Goal: Information Seeking & Learning: Learn about a topic

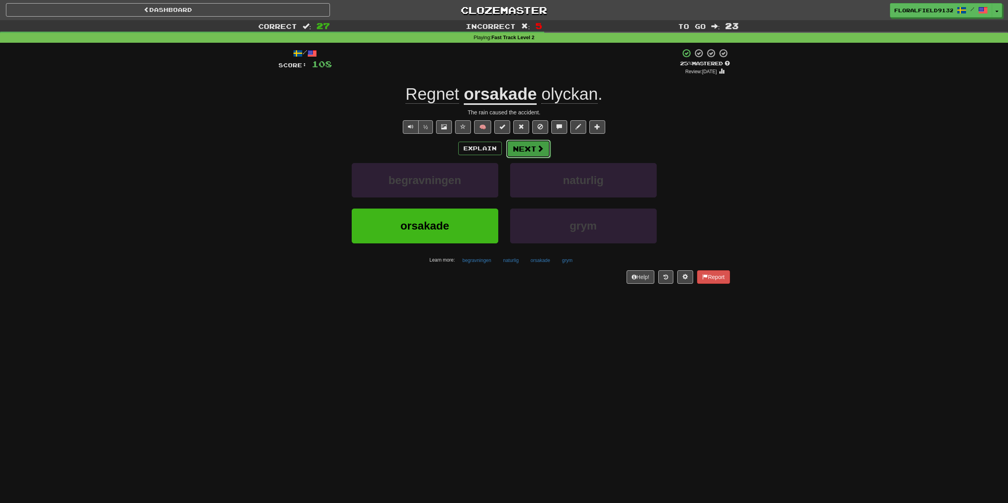
click at [543, 142] on button "Next" at bounding box center [528, 149] width 44 height 18
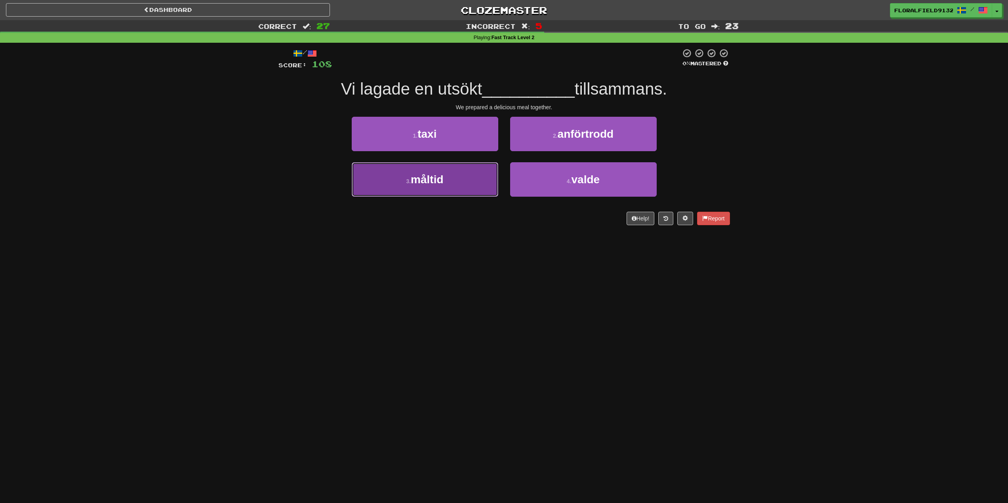
click at [461, 184] on button "3 . måltid" at bounding box center [425, 179] width 147 height 34
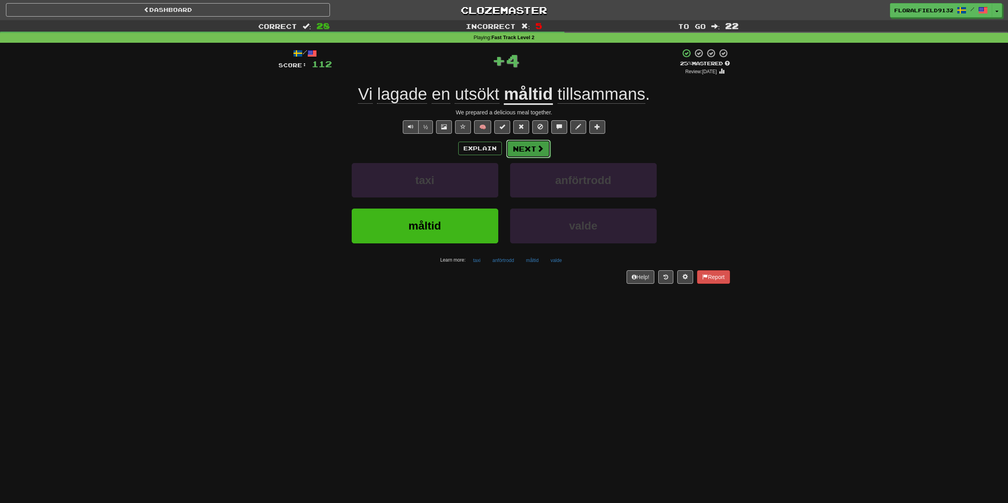
click at [527, 148] on button "Next" at bounding box center [528, 149] width 44 height 18
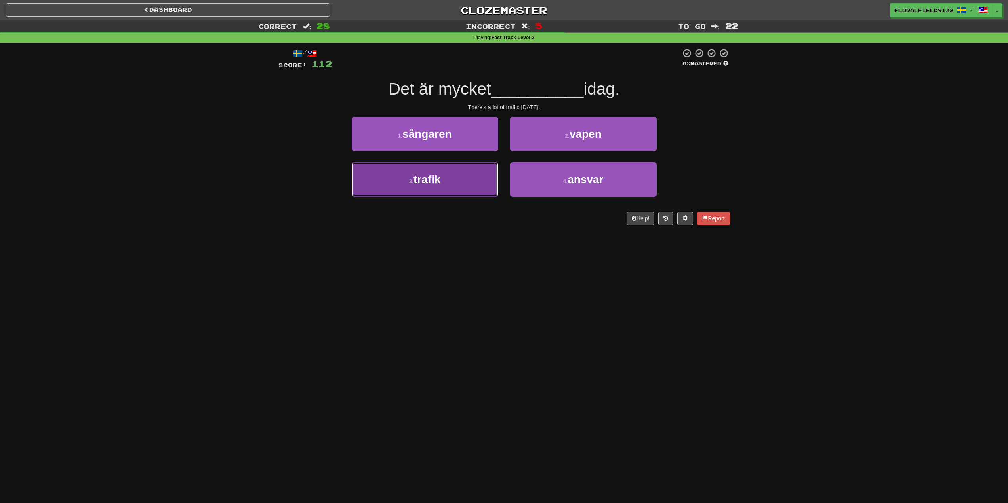
click at [461, 190] on button "3 . trafik" at bounding box center [425, 179] width 147 height 34
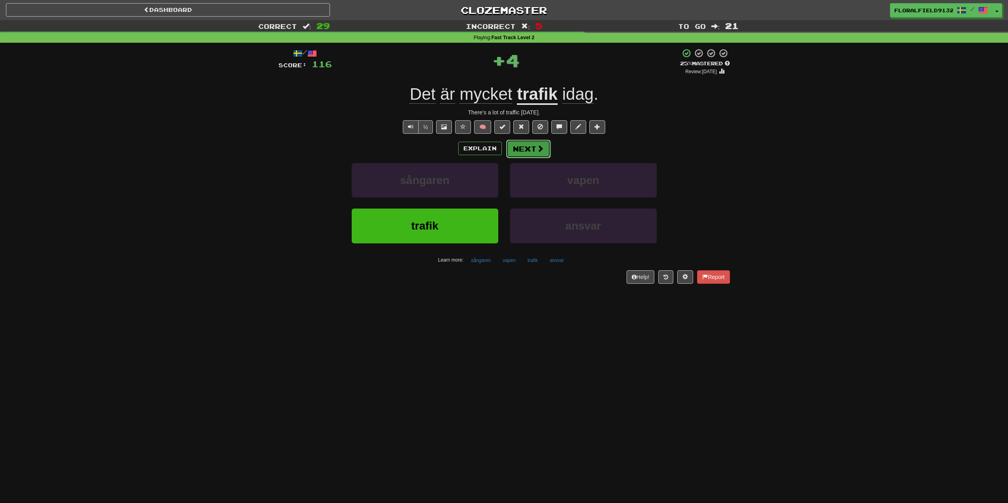
click at [530, 149] on button "Next" at bounding box center [528, 149] width 44 height 18
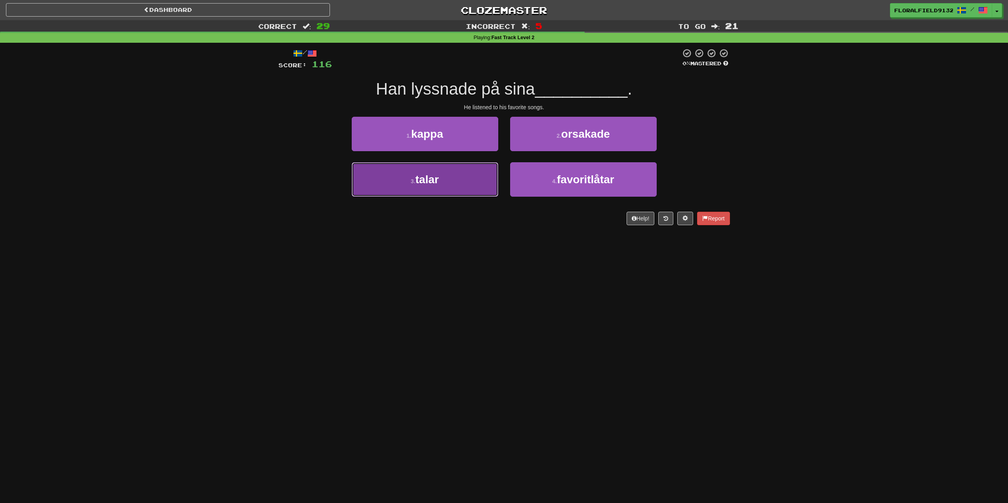
click at [449, 181] on button "3 . talar" at bounding box center [425, 179] width 147 height 34
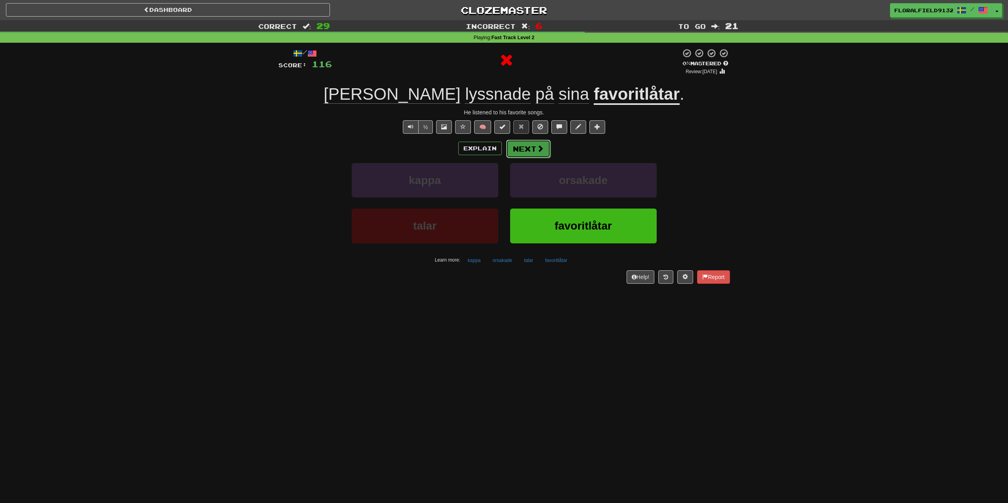
click at [523, 152] on button "Next" at bounding box center [528, 149] width 44 height 18
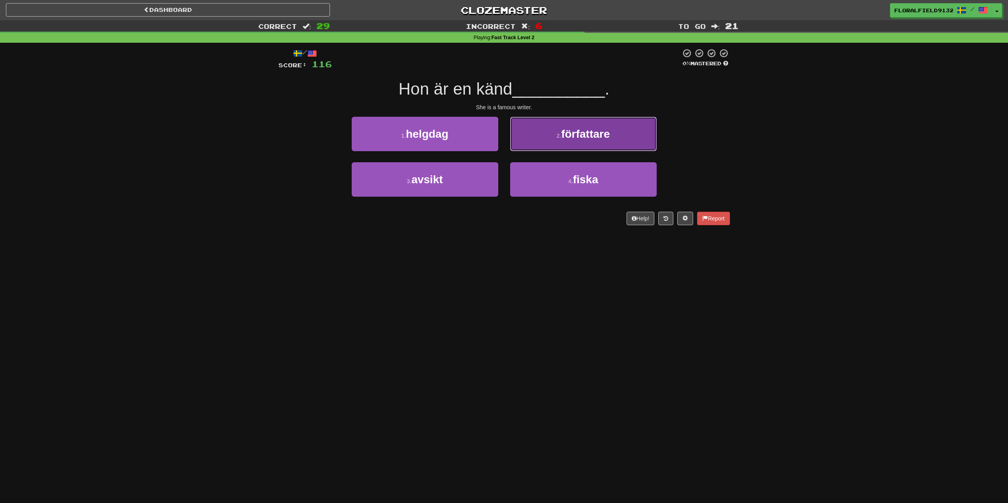
click at [575, 142] on button "2 . författare" at bounding box center [583, 134] width 147 height 34
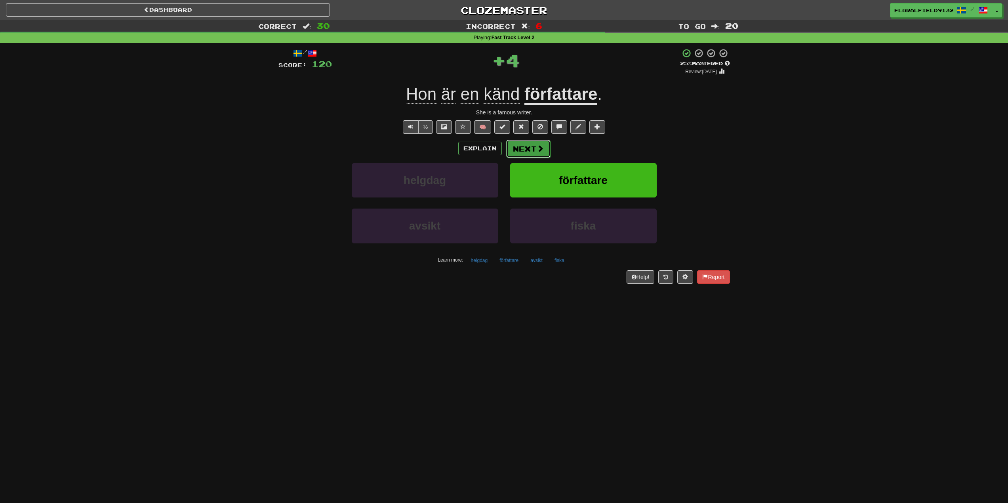
click at [521, 151] on button "Next" at bounding box center [528, 149] width 44 height 18
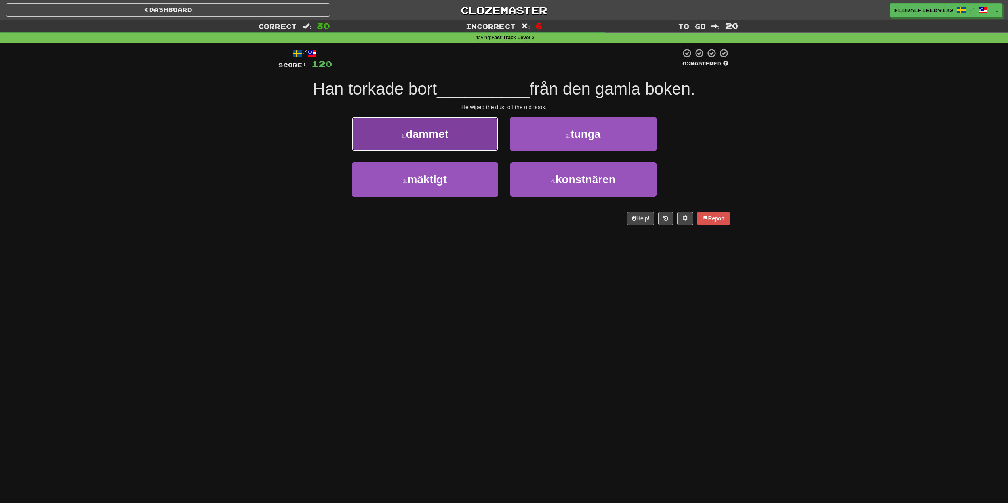
click at [468, 146] on button "1 . dammet" at bounding box center [425, 134] width 147 height 34
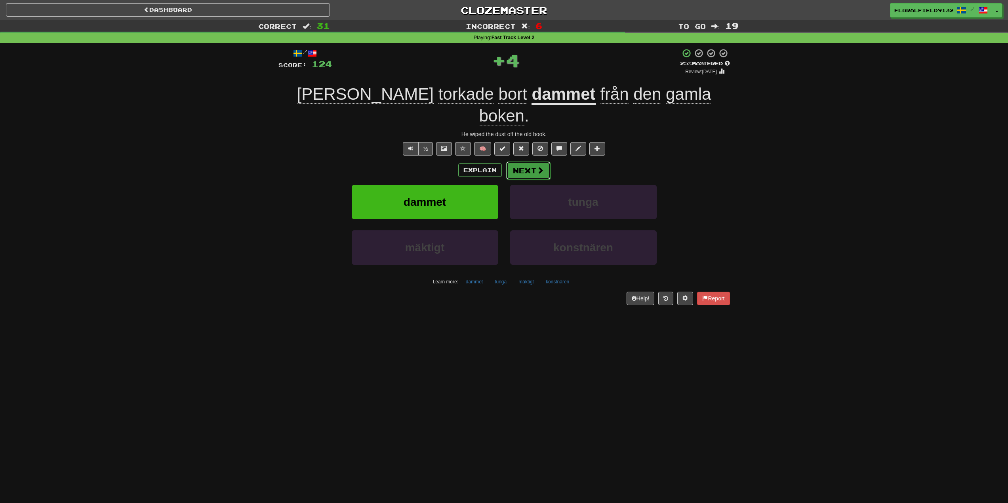
click at [521, 162] on button "Next" at bounding box center [528, 171] width 44 height 18
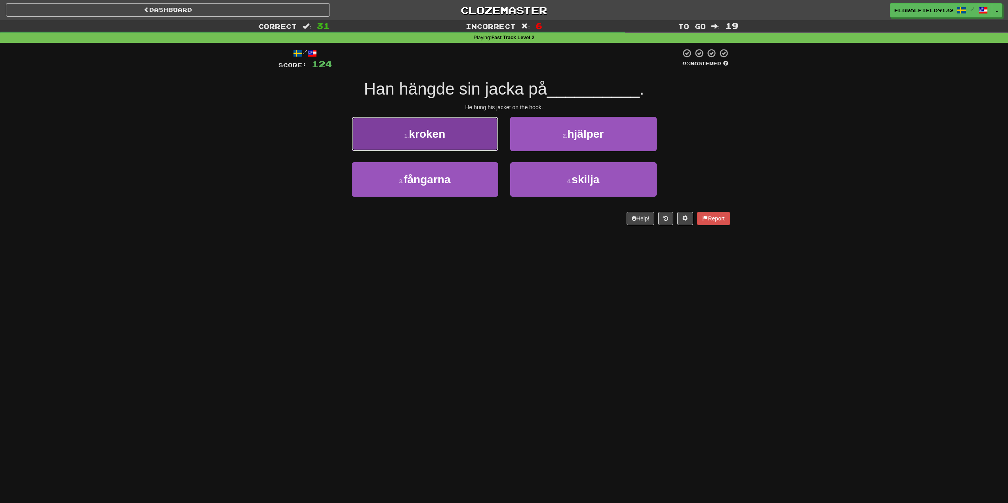
click at [470, 141] on button "1 . kroken" at bounding box center [425, 134] width 147 height 34
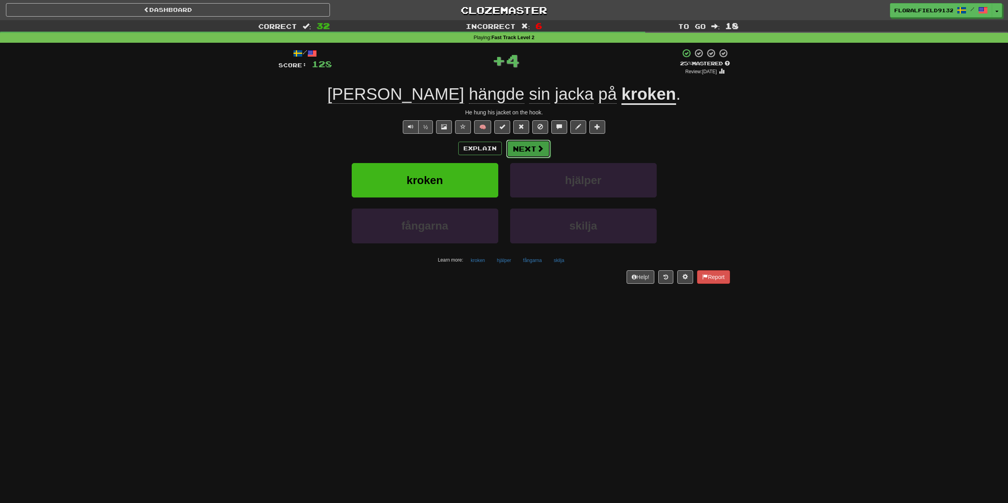
click at [530, 141] on button "Next" at bounding box center [528, 149] width 44 height 18
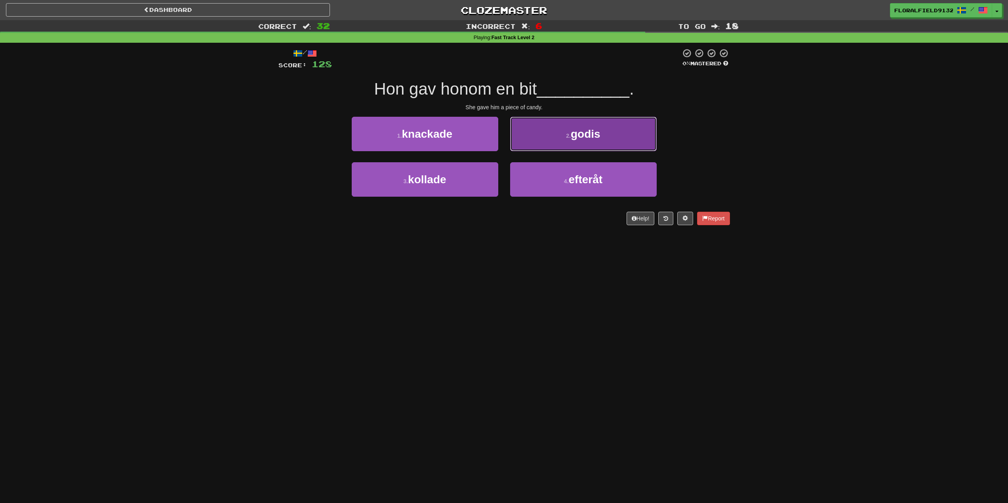
click at [559, 139] on button "2 . godis" at bounding box center [583, 134] width 147 height 34
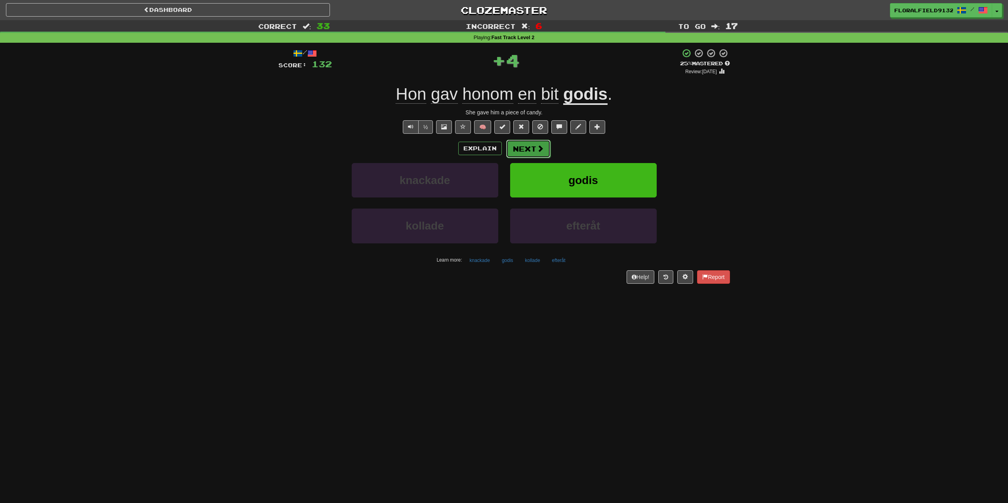
click at [537, 150] on span at bounding box center [540, 148] width 7 height 7
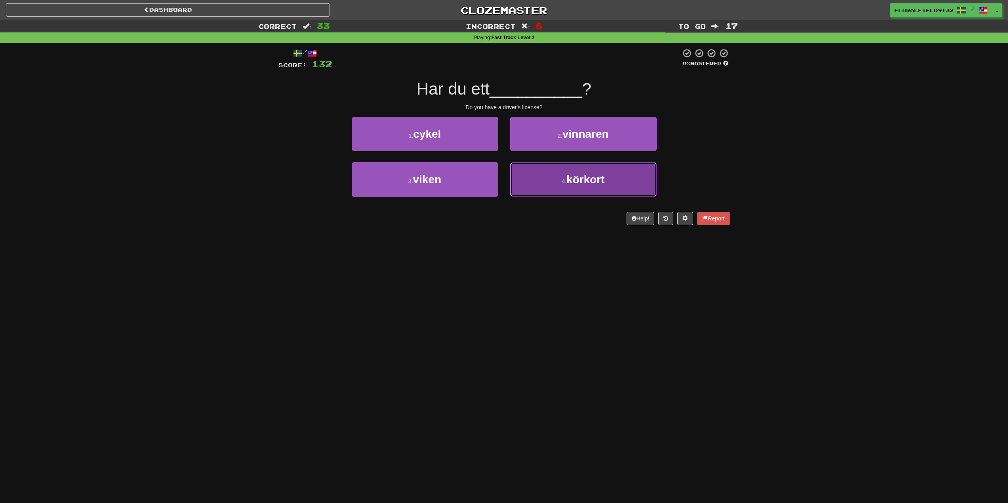
click at [528, 173] on button "4 . körkort" at bounding box center [583, 179] width 147 height 34
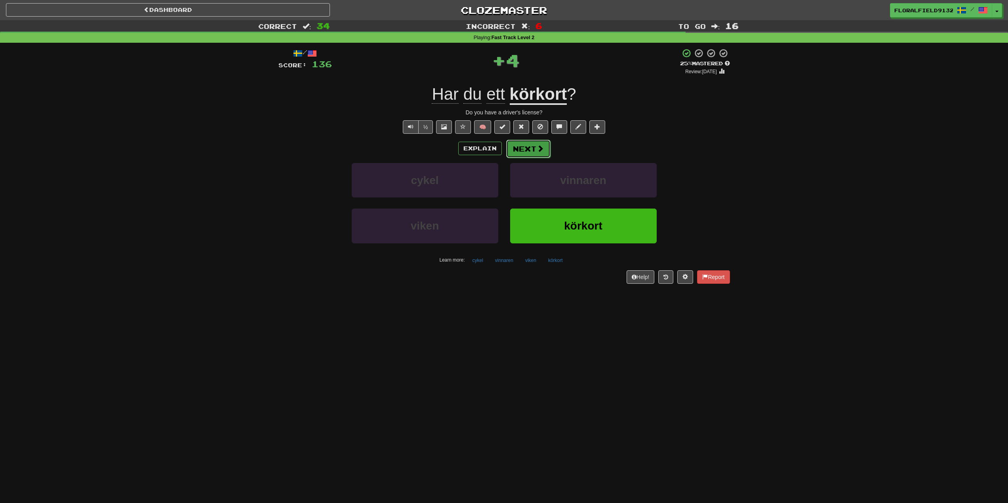
click at [532, 146] on button "Next" at bounding box center [528, 149] width 44 height 18
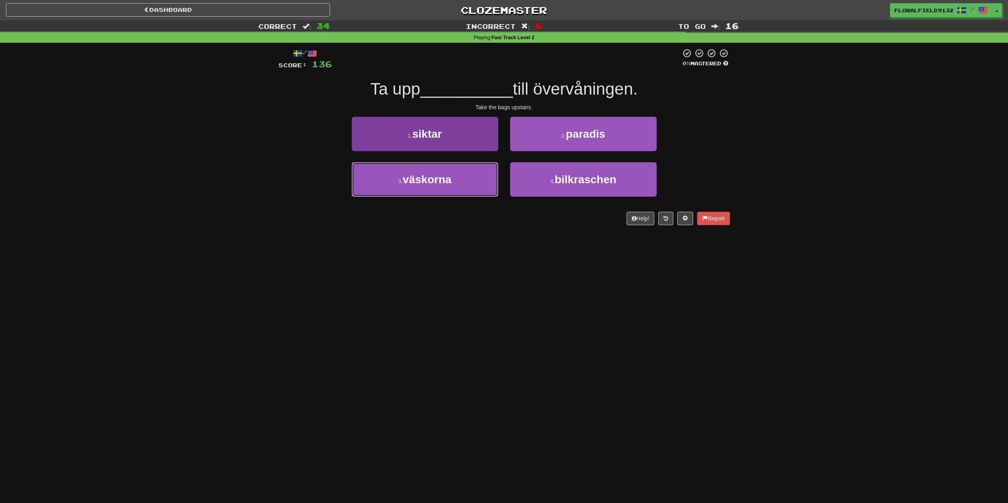
click at [476, 181] on button "3 . väskorna" at bounding box center [425, 179] width 147 height 34
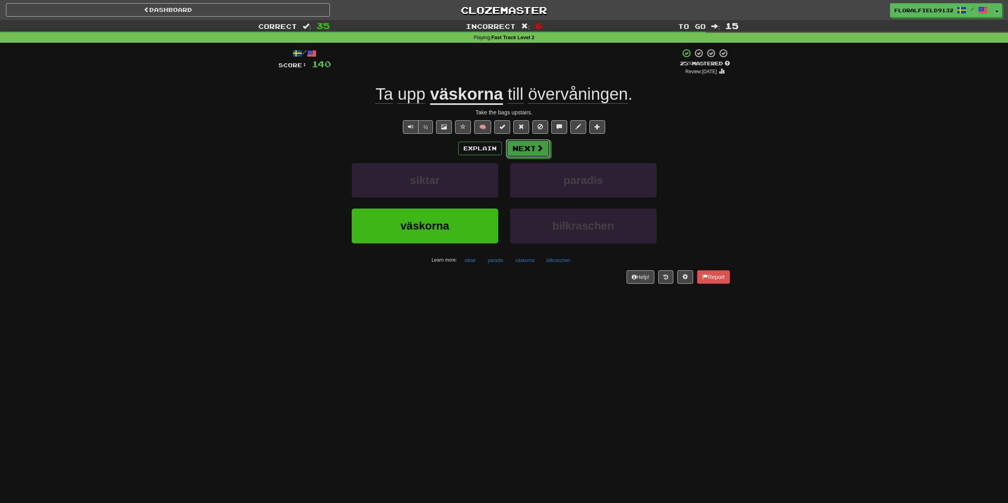
drag, startPoint x: 530, startPoint y: 144, endPoint x: 828, endPoint y: 162, distance: 299.2
click at [829, 163] on div "Correct : 35 Incorrect : 6 To go : 15 Playing : Fast Track Level 2 / Score: 140…" at bounding box center [504, 157] width 1008 height 275
drag, startPoint x: 533, startPoint y: 96, endPoint x: 591, endPoint y: 98, distance: 58.3
click at [591, 98] on span "övervåningen" at bounding box center [578, 94] width 100 height 19
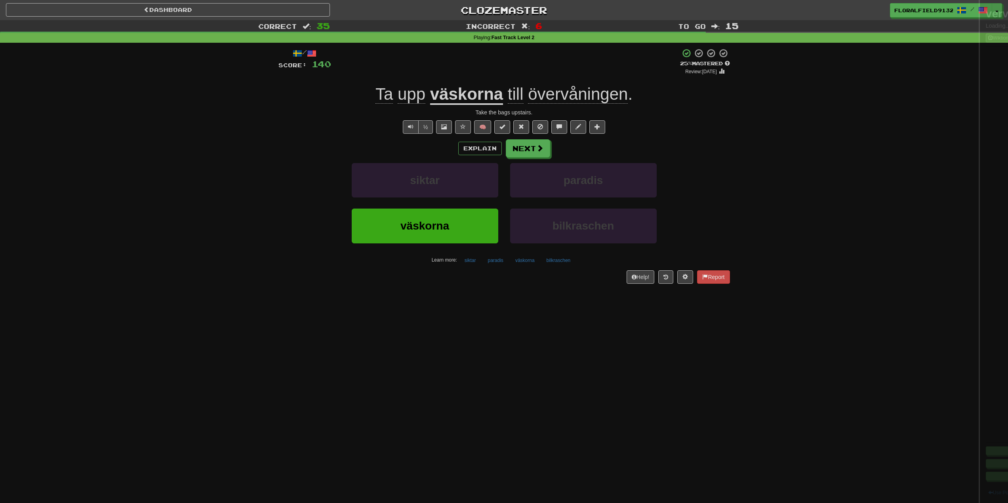
click at [591, 98] on div at bounding box center [504, 251] width 1008 height 503
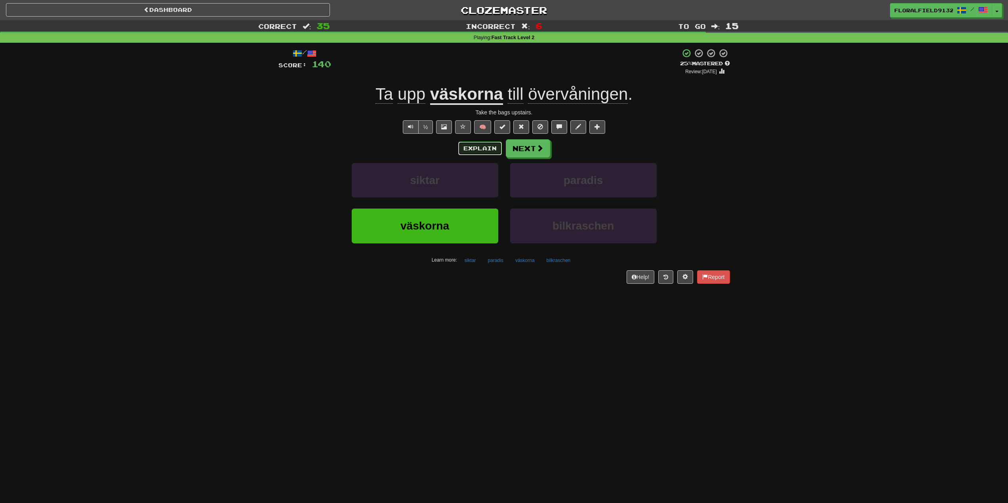
click at [486, 150] on button "Explain" at bounding box center [480, 148] width 44 height 13
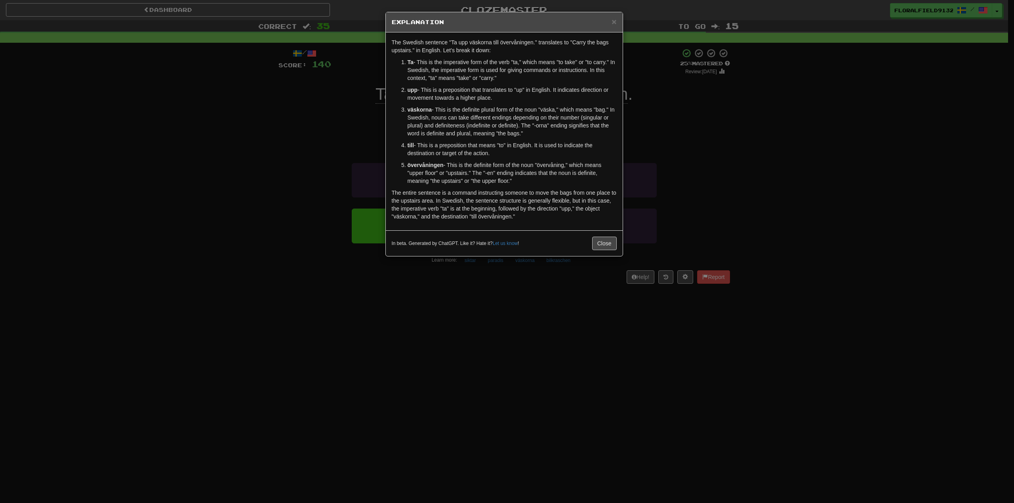
click at [684, 127] on div "× Explanation The Swedish sentence "Ta upp väskorna till övervåningen." transla…" at bounding box center [507, 251] width 1014 height 503
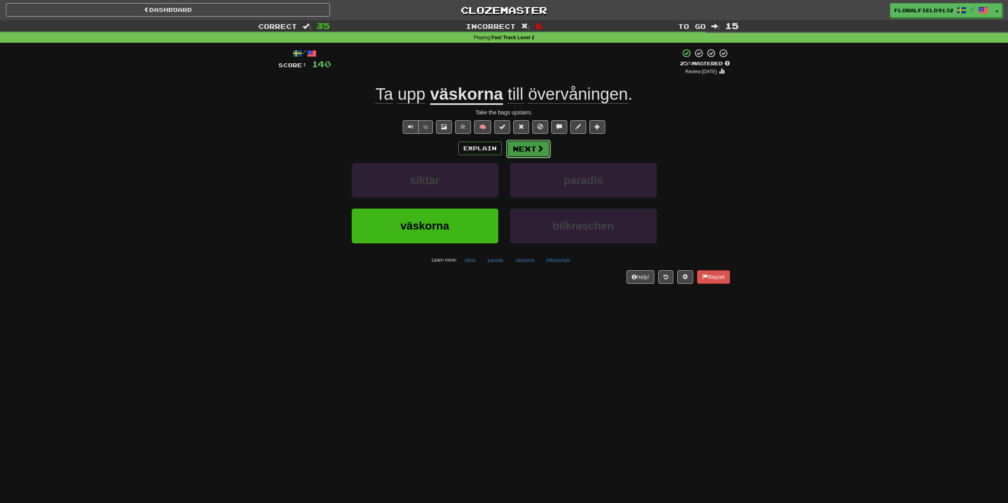
click at [526, 150] on button "Next" at bounding box center [528, 149] width 44 height 18
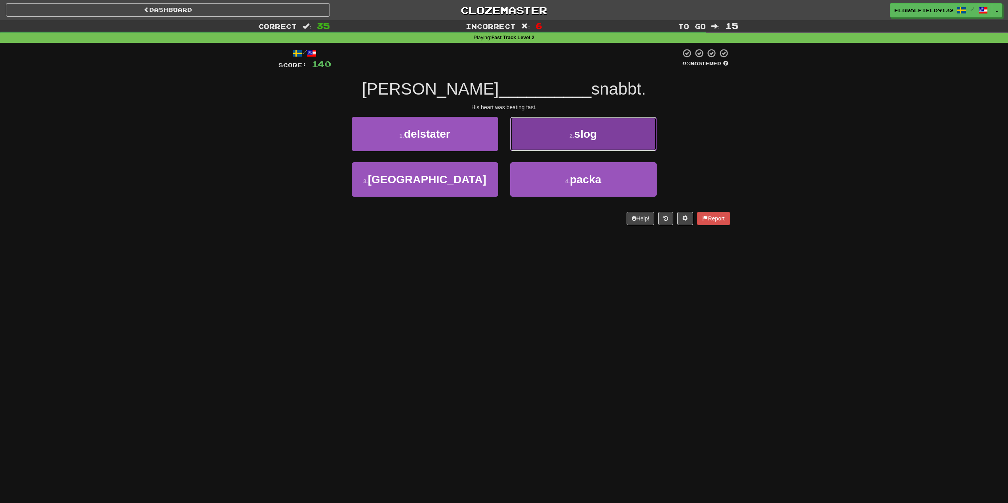
click at [526, 141] on button "2 . slog" at bounding box center [583, 134] width 147 height 34
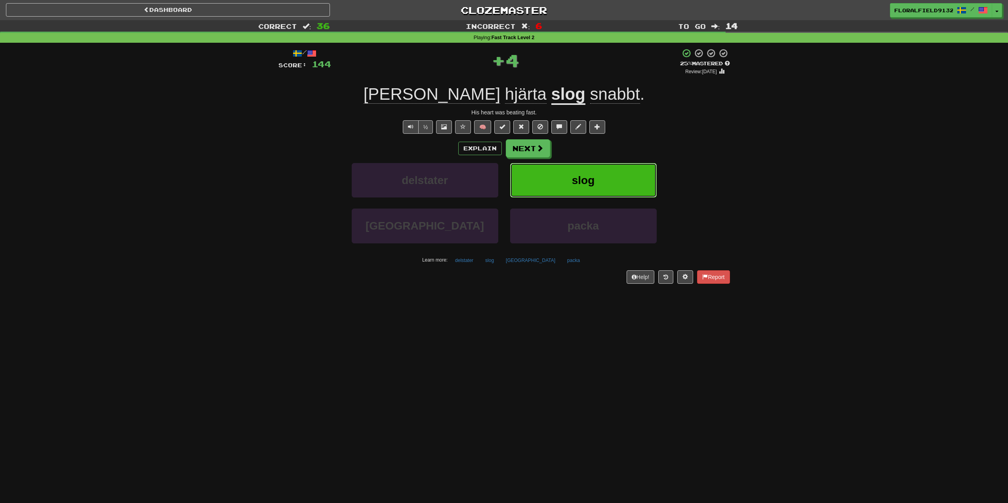
click at [561, 182] on button "slog" at bounding box center [583, 180] width 147 height 34
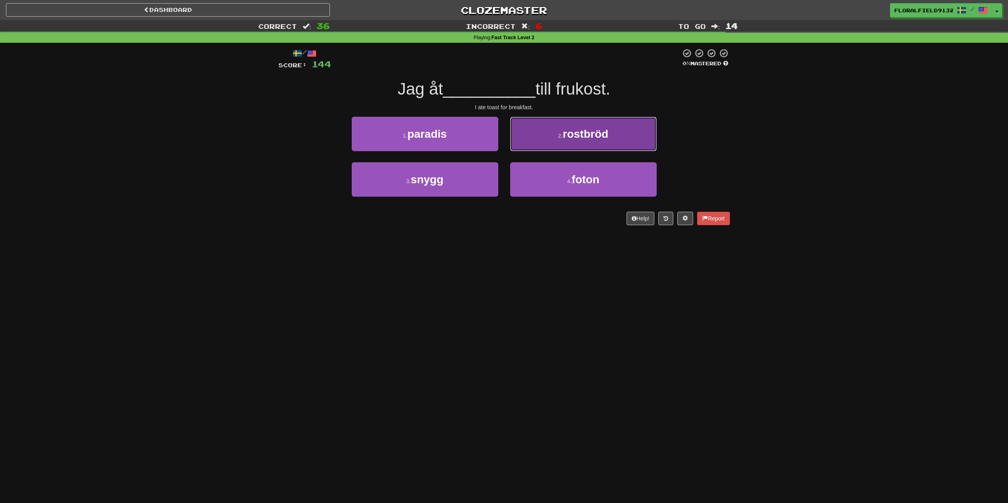
click at [567, 140] on span "rostbröd" at bounding box center [586, 134] width 46 height 12
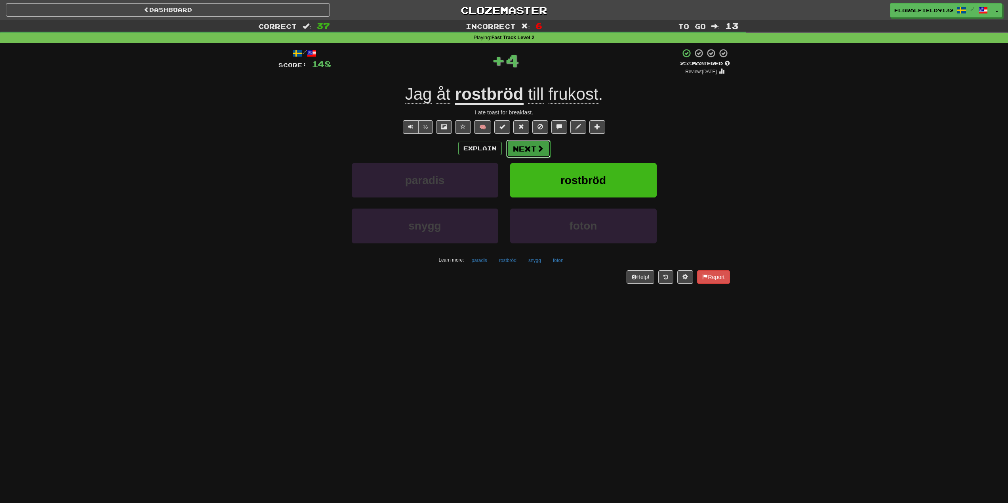
click at [542, 150] on span at bounding box center [540, 148] width 7 height 7
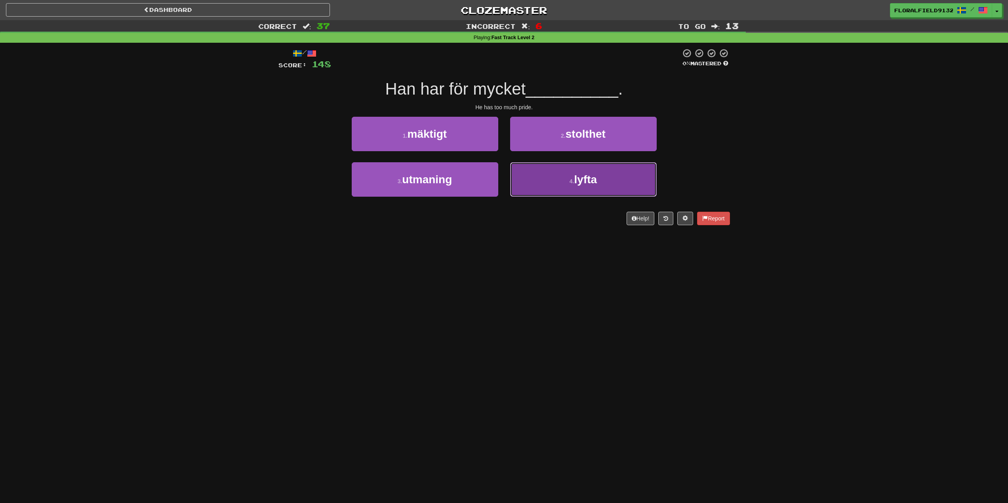
click at [535, 172] on button "4 . lyfta" at bounding box center [583, 179] width 147 height 34
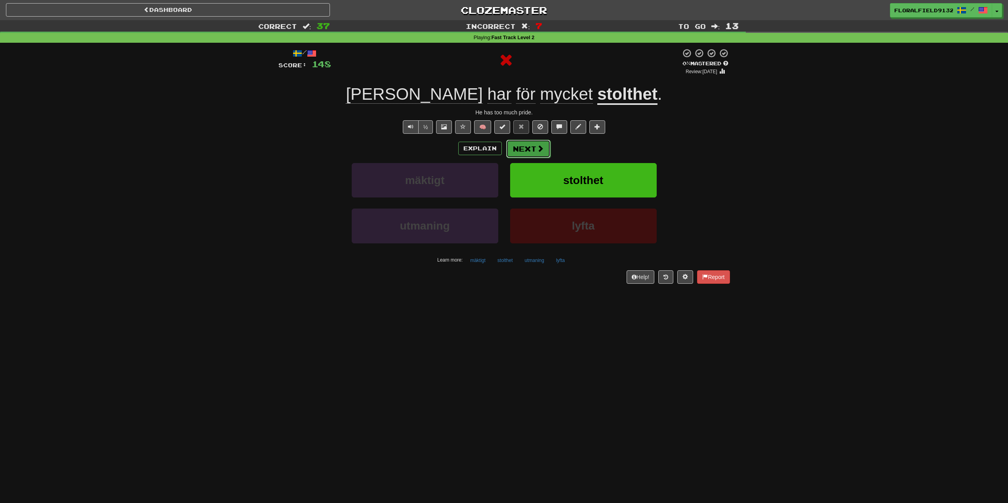
click at [537, 145] on span at bounding box center [540, 148] width 7 height 7
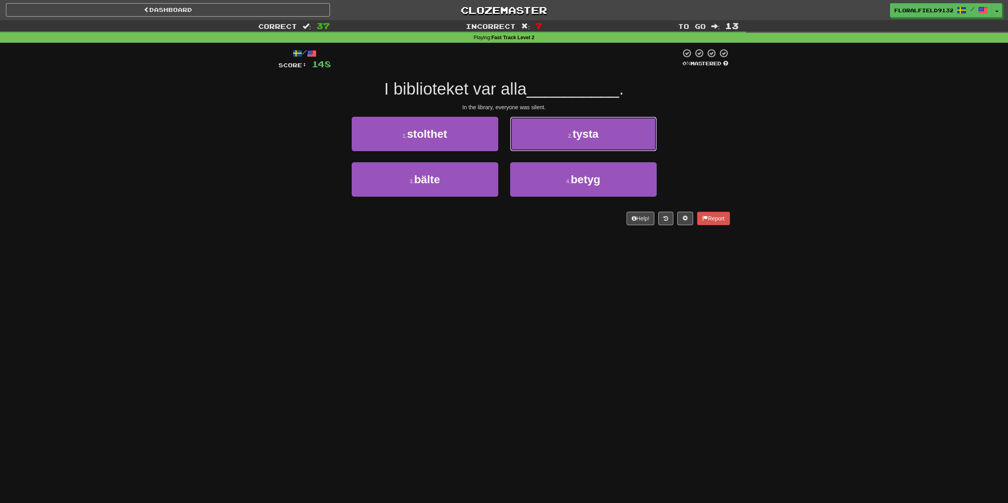
click at [536, 145] on button "2 . tysta" at bounding box center [583, 134] width 147 height 34
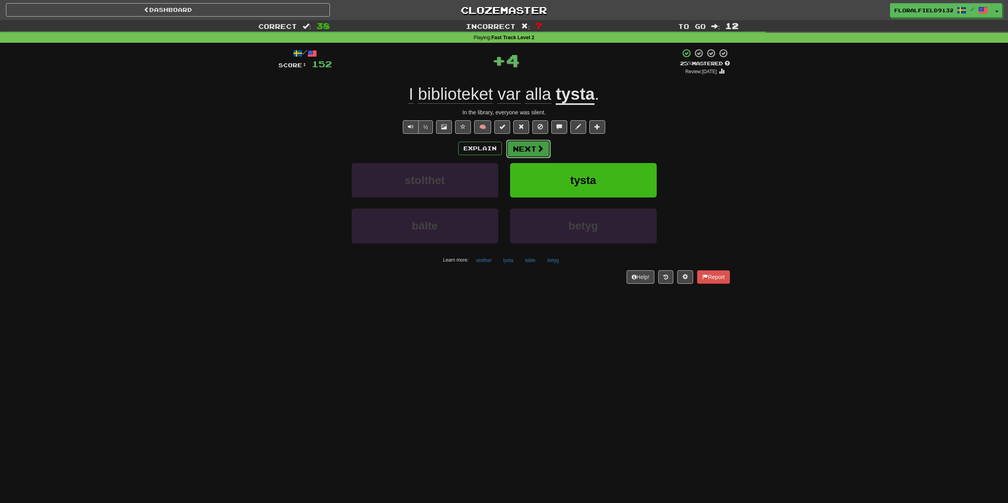
click at [534, 150] on button "Next" at bounding box center [528, 149] width 44 height 18
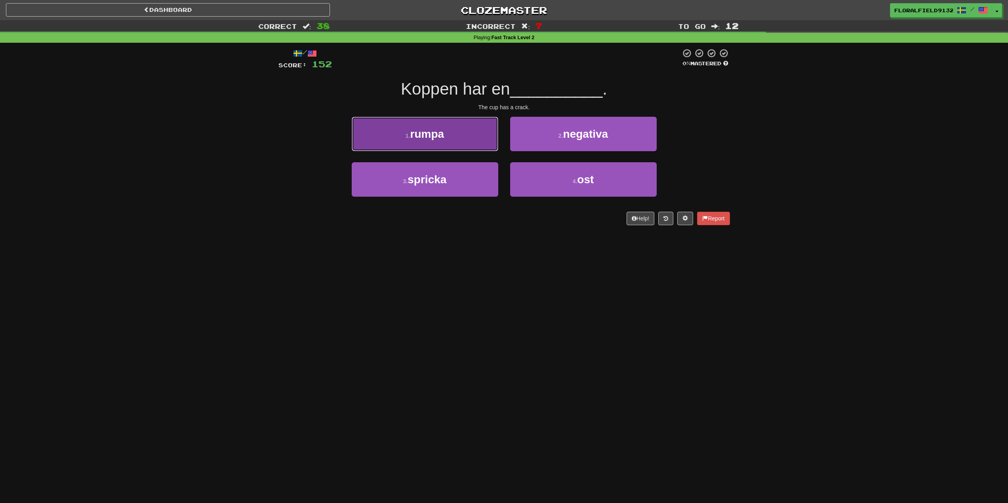
click at [473, 143] on button "1 . rumpa" at bounding box center [425, 134] width 147 height 34
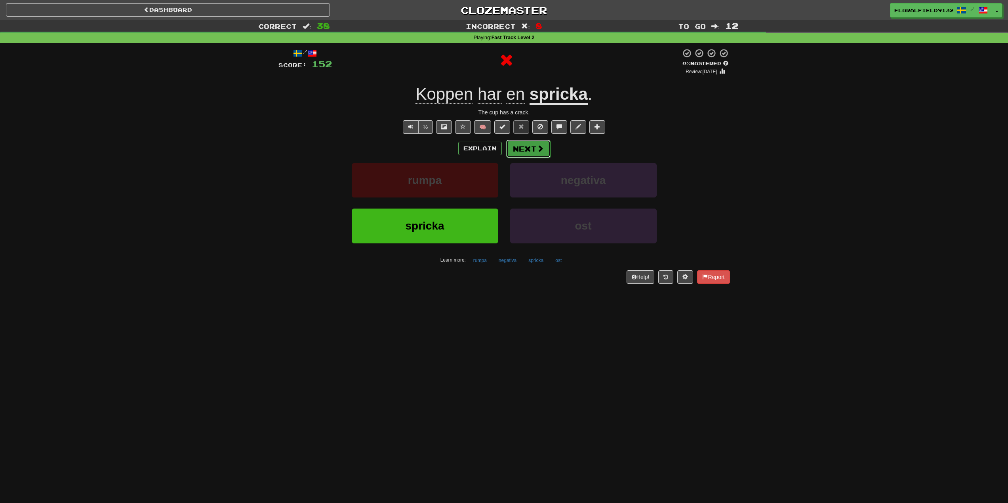
click at [534, 144] on button "Next" at bounding box center [528, 149] width 44 height 18
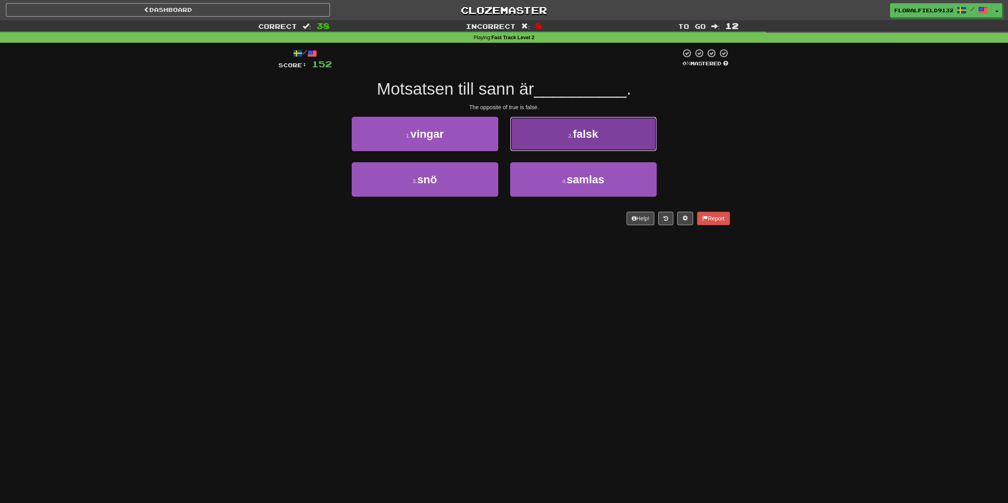
click at [529, 144] on button "2 . falsk" at bounding box center [583, 134] width 147 height 34
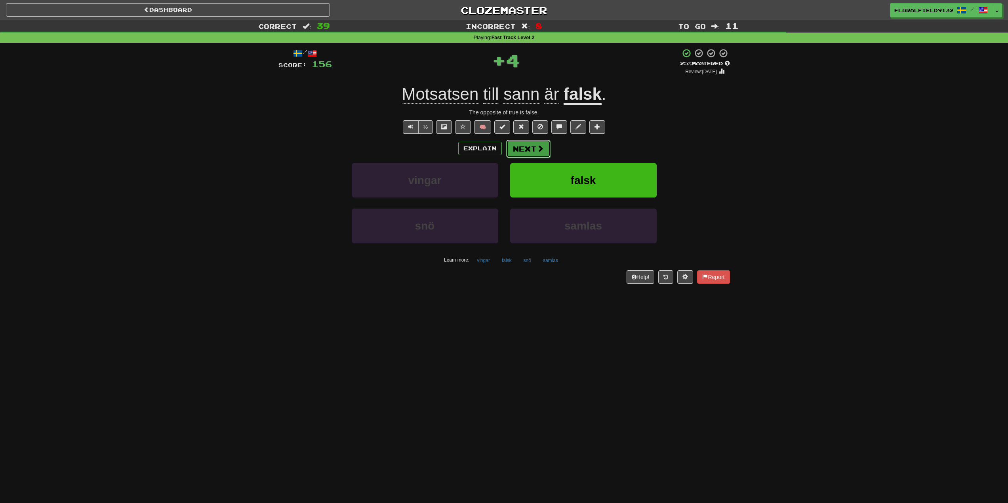
click at [517, 152] on button "Next" at bounding box center [528, 149] width 44 height 18
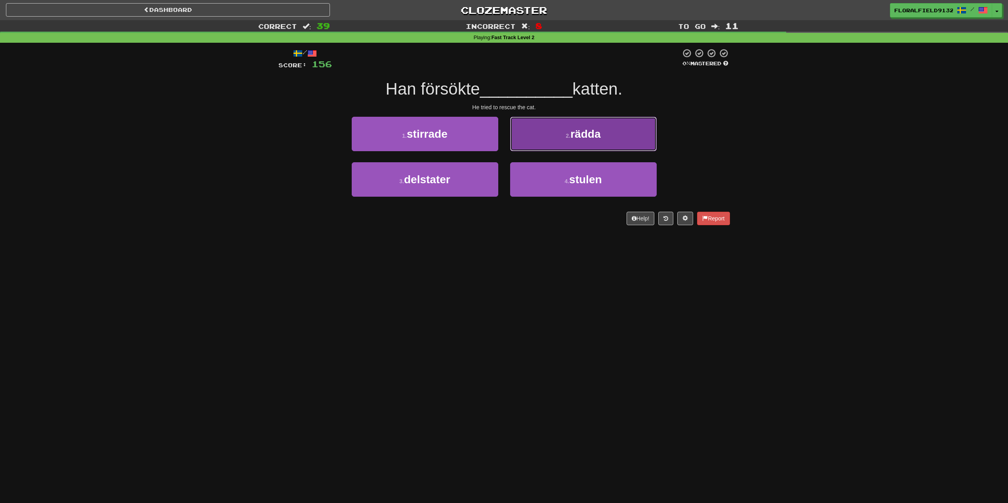
click at [547, 145] on button "2 . rädda" at bounding box center [583, 134] width 147 height 34
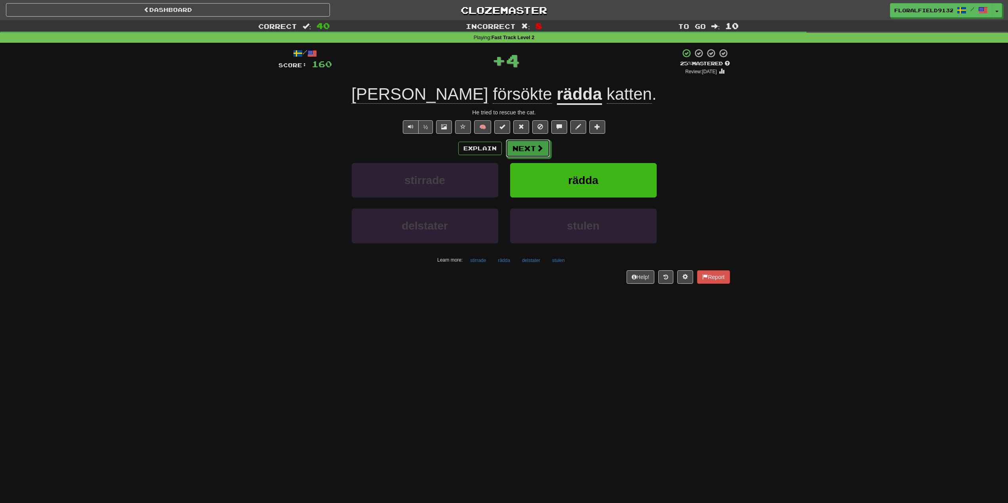
click at [532, 149] on button "Next" at bounding box center [528, 148] width 44 height 18
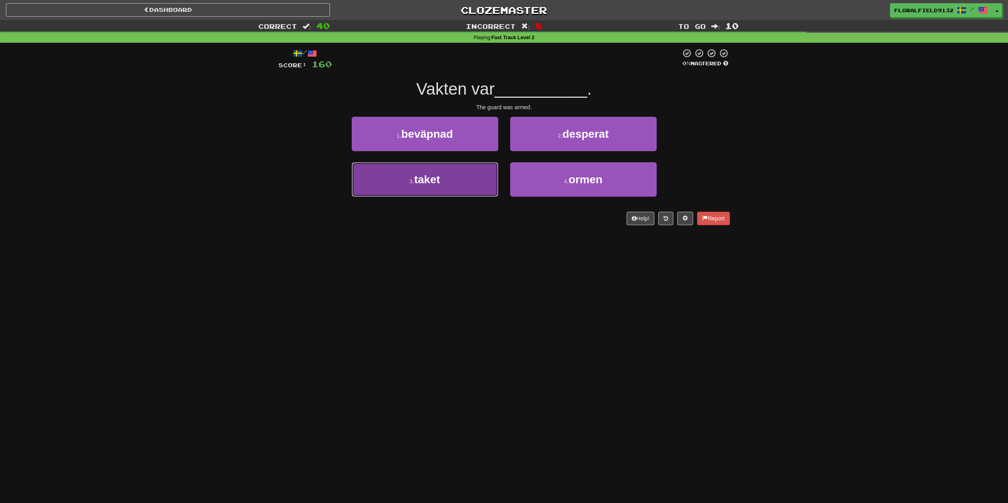
click at [463, 180] on button "3 . taket" at bounding box center [425, 179] width 147 height 34
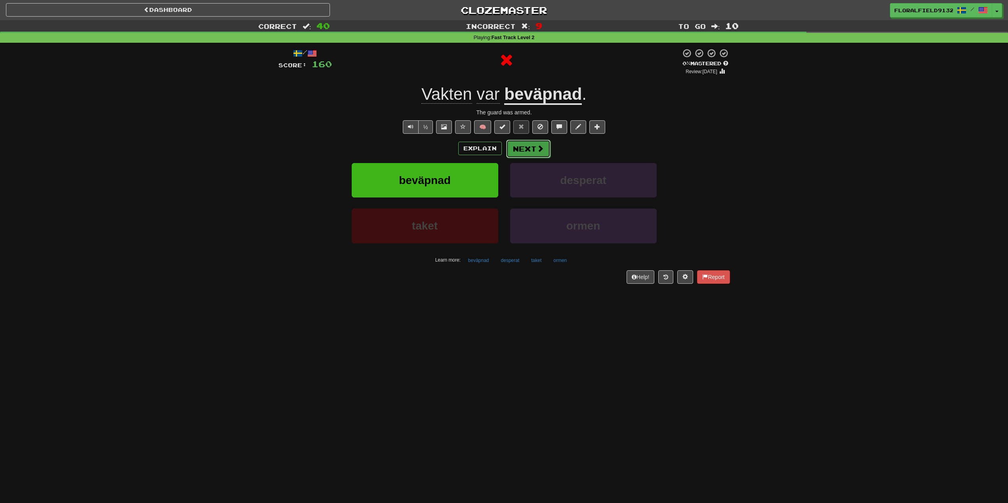
click at [512, 145] on button "Next" at bounding box center [528, 149] width 44 height 18
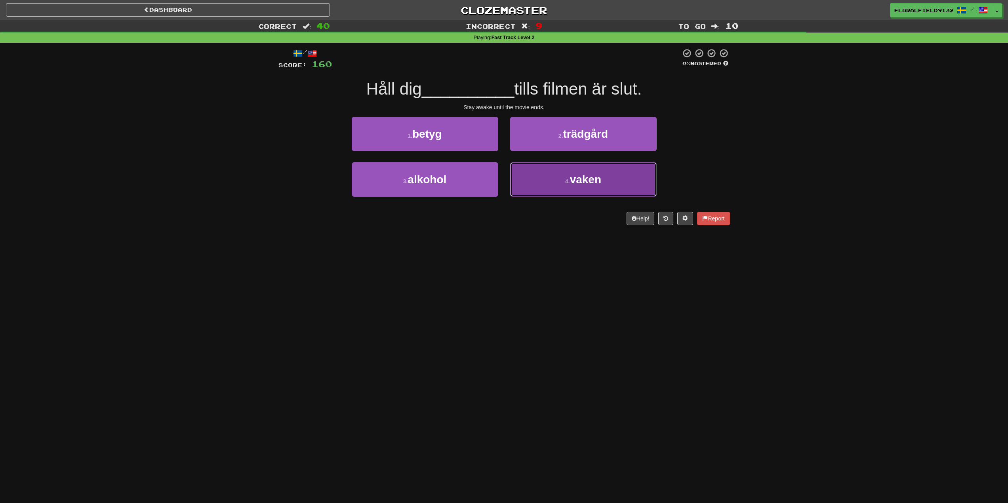
click at [540, 174] on button "4 . vaken" at bounding box center [583, 179] width 147 height 34
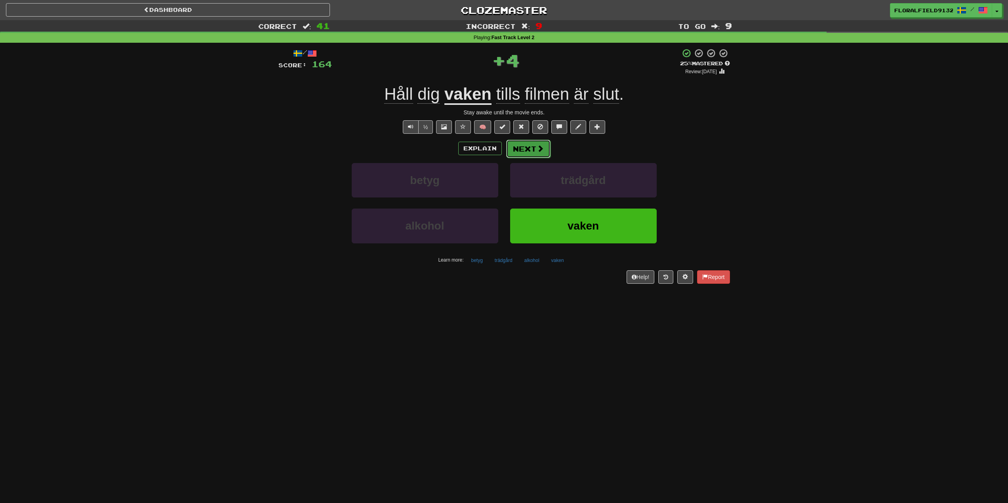
click at [530, 155] on button "Next" at bounding box center [528, 149] width 44 height 18
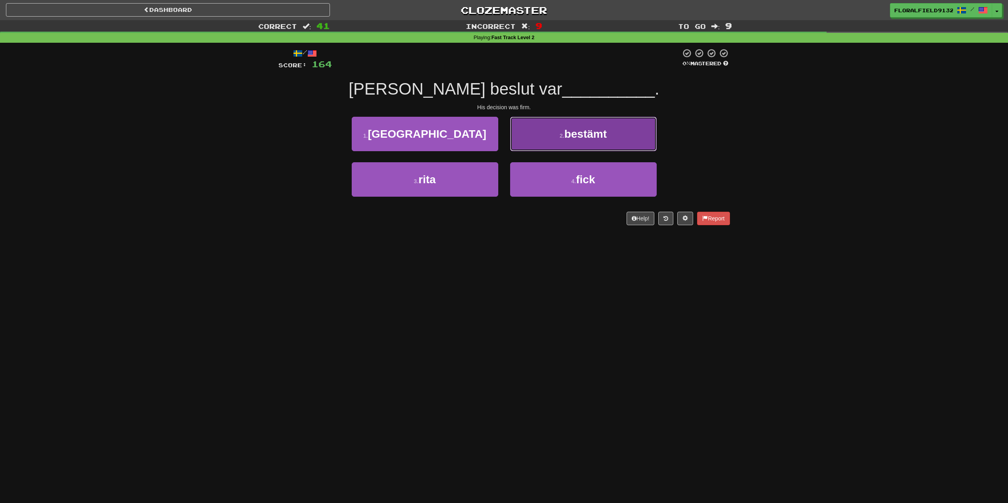
click at [550, 150] on button "2 . bestämt" at bounding box center [583, 134] width 147 height 34
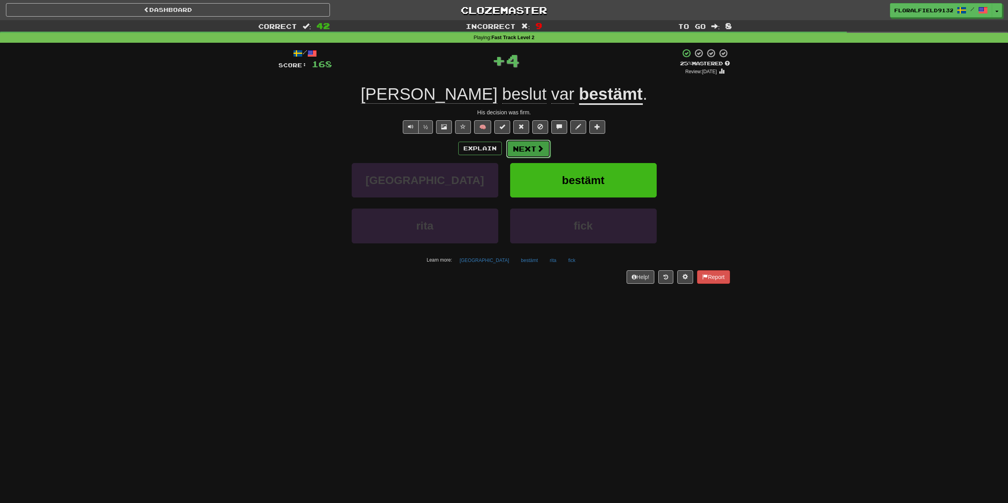
click at [541, 151] on span at bounding box center [540, 148] width 7 height 7
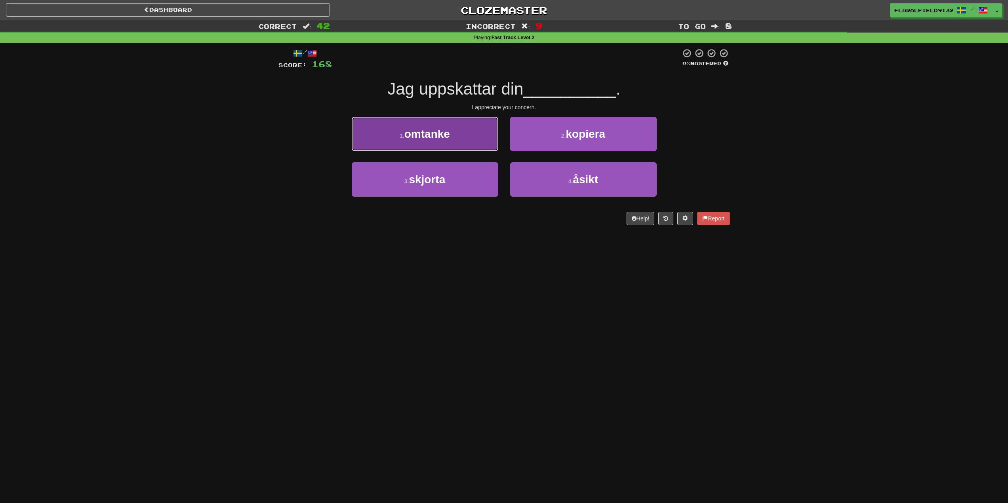
click at [436, 136] on span "omtanke" at bounding box center [427, 134] width 46 height 12
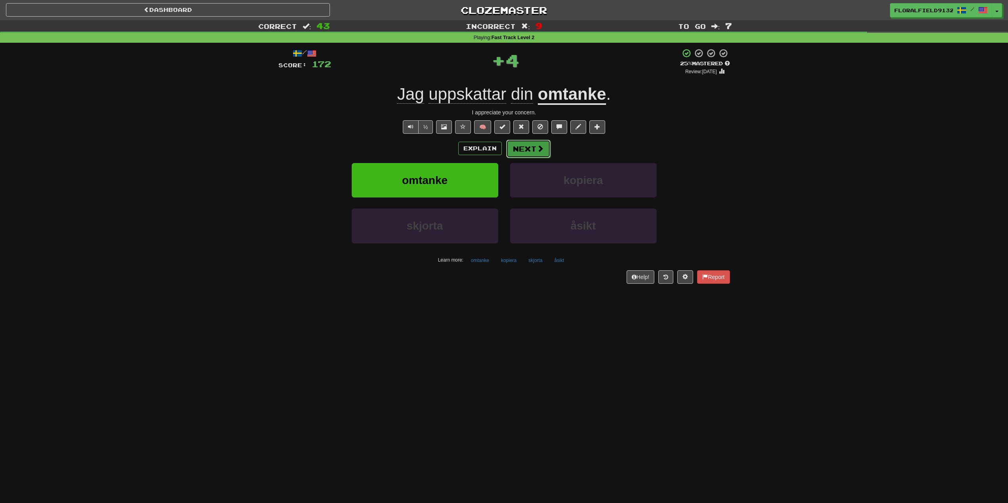
click at [531, 147] on button "Next" at bounding box center [528, 149] width 44 height 18
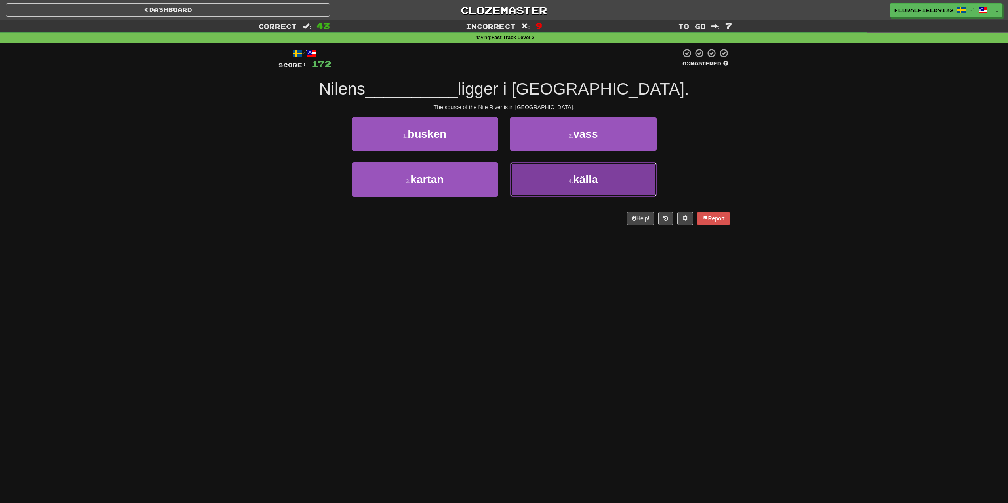
click at [585, 184] on span "källa" at bounding box center [585, 179] width 25 height 12
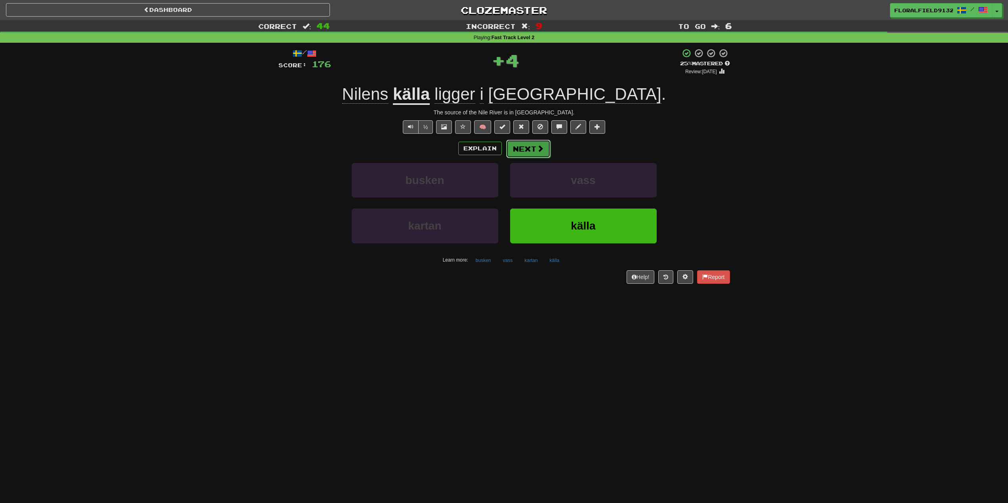
click at [540, 158] on button "Next" at bounding box center [528, 149] width 44 height 18
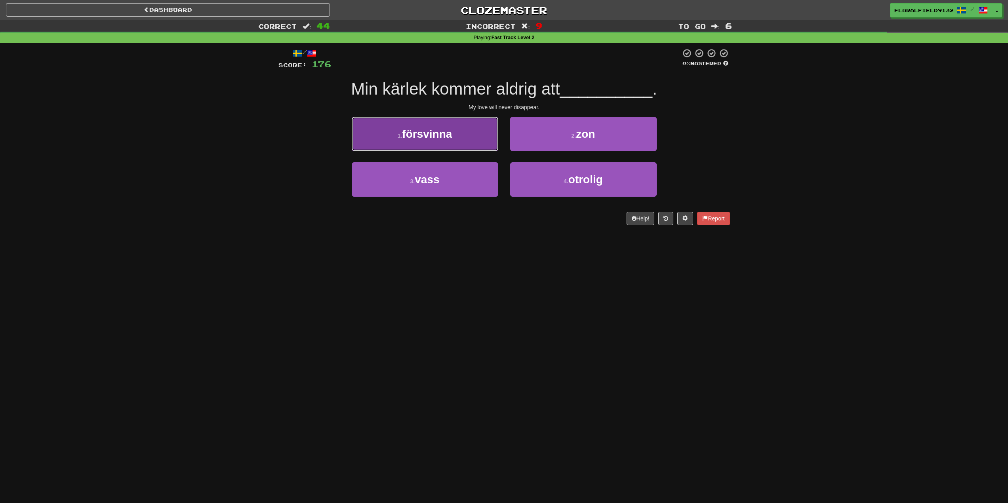
click at [461, 145] on button "1 . försvinna" at bounding box center [425, 134] width 147 height 34
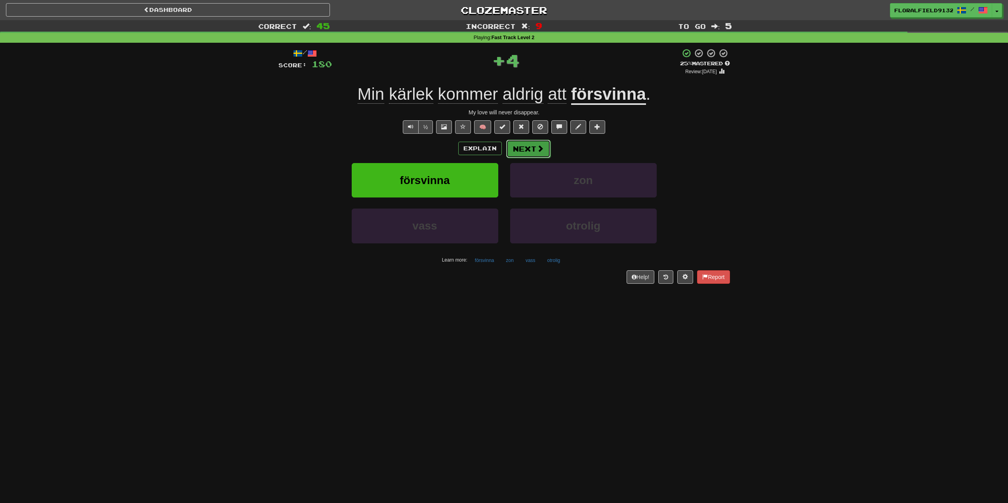
click at [533, 149] on button "Next" at bounding box center [528, 149] width 44 height 18
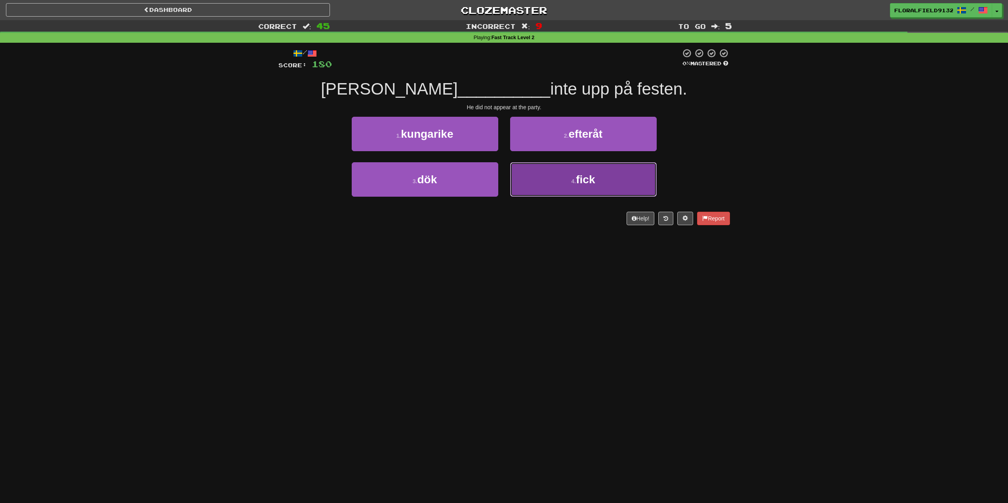
click at [558, 180] on button "4 . fick" at bounding box center [583, 179] width 147 height 34
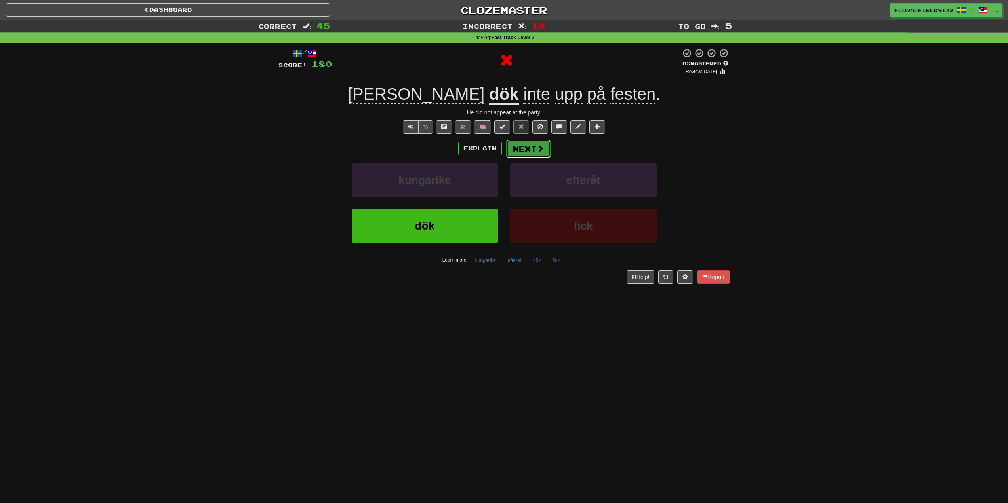
click at [536, 155] on button "Next" at bounding box center [528, 149] width 44 height 18
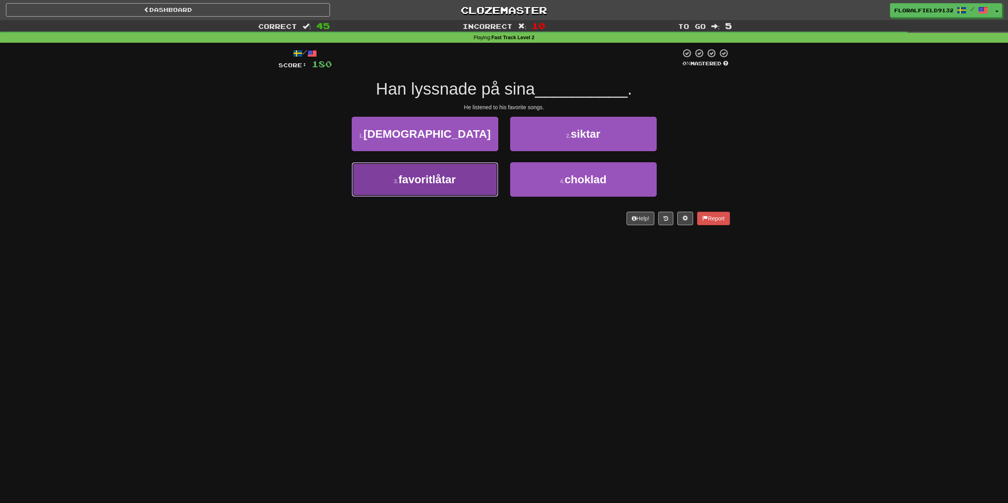
click at [477, 182] on button "3 . favoritlåtar" at bounding box center [425, 179] width 147 height 34
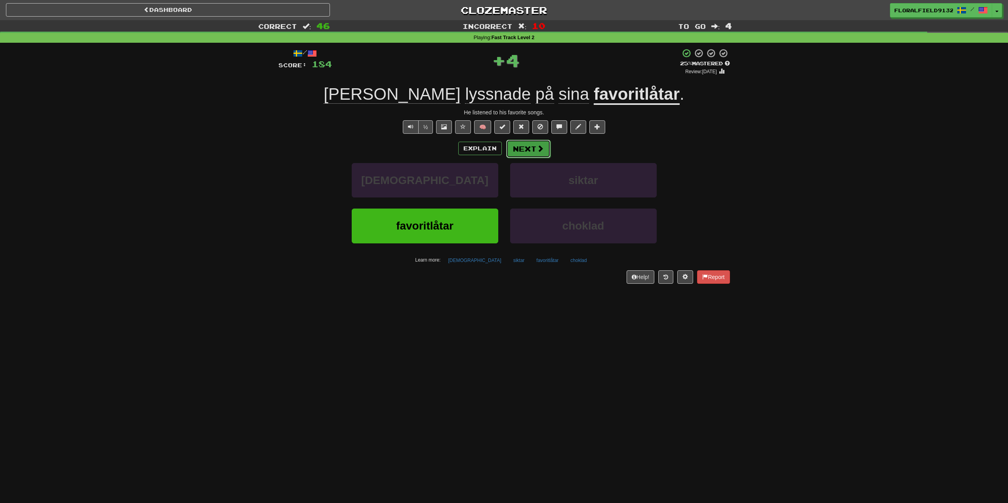
click at [521, 150] on button "Next" at bounding box center [528, 149] width 44 height 18
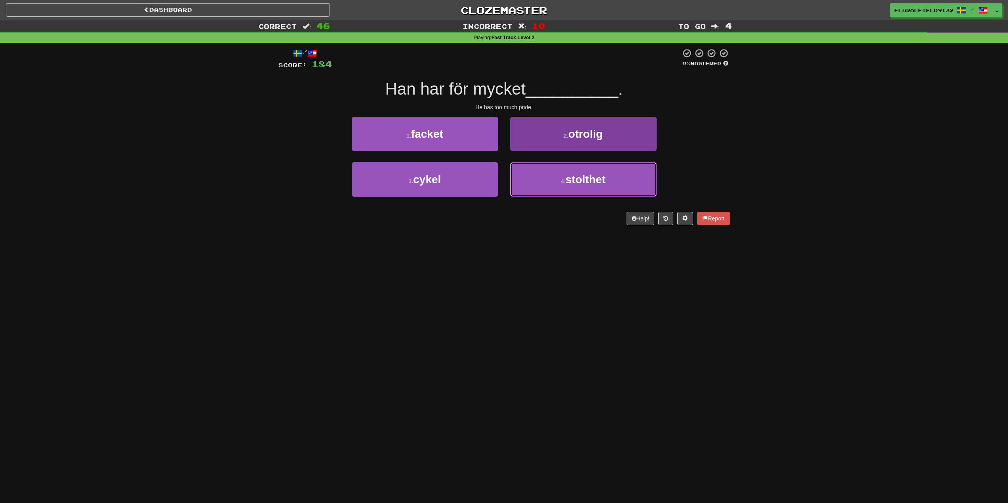
click at [543, 175] on button "4 . stolthet" at bounding box center [583, 179] width 147 height 34
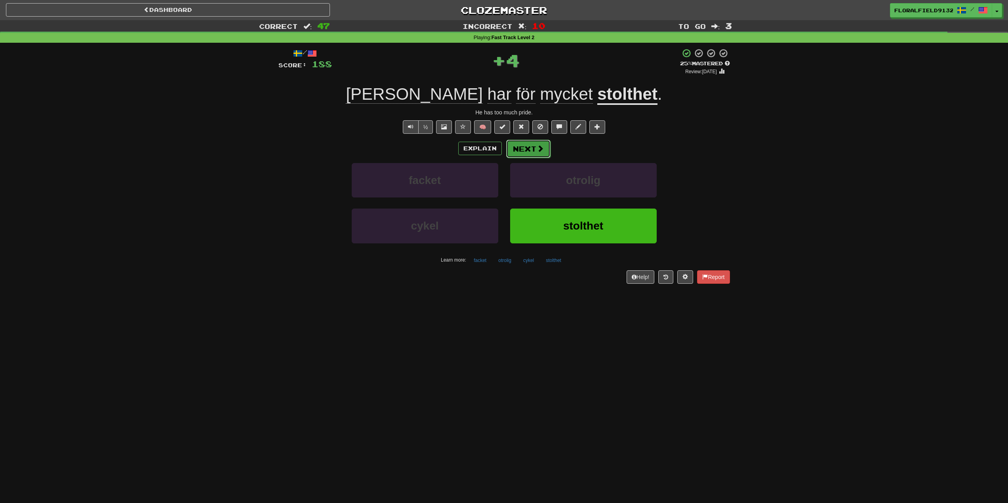
click at [535, 151] on button "Next" at bounding box center [528, 149] width 44 height 18
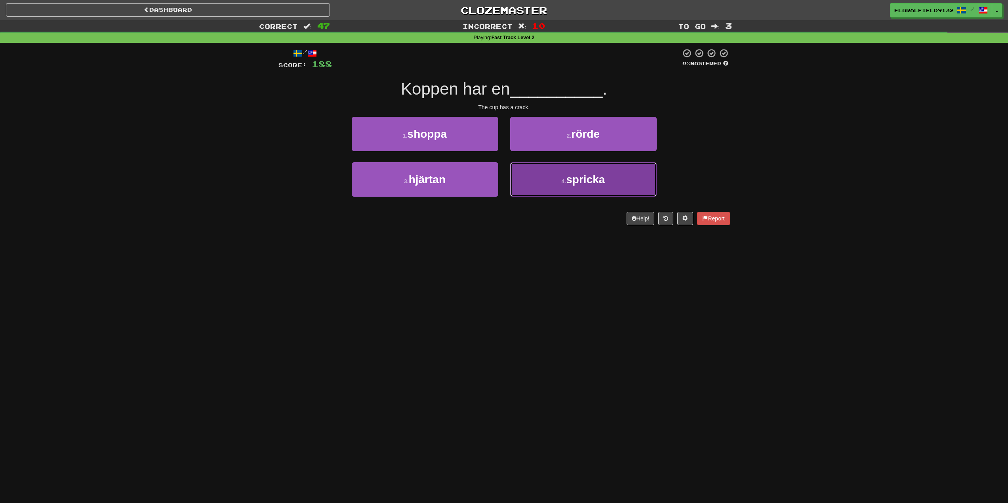
click at [586, 194] on button "4 . spricka" at bounding box center [583, 179] width 147 height 34
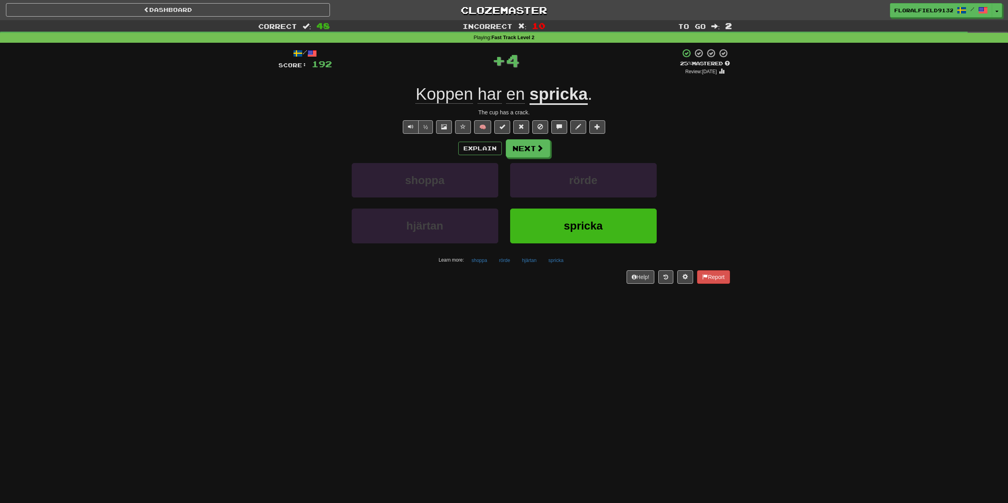
click at [550, 160] on div "Explain Next shoppa rörde hjärtan spricka Learn more: shoppa rörde hjärtan spri…" at bounding box center [503, 202] width 451 height 127
click at [527, 150] on button "Next" at bounding box center [528, 149] width 44 height 18
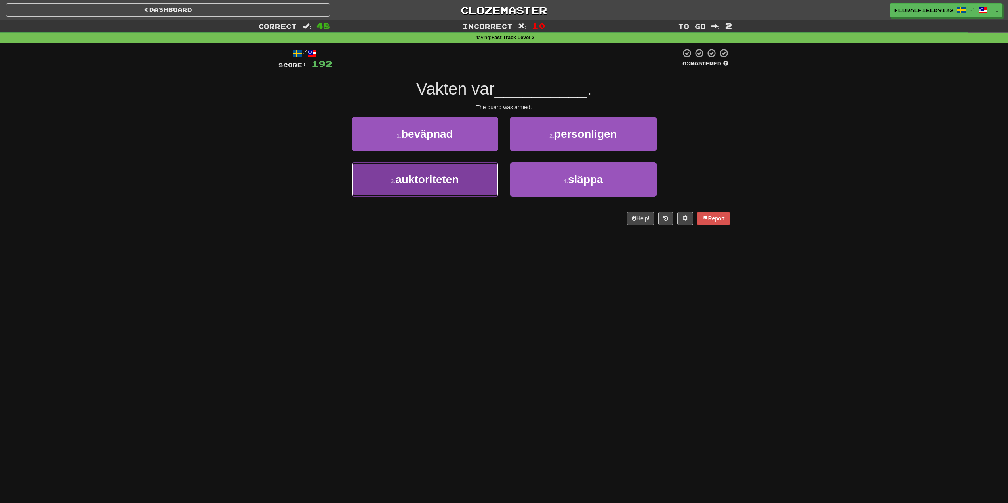
click at [486, 178] on button "3 . auktoriteten" at bounding box center [425, 179] width 147 height 34
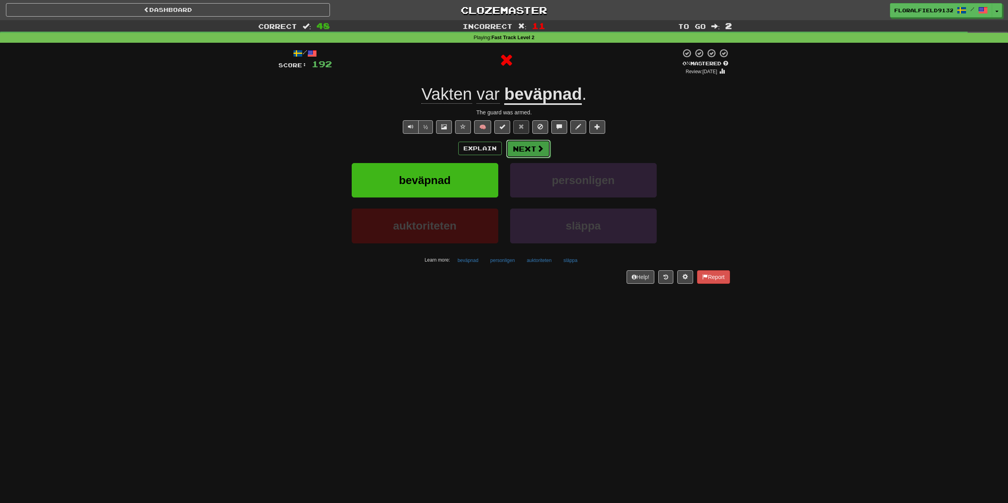
click at [535, 155] on button "Next" at bounding box center [528, 149] width 44 height 18
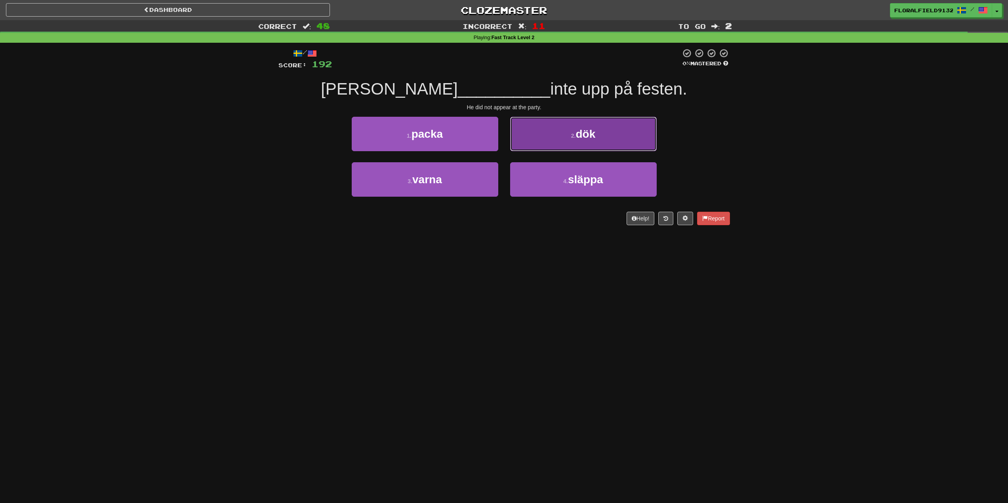
click at [565, 147] on button "2 . dök" at bounding box center [583, 134] width 147 height 34
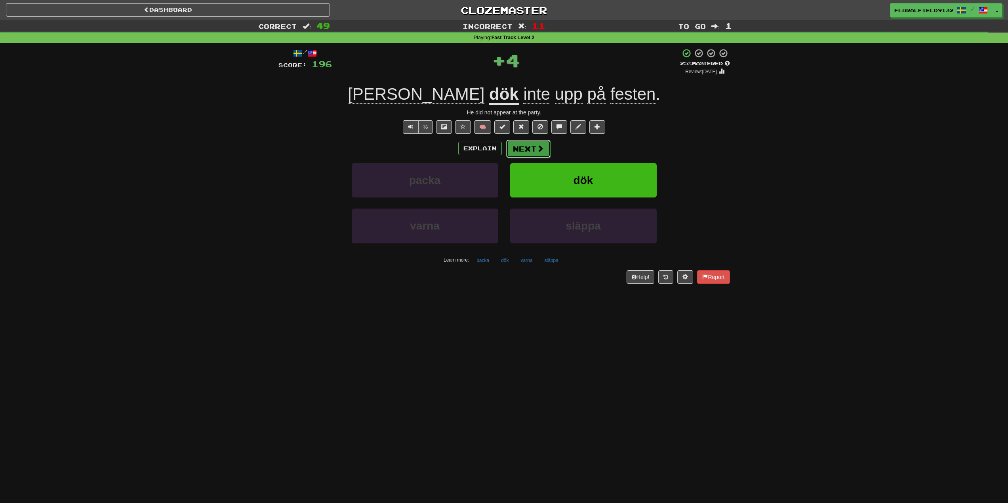
drag, startPoint x: 531, startPoint y: 150, endPoint x: 537, endPoint y: 150, distance: 6.3
click at [537, 150] on button "Next" at bounding box center [528, 149] width 44 height 18
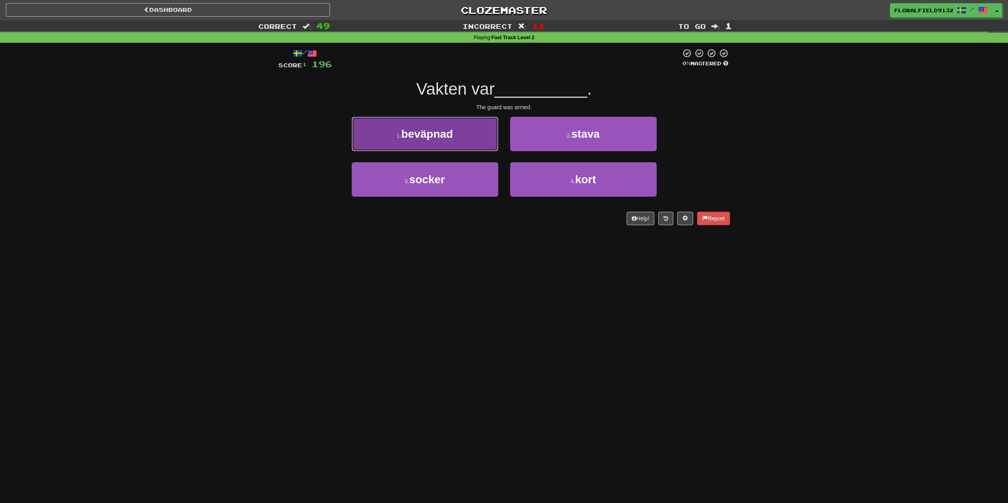
click at [446, 131] on span "beväpnad" at bounding box center [427, 134] width 52 height 12
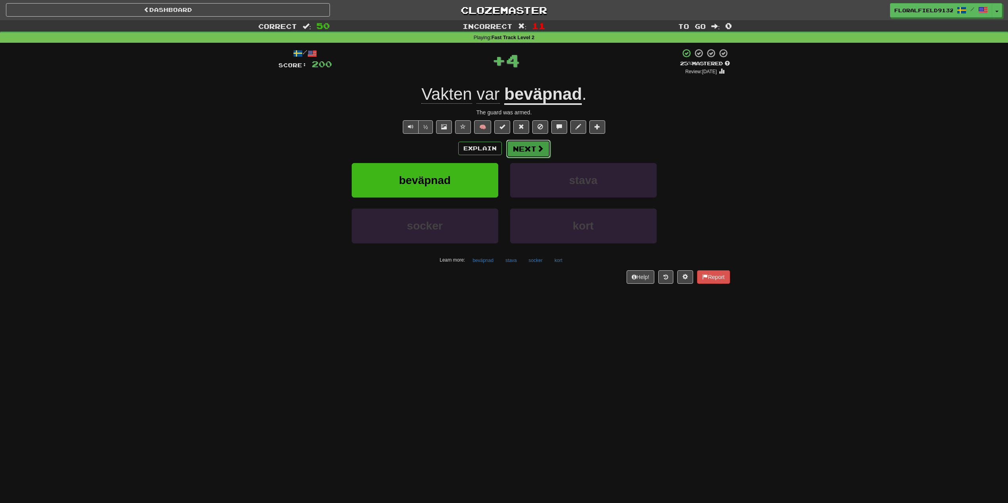
click at [531, 148] on button "Next" at bounding box center [528, 149] width 44 height 18
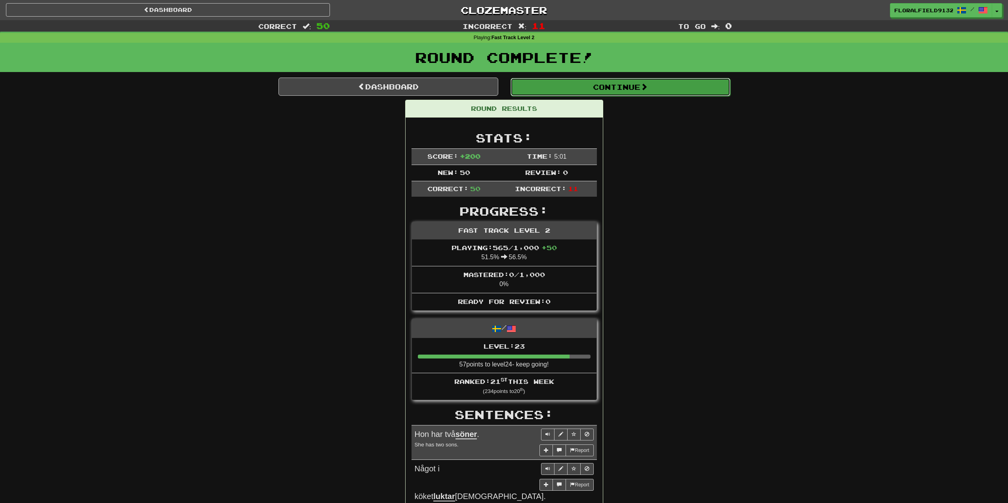
click at [590, 88] on button "Continue" at bounding box center [621, 87] width 220 height 18
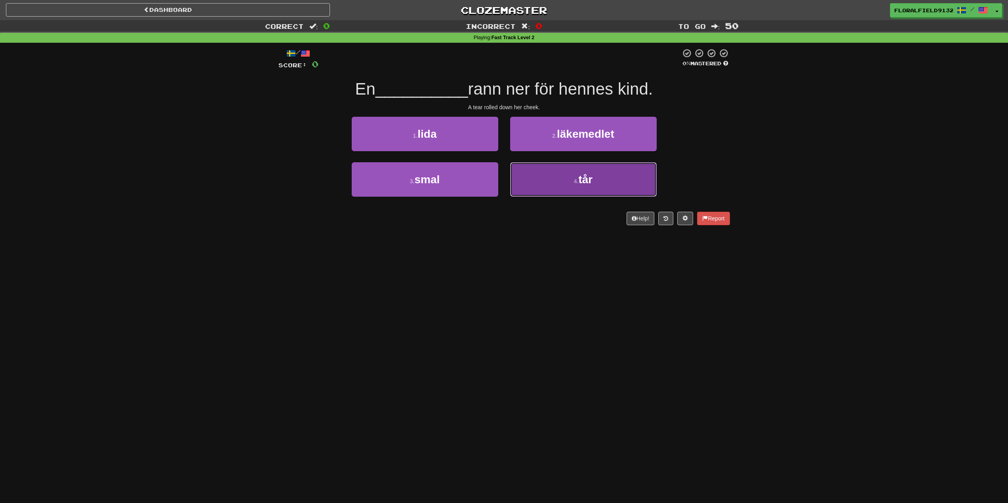
click at [557, 176] on button "4 . tår" at bounding box center [583, 179] width 147 height 34
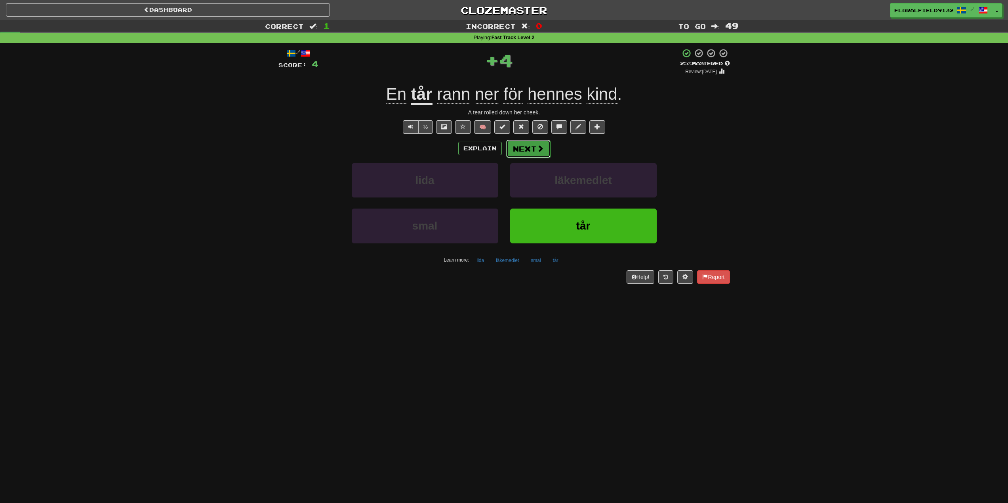
click at [543, 152] on button "Next" at bounding box center [528, 149] width 44 height 18
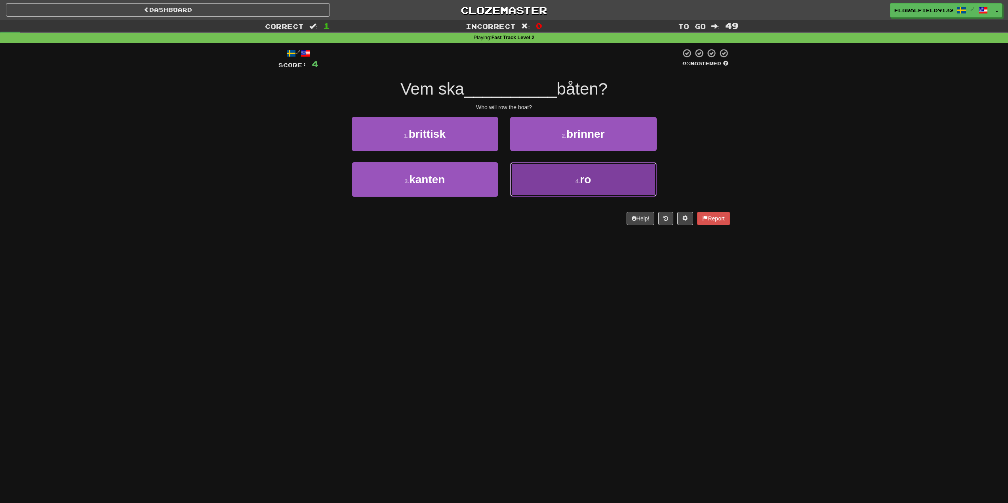
click at [553, 181] on button "4 . ro" at bounding box center [583, 179] width 147 height 34
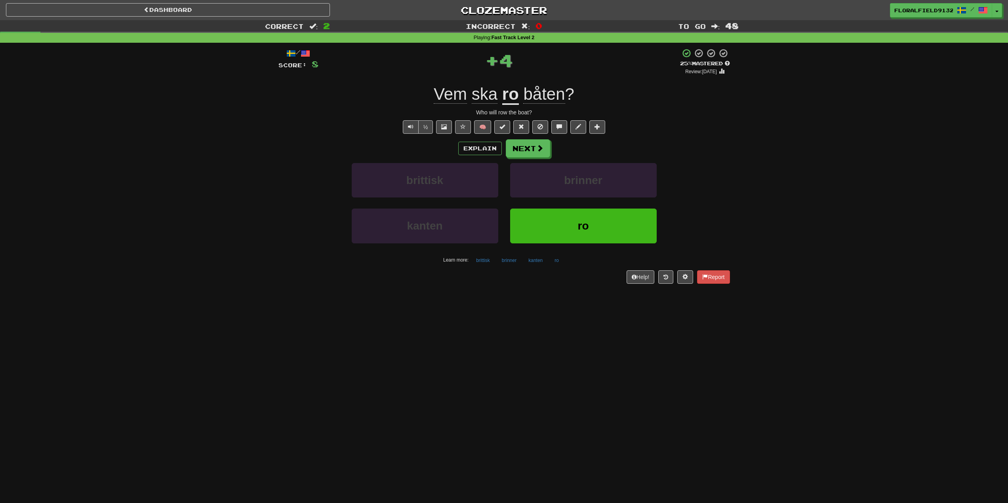
click at [532, 139] on div "/ Score: 8 + 4 25 % Mastered Review: 2025-09-21 Vem ska ro båten ? Who will row…" at bounding box center [503, 165] width 451 height 235
click at [535, 152] on button "Next" at bounding box center [528, 149] width 44 height 18
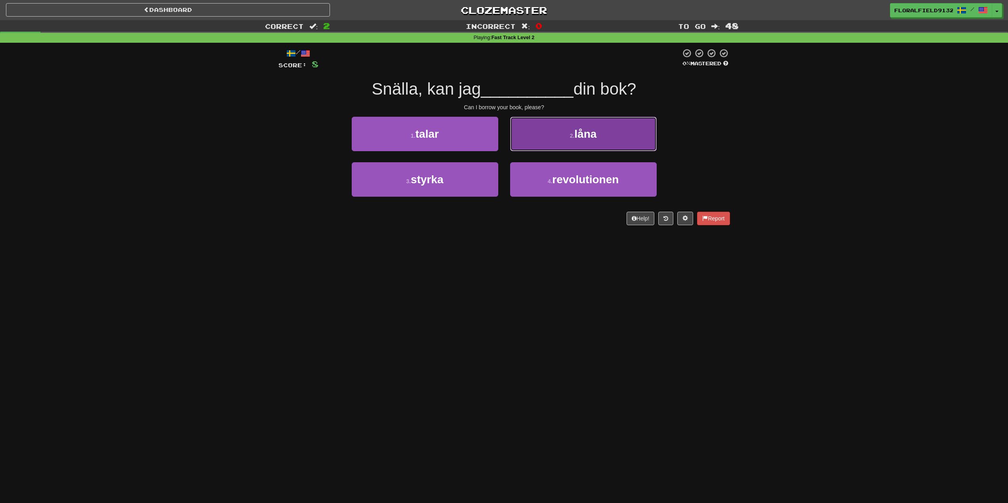
click at [559, 140] on button "2 . låna" at bounding box center [583, 134] width 147 height 34
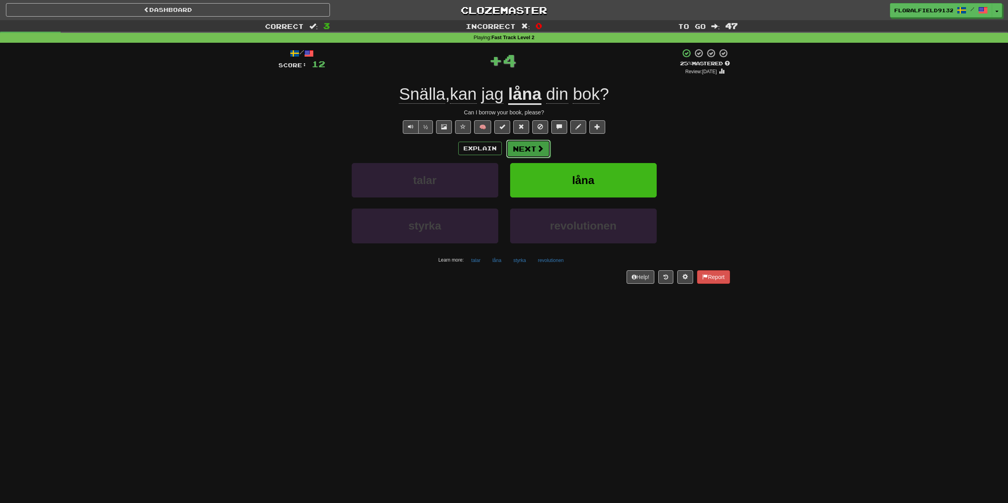
click at [539, 152] on span at bounding box center [540, 148] width 7 height 7
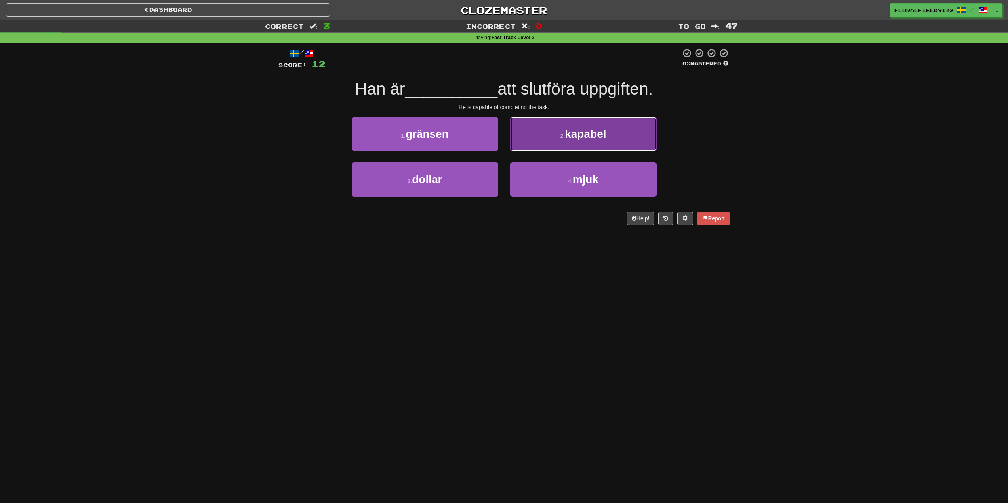
click at [543, 145] on button "2 . kapabel" at bounding box center [583, 134] width 147 height 34
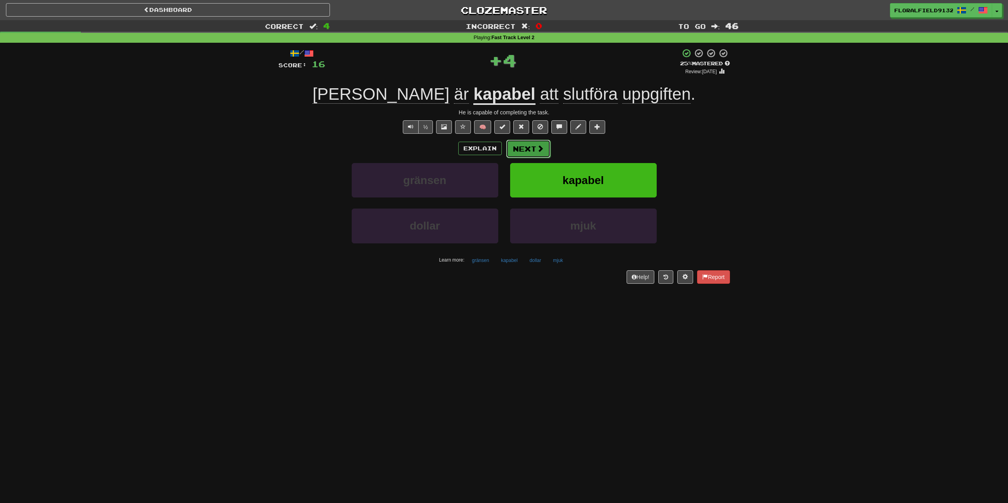
click at [531, 152] on button "Next" at bounding box center [528, 149] width 44 height 18
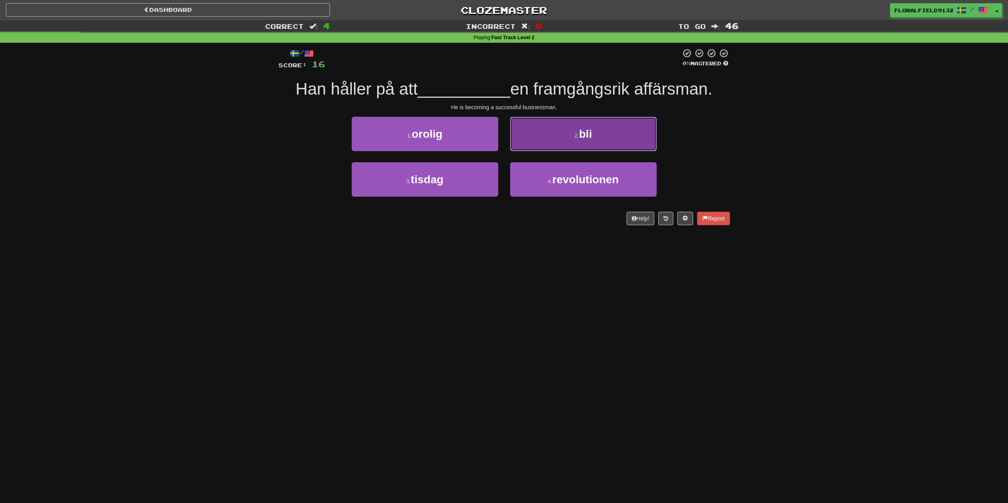
click at [565, 138] on button "2 . bli" at bounding box center [583, 134] width 147 height 34
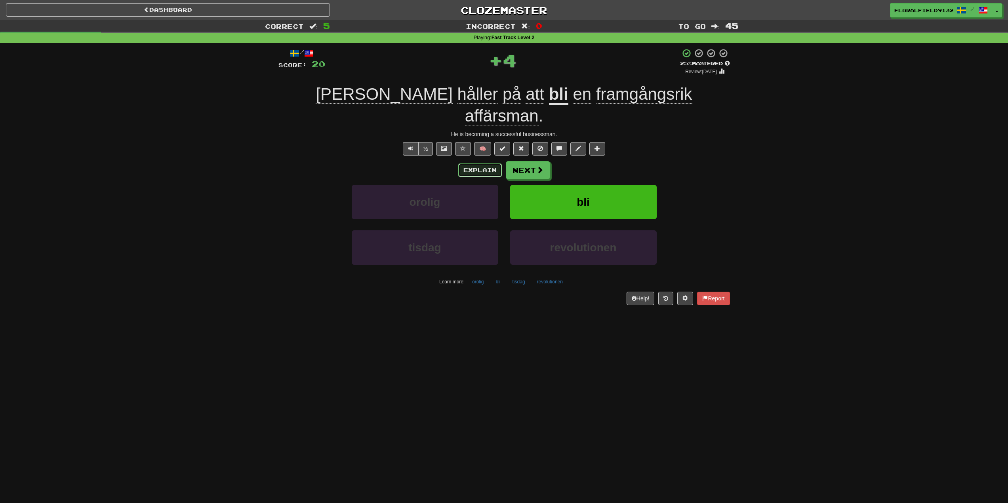
click at [487, 164] on button "Explain" at bounding box center [480, 170] width 44 height 13
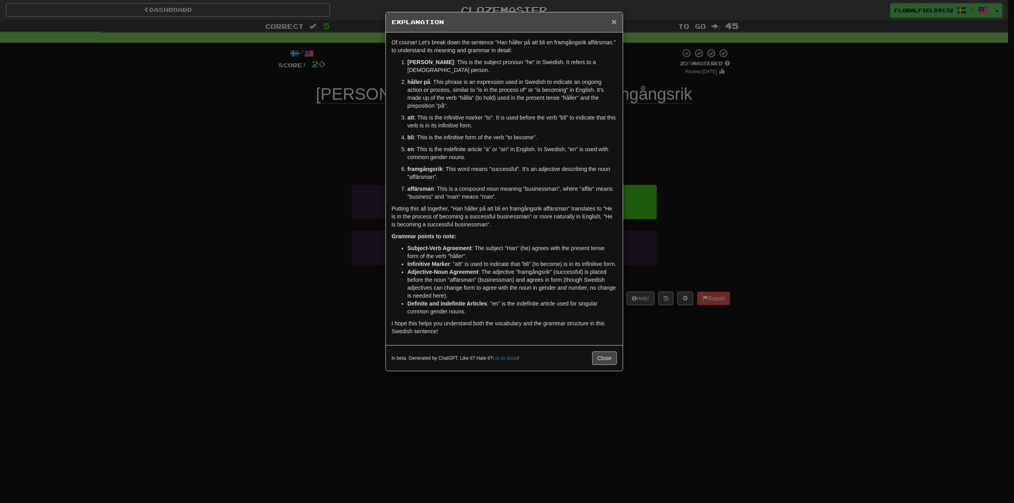
click at [613, 19] on span "×" at bounding box center [613, 21] width 5 height 9
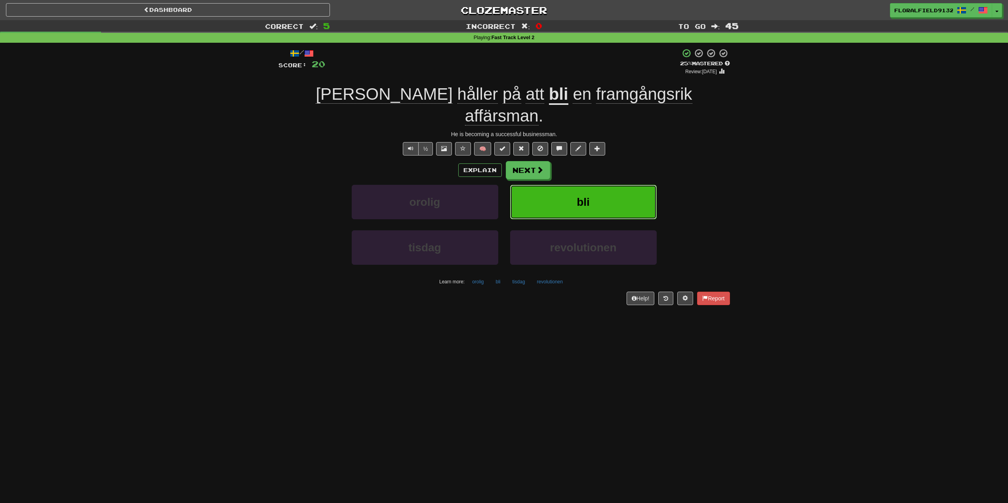
click at [609, 185] on button "bli" at bounding box center [583, 202] width 147 height 34
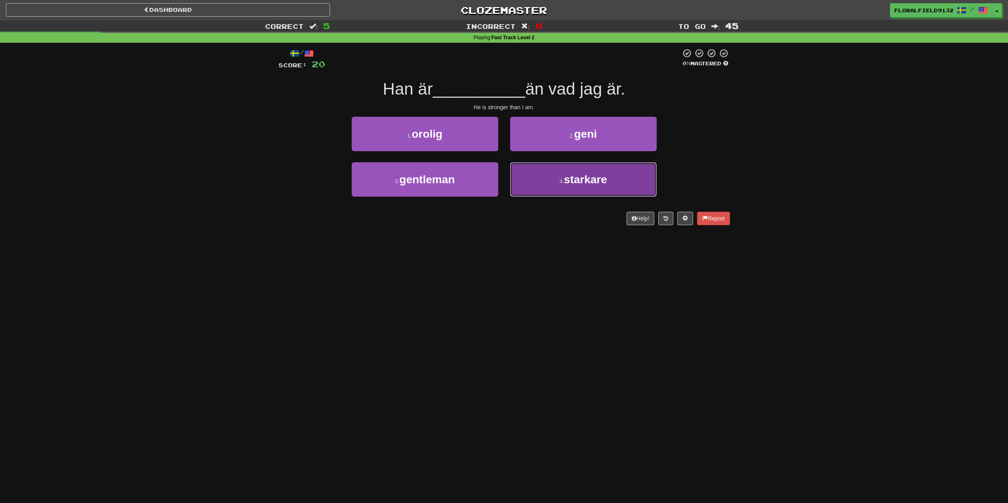
click at [610, 187] on button "4 . starkare" at bounding box center [583, 179] width 147 height 34
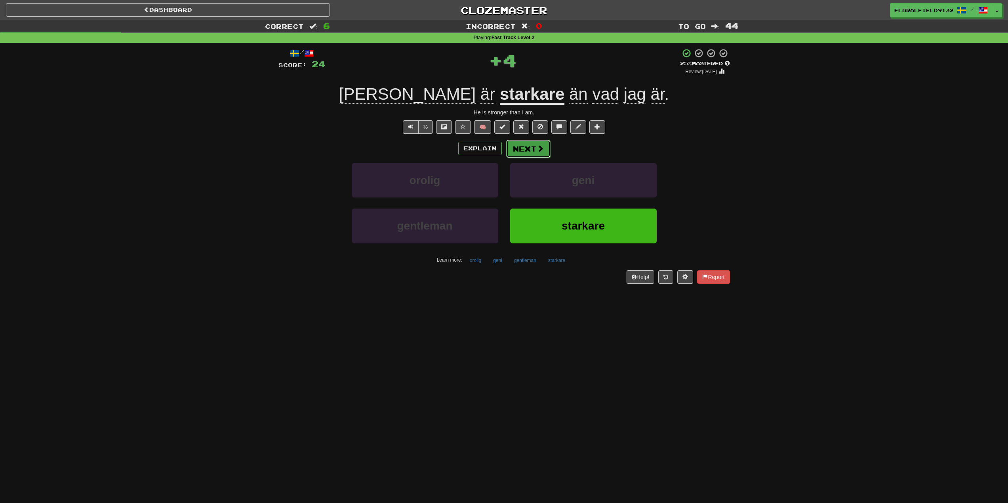
click at [541, 146] on span at bounding box center [540, 148] width 7 height 7
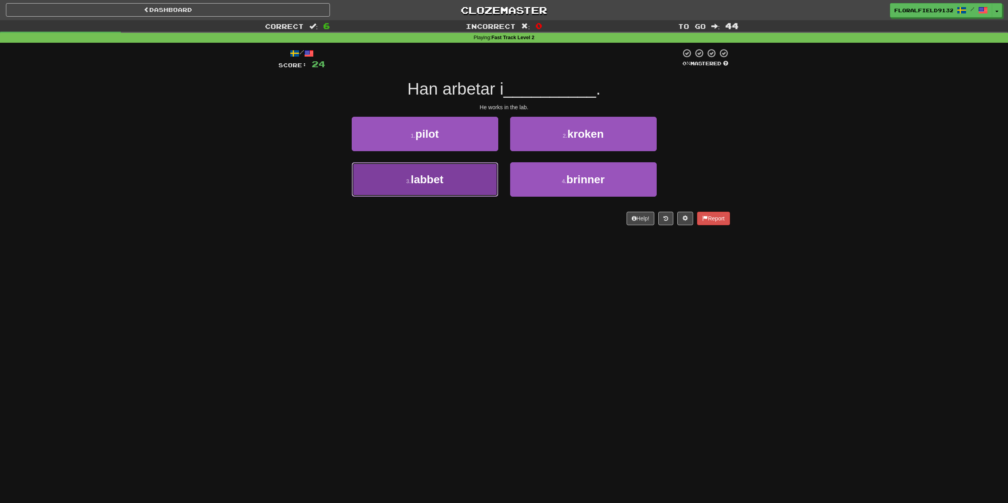
click at [474, 181] on button "3 . labbet" at bounding box center [425, 179] width 147 height 34
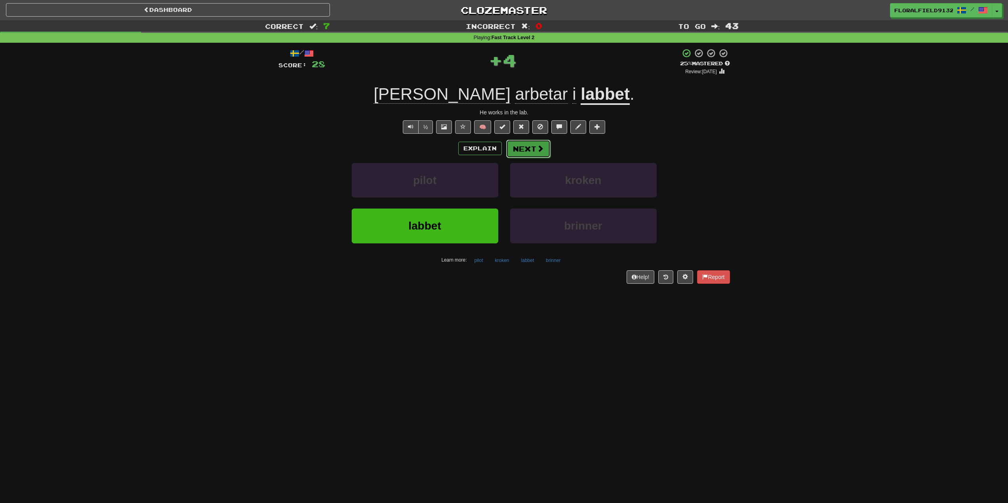
click at [518, 155] on button "Next" at bounding box center [528, 149] width 44 height 18
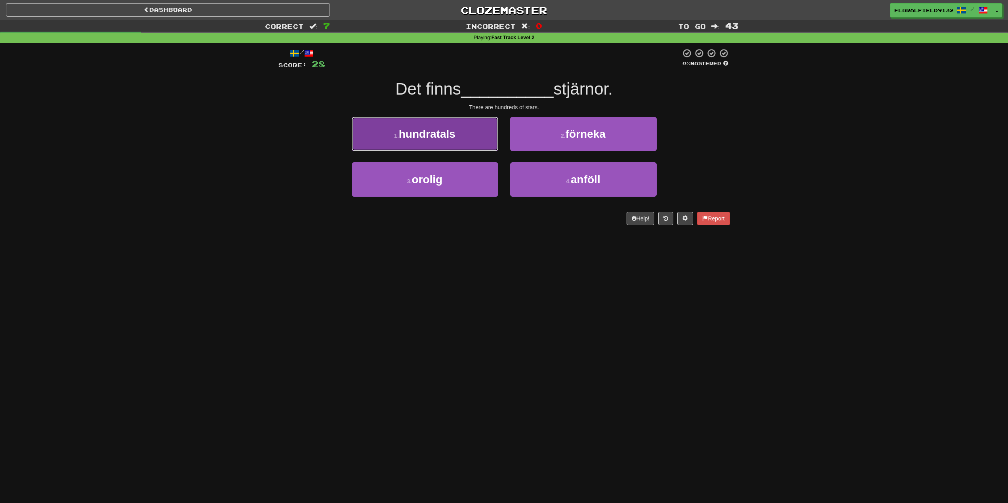
click at [447, 133] on span "hundratals" at bounding box center [427, 134] width 57 height 12
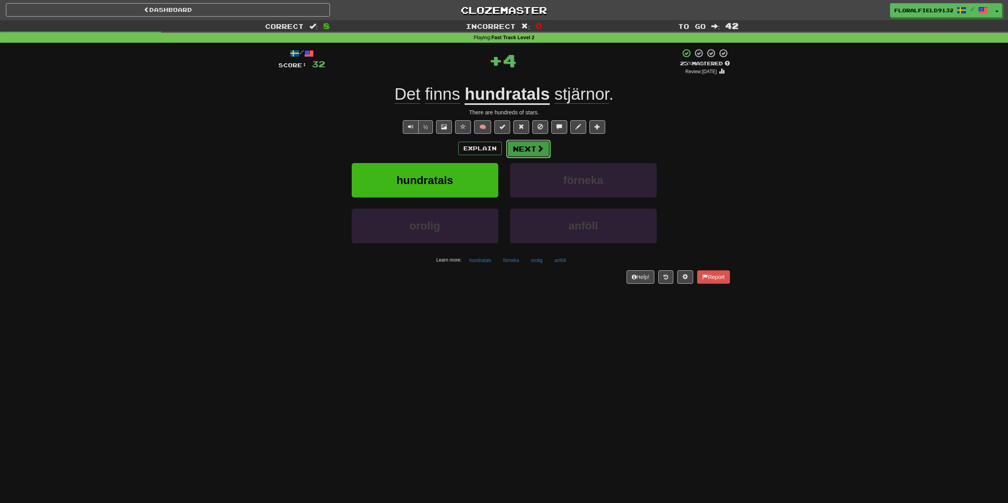
click at [531, 145] on button "Next" at bounding box center [528, 149] width 44 height 18
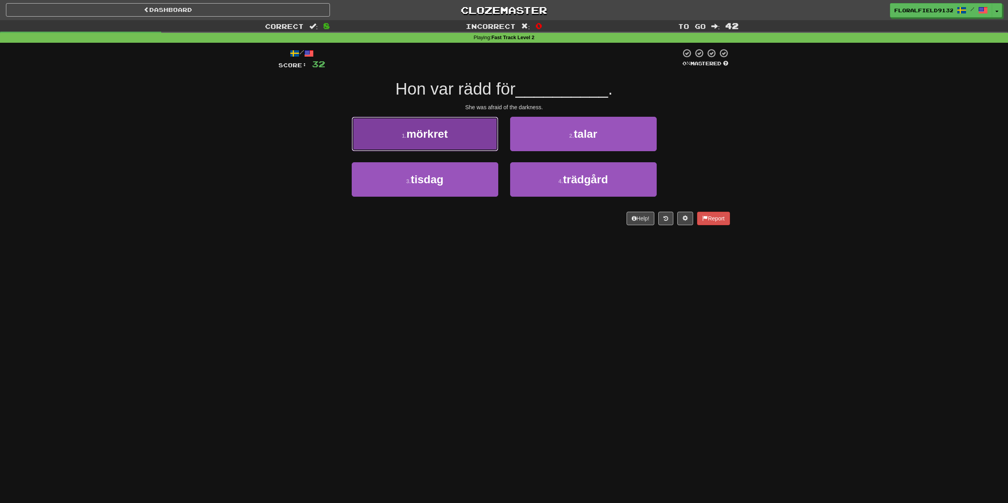
click at [453, 150] on button "1 . mörkret" at bounding box center [425, 134] width 147 height 34
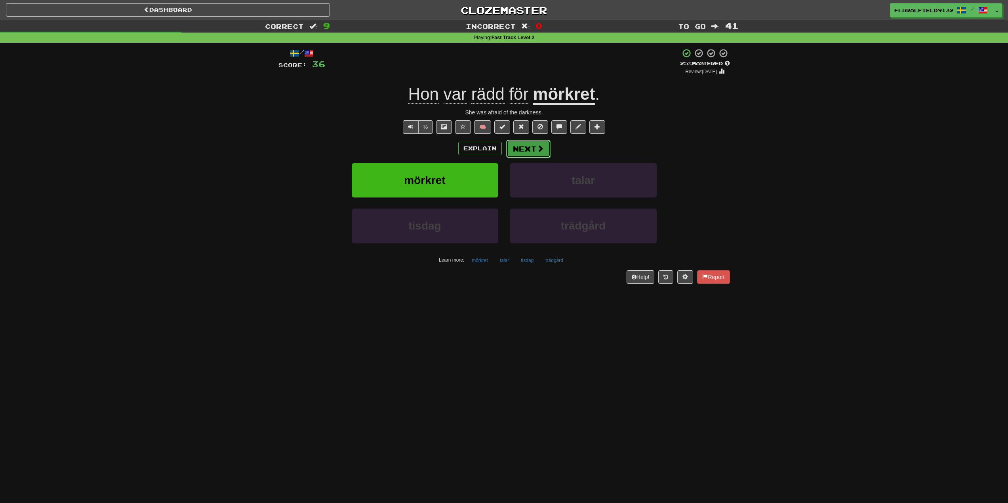
click at [533, 149] on button "Next" at bounding box center [528, 149] width 44 height 18
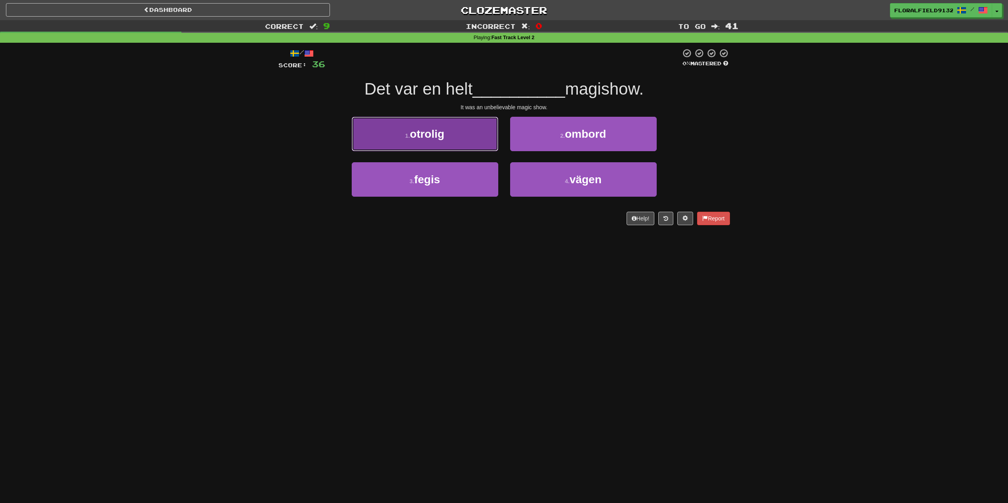
click at [483, 143] on button "1 . otrolig" at bounding box center [425, 134] width 147 height 34
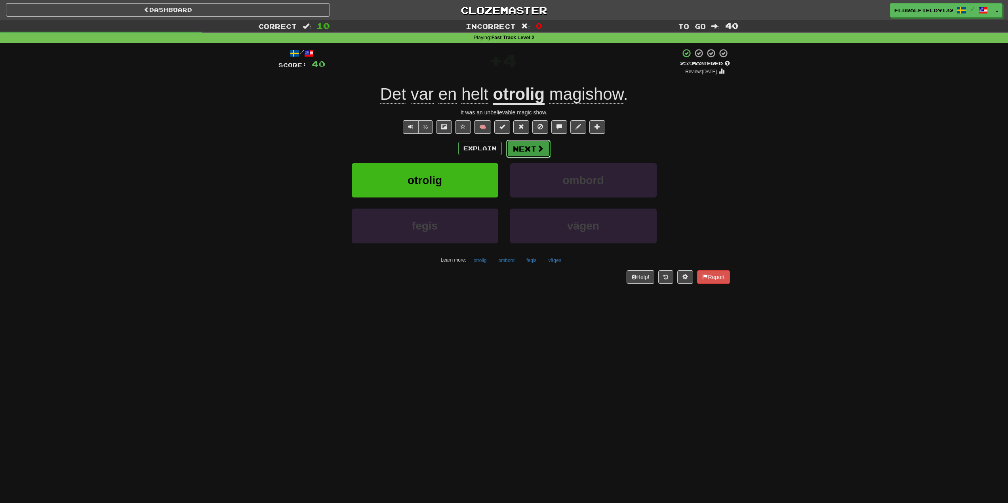
click at [533, 142] on button "Next" at bounding box center [528, 149] width 44 height 18
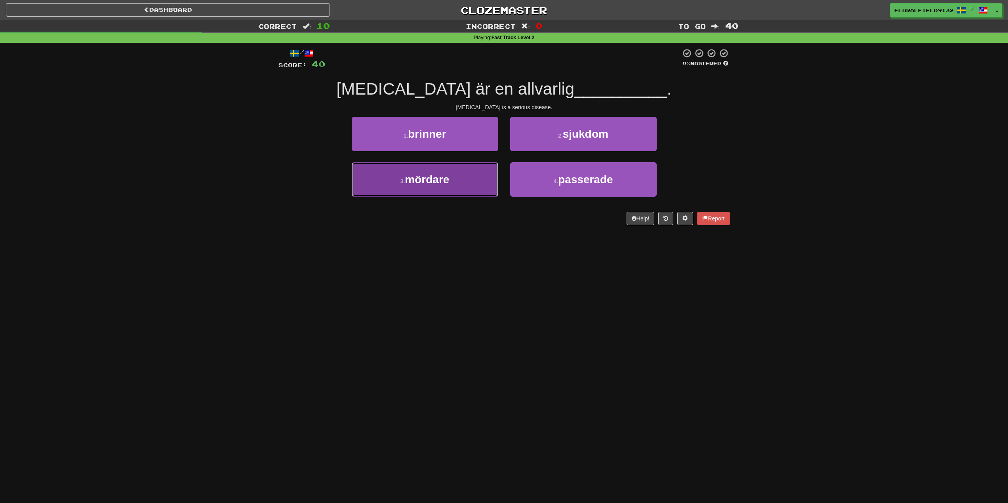
click at [480, 166] on button "3 . mördare" at bounding box center [425, 179] width 147 height 34
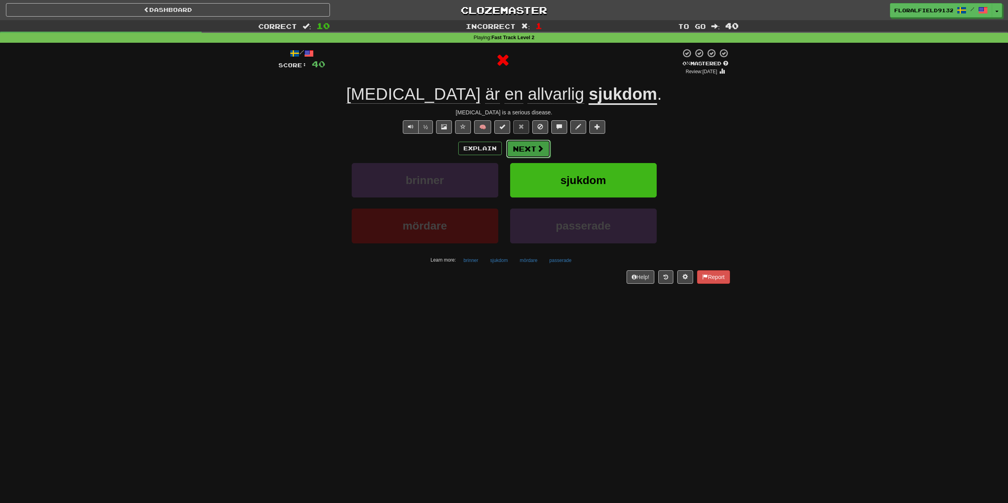
click at [544, 150] on button "Next" at bounding box center [528, 149] width 44 height 18
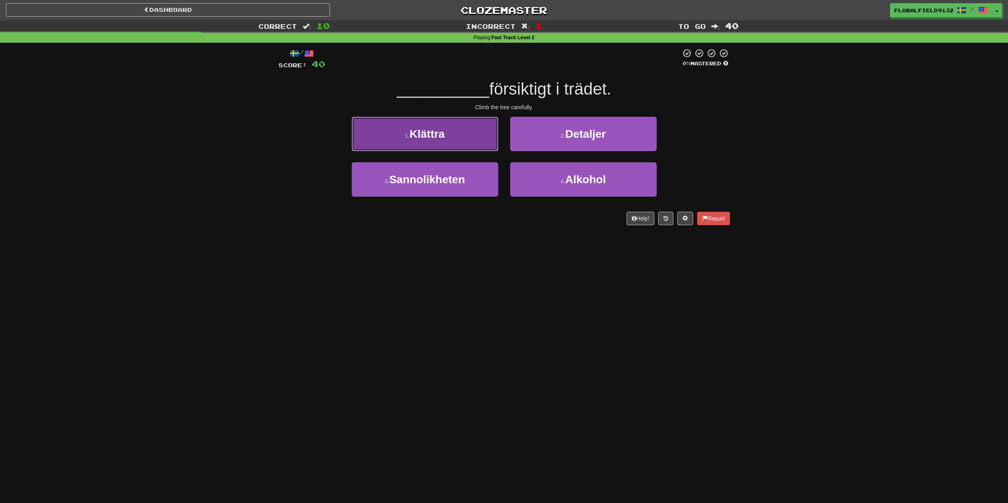
click at [472, 140] on button "1 . Klättra" at bounding box center [425, 134] width 147 height 34
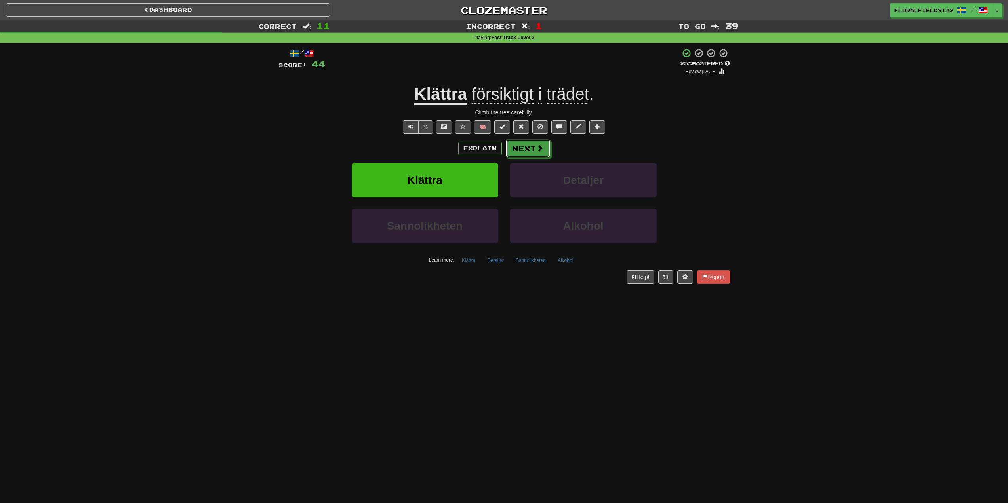
drag, startPoint x: 537, startPoint y: 148, endPoint x: 722, endPoint y: 145, distance: 185.4
click at [722, 145] on div "Explain Next" at bounding box center [503, 148] width 451 height 18
click at [548, 152] on button "Next" at bounding box center [528, 149] width 44 height 18
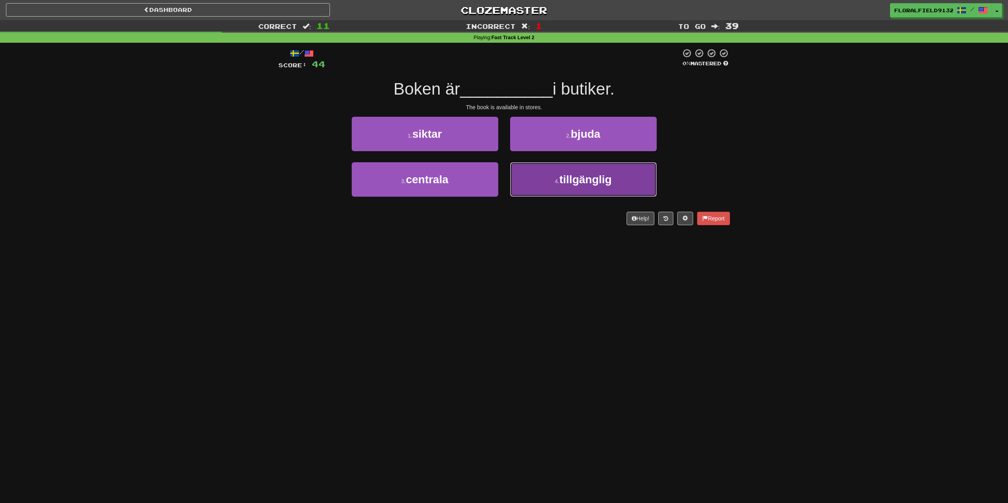
click at [557, 175] on button "4 . tillgänglig" at bounding box center [583, 179] width 147 height 34
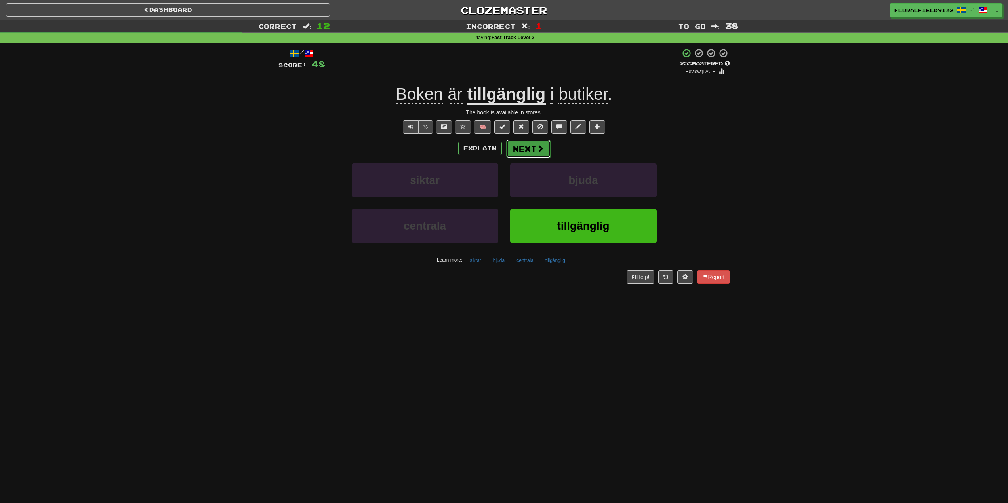
click at [545, 145] on button "Next" at bounding box center [528, 149] width 44 height 18
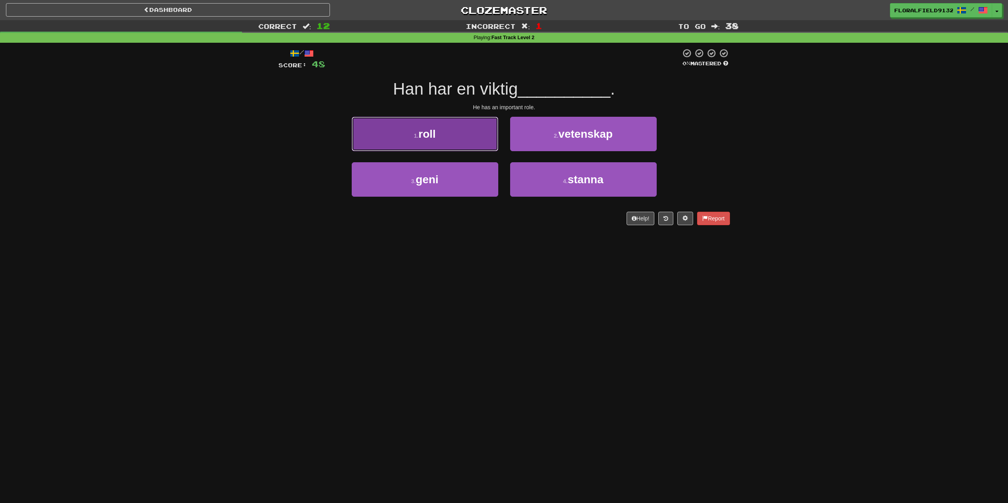
click at [478, 149] on button "1 . roll" at bounding box center [425, 134] width 147 height 34
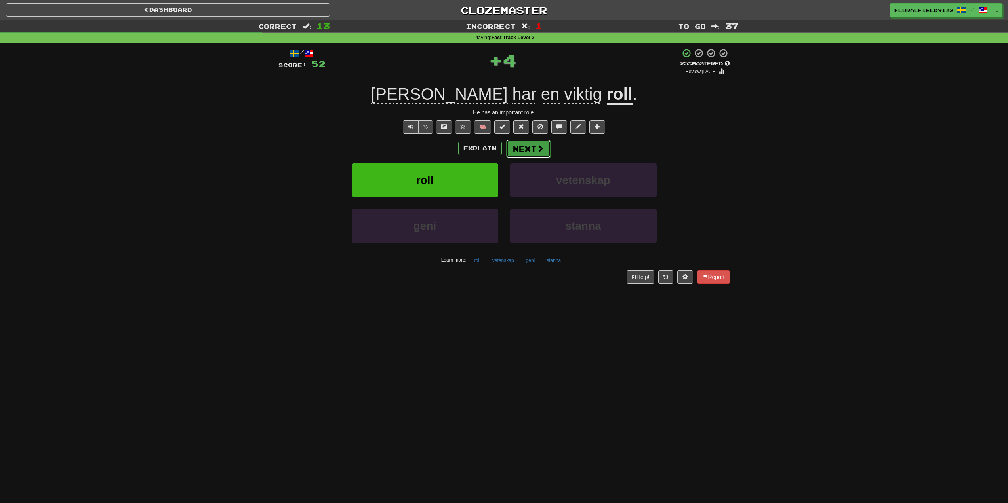
click at [537, 144] on button "Next" at bounding box center [528, 149] width 44 height 18
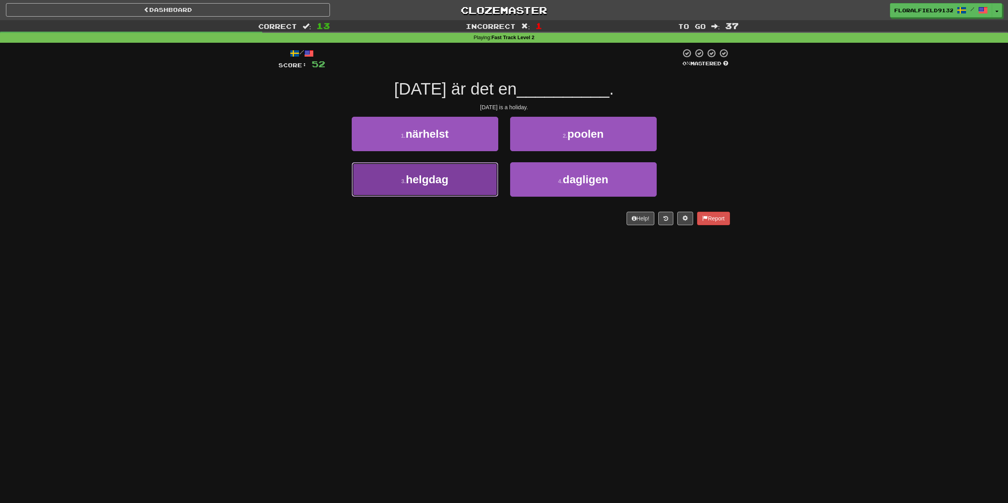
click at [473, 181] on button "3 . helgdag" at bounding box center [425, 179] width 147 height 34
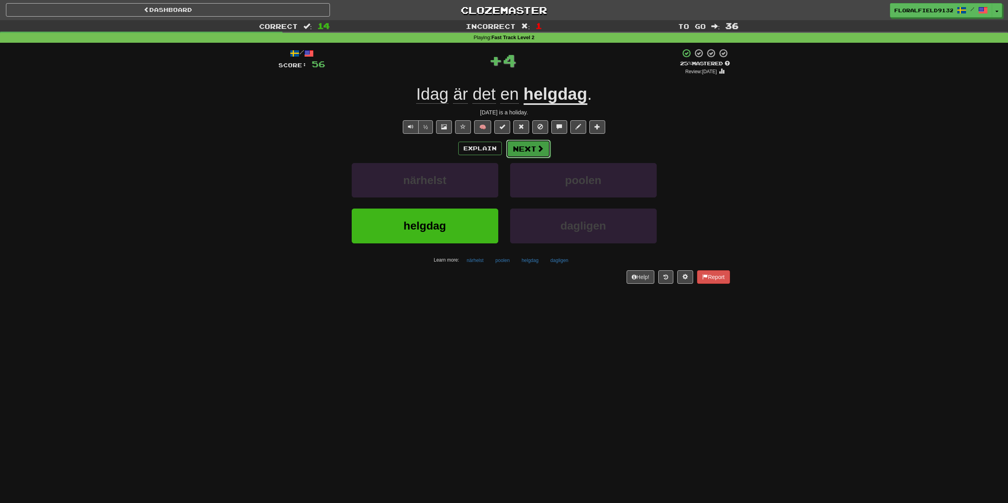
drag, startPoint x: 532, startPoint y: 146, endPoint x: 530, endPoint y: 150, distance: 4.8
click at [530, 150] on button "Next" at bounding box center [528, 149] width 44 height 18
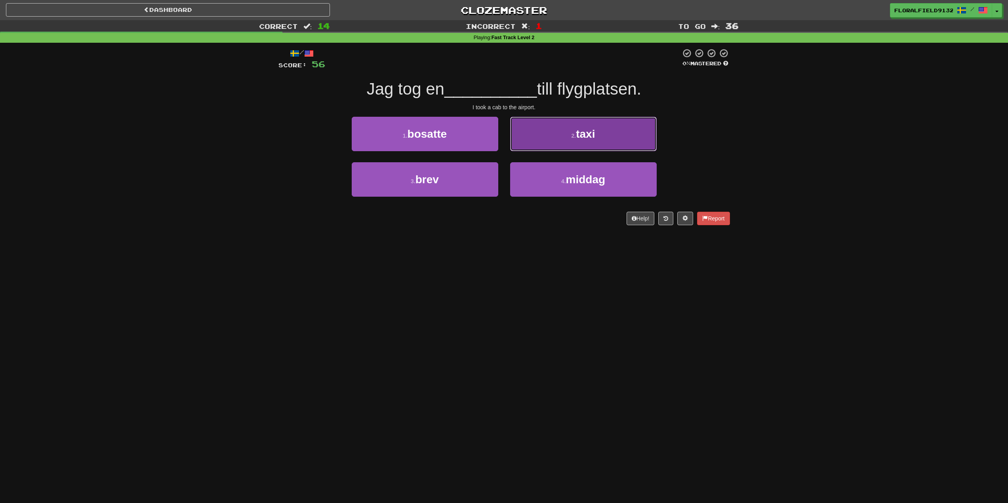
click at [563, 139] on button "2 . taxi" at bounding box center [583, 134] width 147 height 34
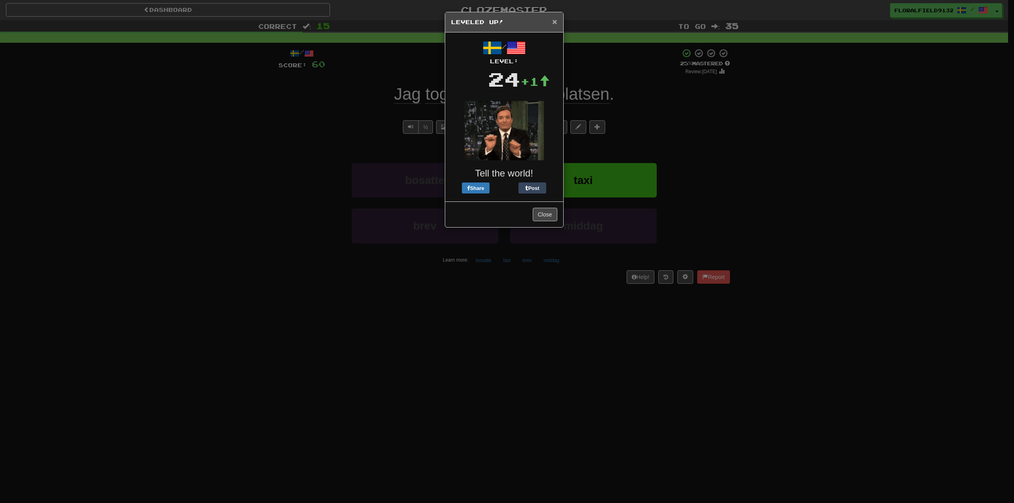
click at [553, 18] on span "×" at bounding box center [554, 21] width 5 height 9
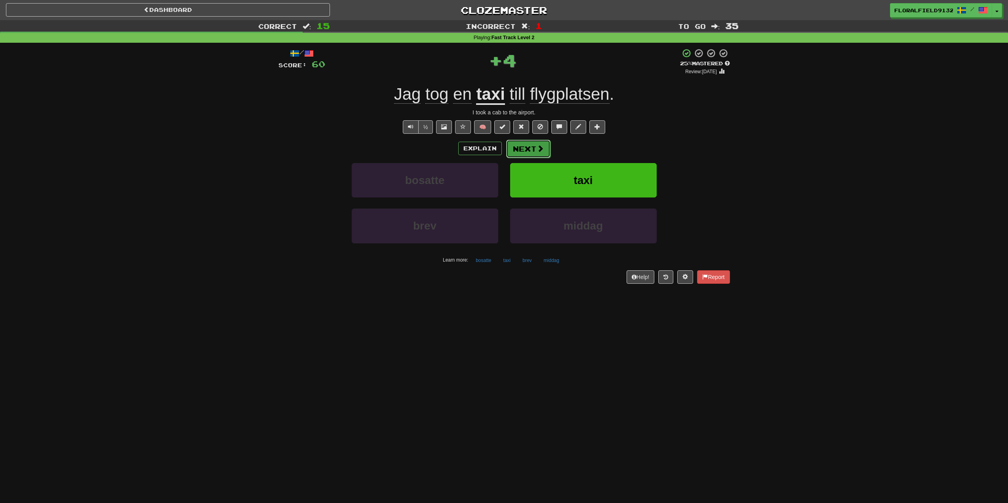
click at [534, 142] on button "Next" at bounding box center [528, 149] width 44 height 18
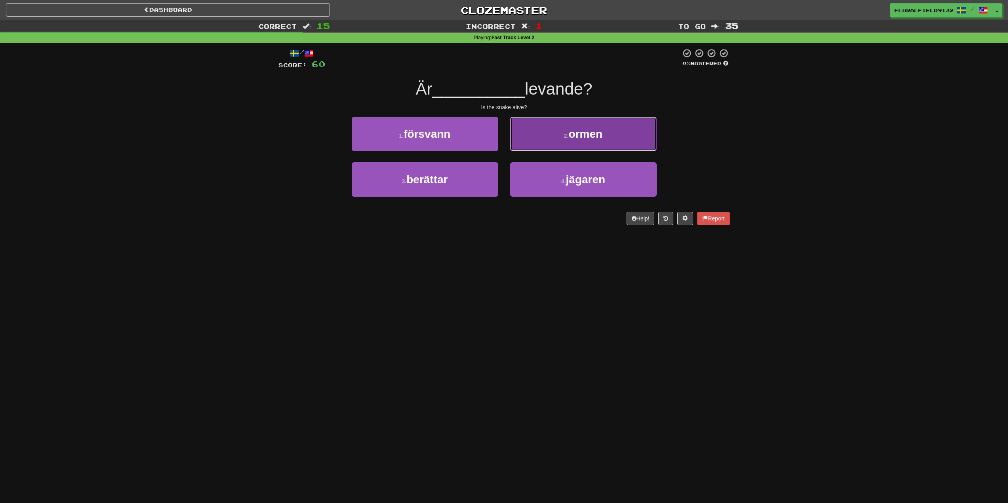
drag, startPoint x: 563, startPoint y: 135, endPoint x: 549, endPoint y: 132, distance: 14.5
click at [562, 135] on button "2 . ormen" at bounding box center [583, 134] width 147 height 34
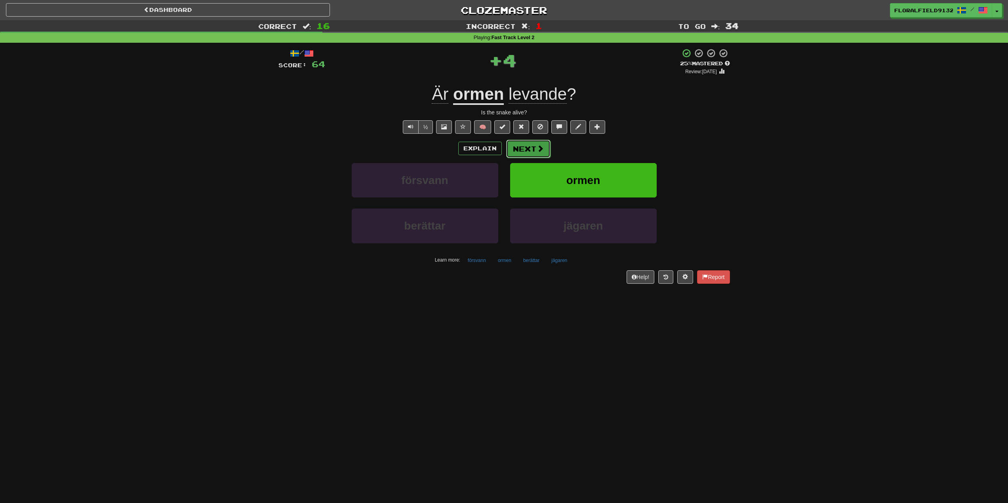
click at [522, 150] on button "Next" at bounding box center [528, 149] width 44 height 18
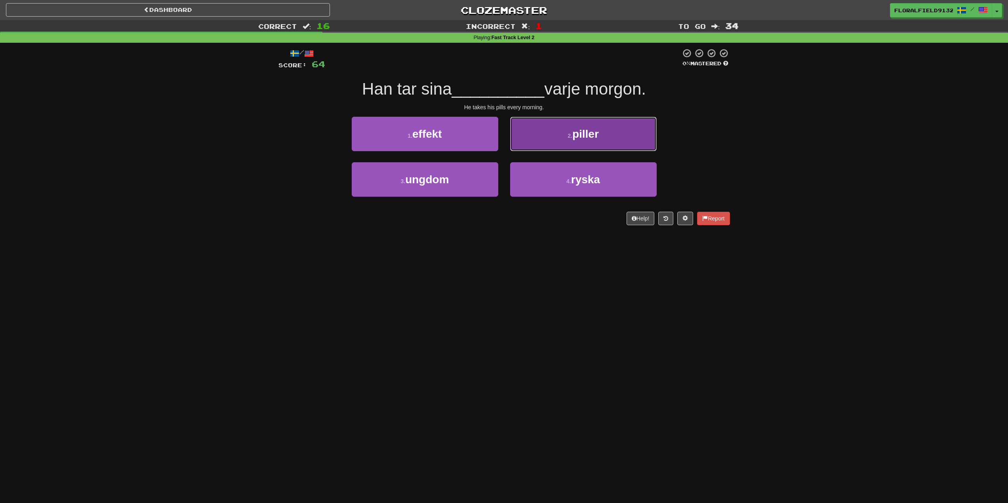
click at [570, 128] on button "2 . piller" at bounding box center [583, 134] width 147 height 34
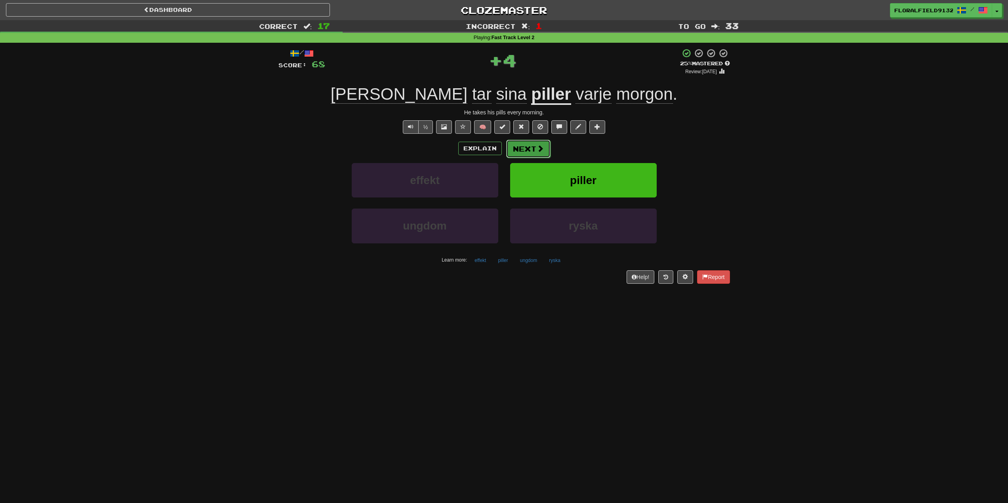
click at [533, 140] on button "Next" at bounding box center [528, 149] width 44 height 18
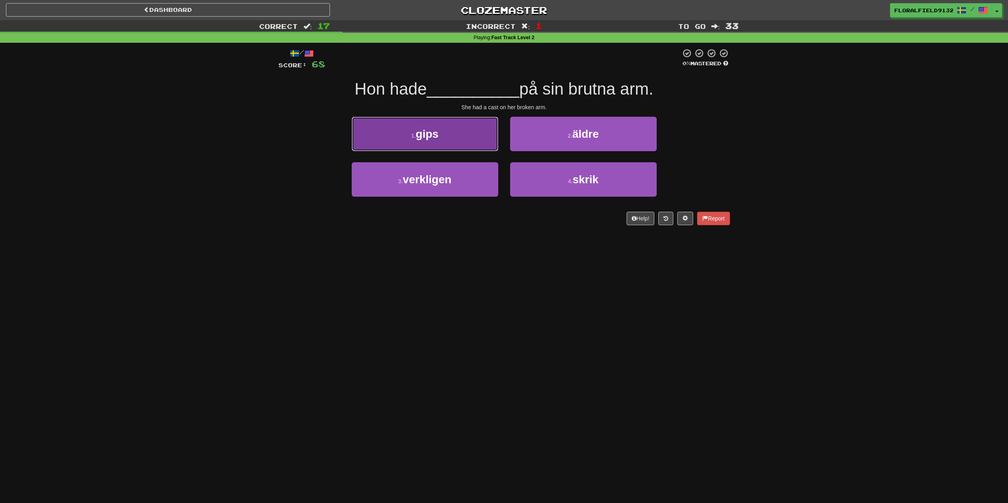
click at [448, 134] on button "1 . gips" at bounding box center [425, 134] width 147 height 34
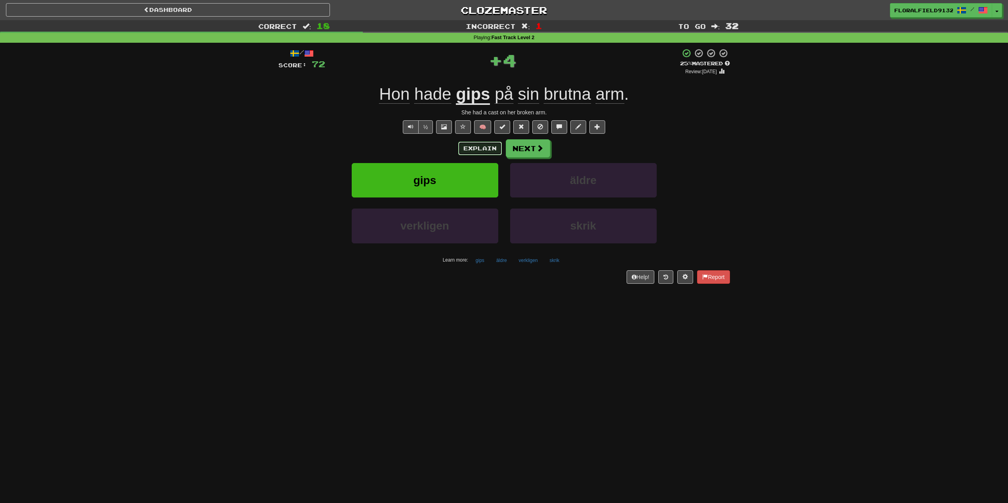
click at [478, 145] on button "Explain" at bounding box center [480, 148] width 44 height 13
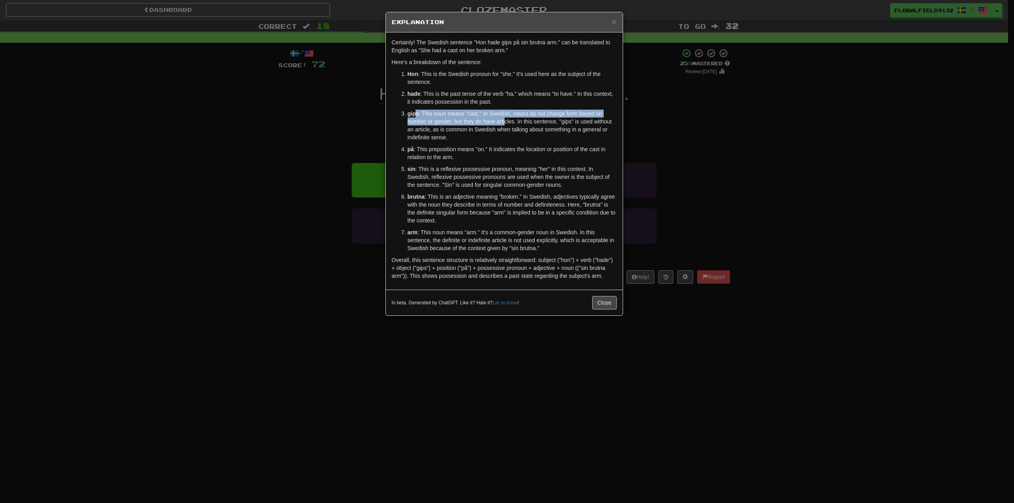
drag, startPoint x: 415, startPoint y: 111, endPoint x: 507, endPoint y: 119, distance: 93.0
click at [507, 119] on p "gips : This noun means "cast." In Swedish, nouns do not change form based on nu…" at bounding box center [512, 126] width 209 height 32
click at [627, 5] on div "× Explanation Certainly! The Swedish sentence "Hon hade gips på sin brutna arm.…" at bounding box center [507, 251] width 1014 height 503
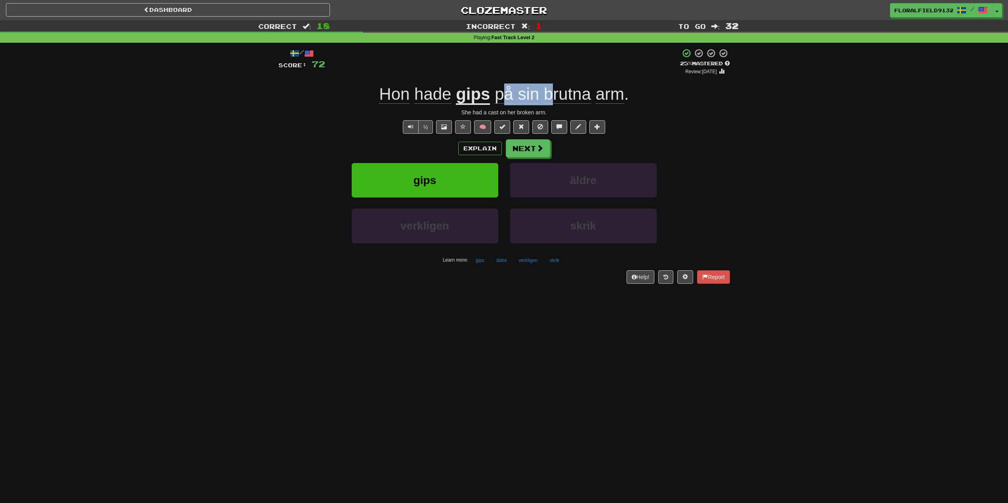
drag, startPoint x: 506, startPoint y: 92, endPoint x: 555, endPoint y: 91, distance: 49.1
click at [555, 91] on span "på sin brutna arm ." at bounding box center [559, 94] width 139 height 19
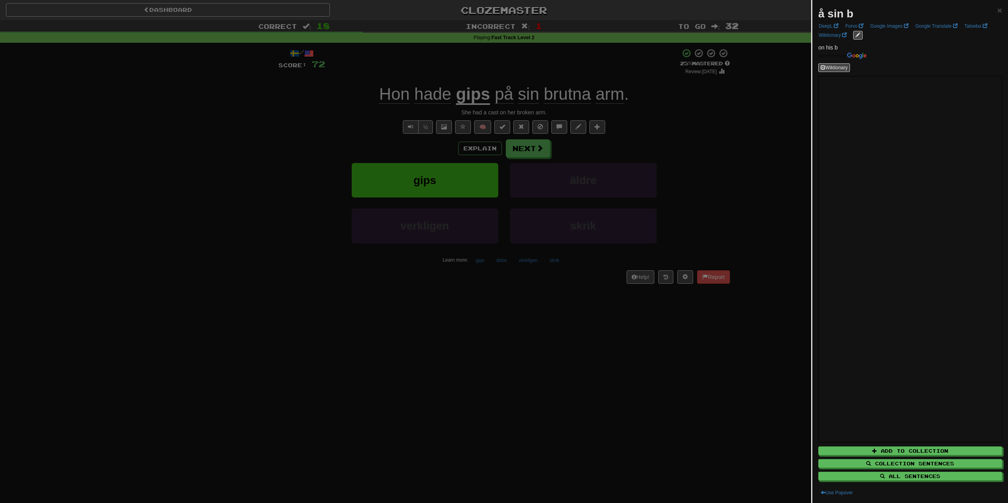
click at [568, 93] on div at bounding box center [504, 251] width 1008 height 503
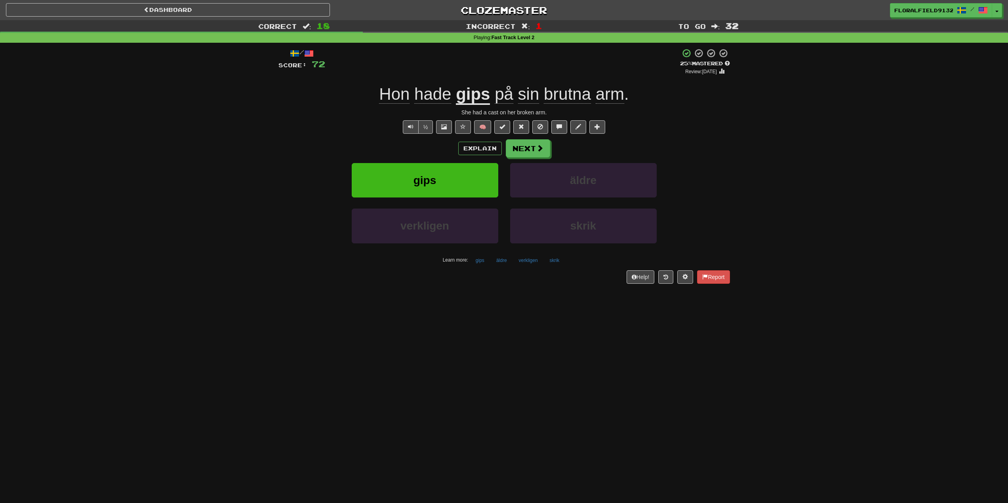
click at [489, 141] on div "Explain Next" at bounding box center [503, 148] width 451 height 18
click at [478, 147] on button "Explain" at bounding box center [480, 148] width 44 height 13
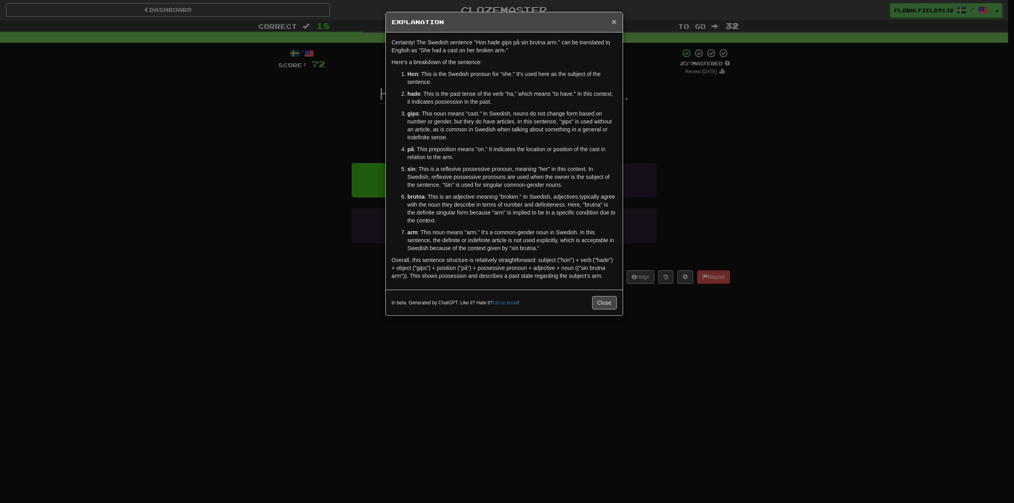
click at [613, 25] on span "×" at bounding box center [613, 21] width 5 height 9
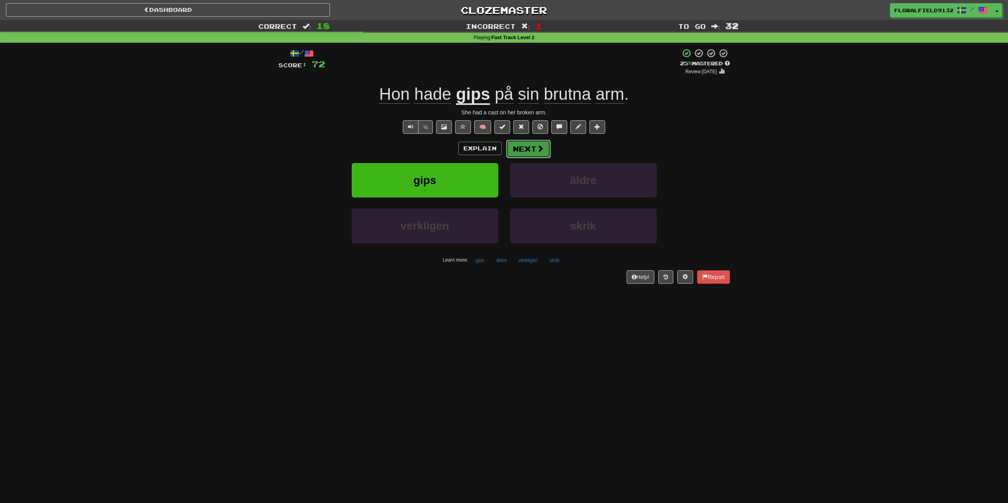
click at [534, 150] on button "Next" at bounding box center [528, 149] width 44 height 18
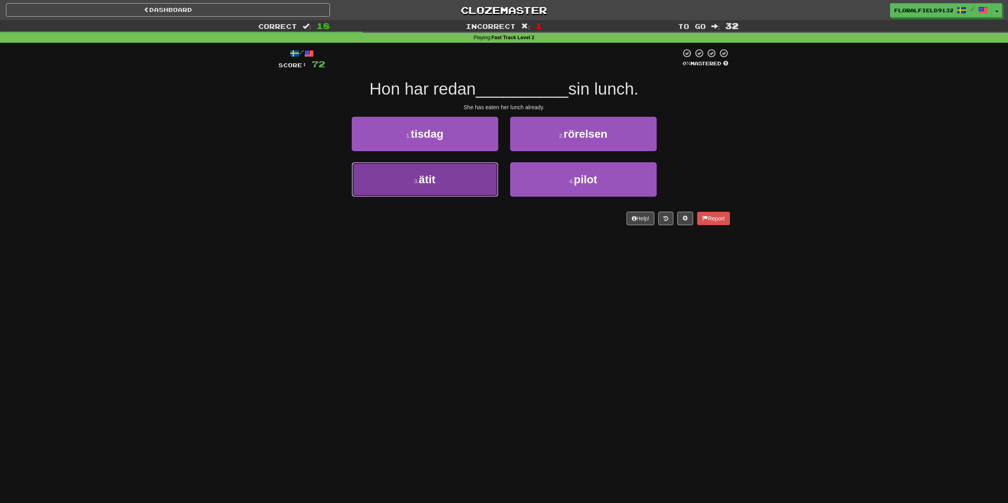
click at [425, 172] on button "3 . ätit" at bounding box center [425, 179] width 147 height 34
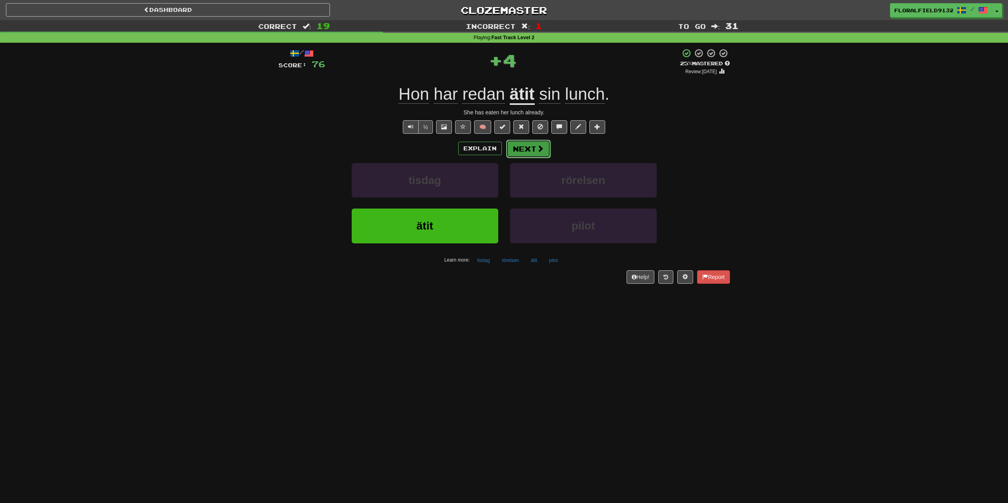
click at [524, 145] on button "Next" at bounding box center [528, 149] width 44 height 18
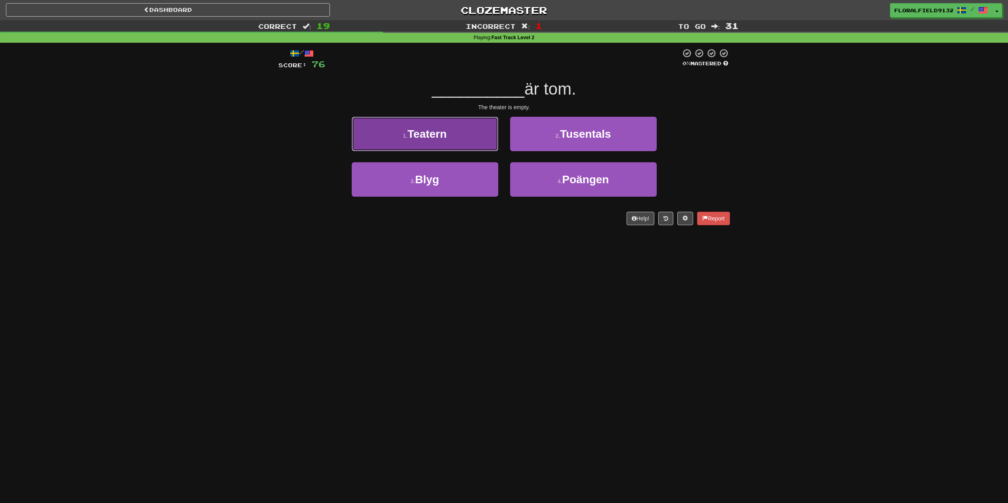
click at [456, 133] on button "1 . Teatern" at bounding box center [425, 134] width 147 height 34
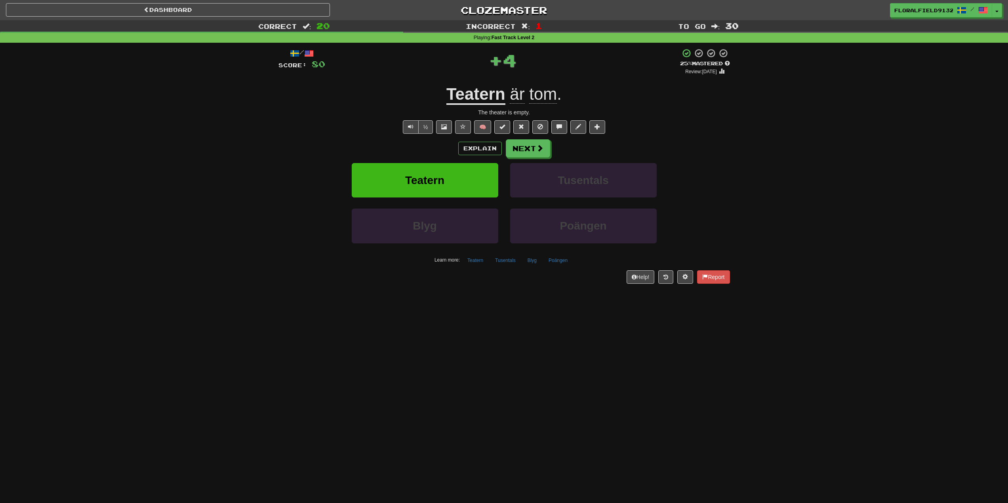
click at [518, 159] on div "Explain Next Teatern Tusentals Blyg Poängen Learn more: Teatern Tusentals Blyg …" at bounding box center [503, 202] width 451 height 127
click at [529, 152] on button "Next" at bounding box center [528, 149] width 44 height 18
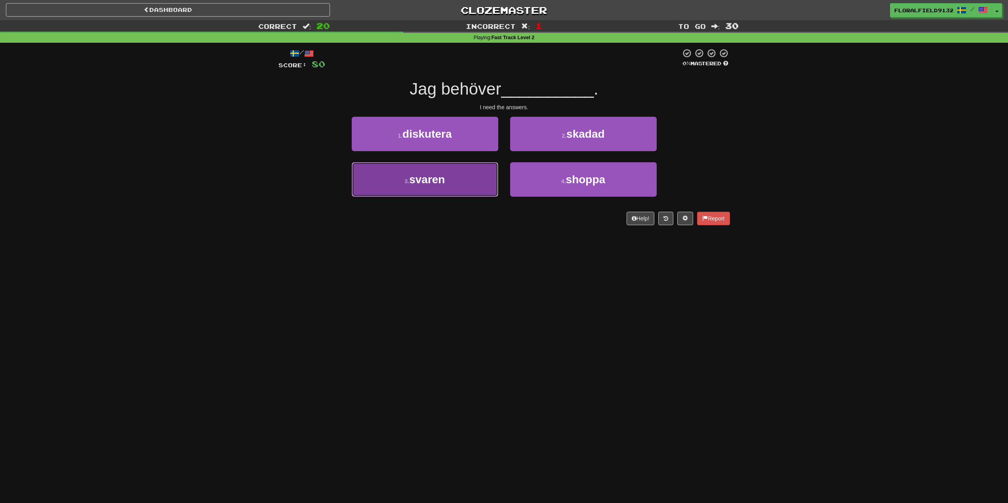
click at [477, 179] on button "3 . svaren" at bounding box center [425, 179] width 147 height 34
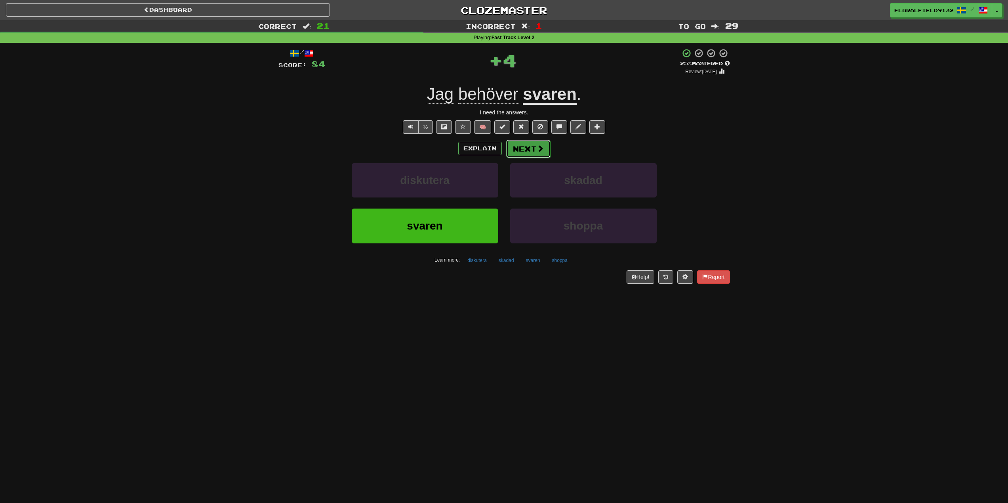
click at [532, 155] on button "Next" at bounding box center [528, 149] width 44 height 18
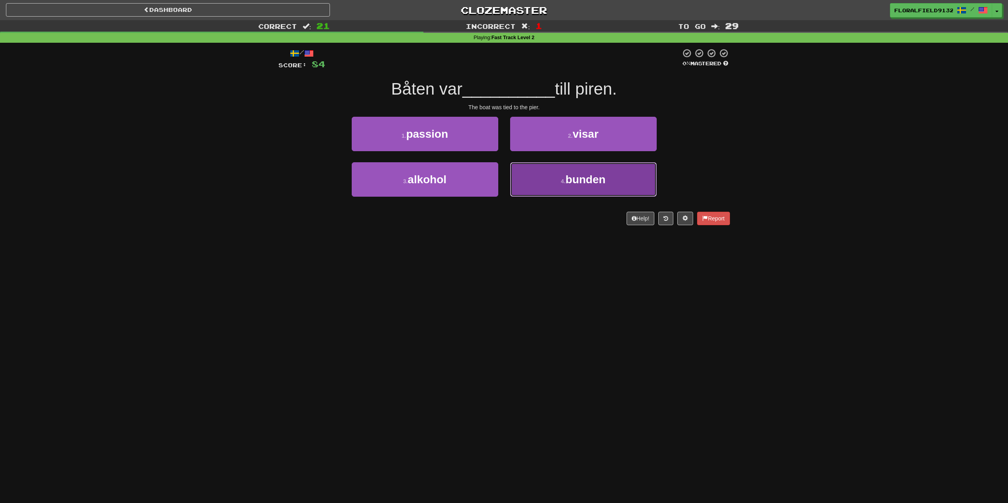
click at [539, 179] on button "4 . bunden" at bounding box center [583, 179] width 147 height 34
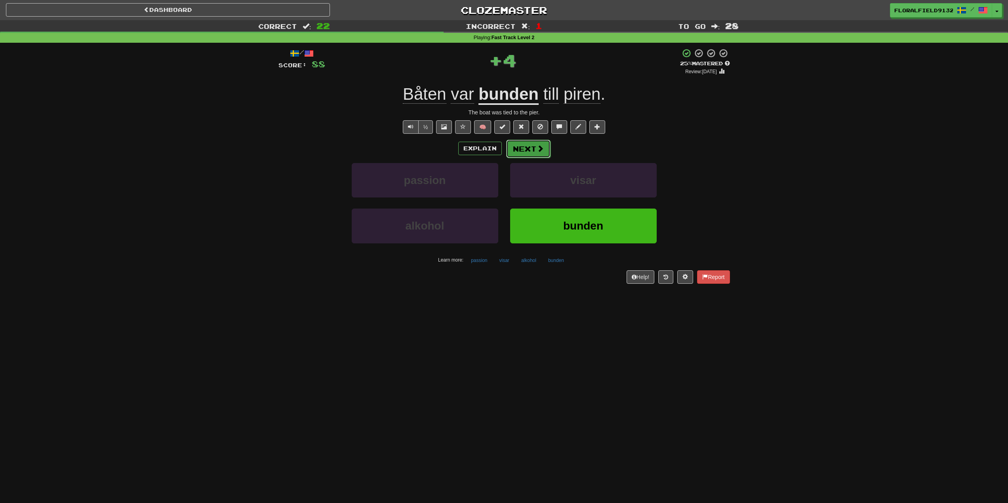
click at [532, 147] on button "Next" at bounding box center [528, 149] width 44 height 18
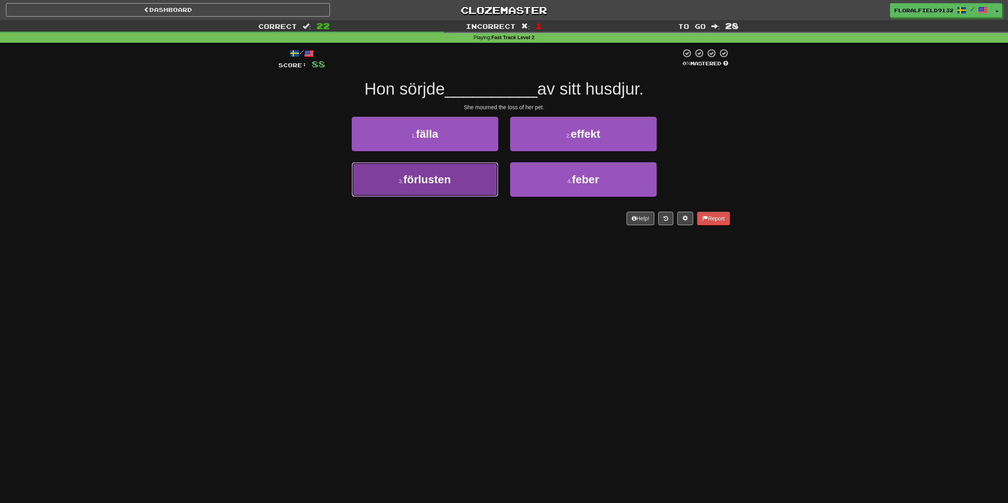
click at [410, 190] on button "3 . förlusten" at bounding box center [425, 179] width 147 height 34
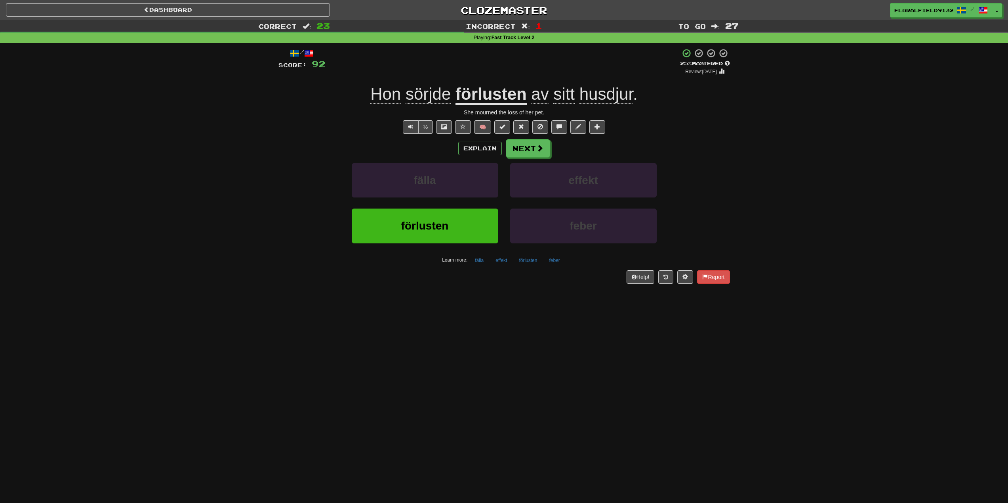
click at [525, 158] on div "Explain Next fälla effekt förlusten feber Learn more: fälla effekt förlusten fe…" at bounding box center [503, 202] width 451 height 127
click at [530, 149] on button "Next" at bounding box center [528, 149] width 44 height 18
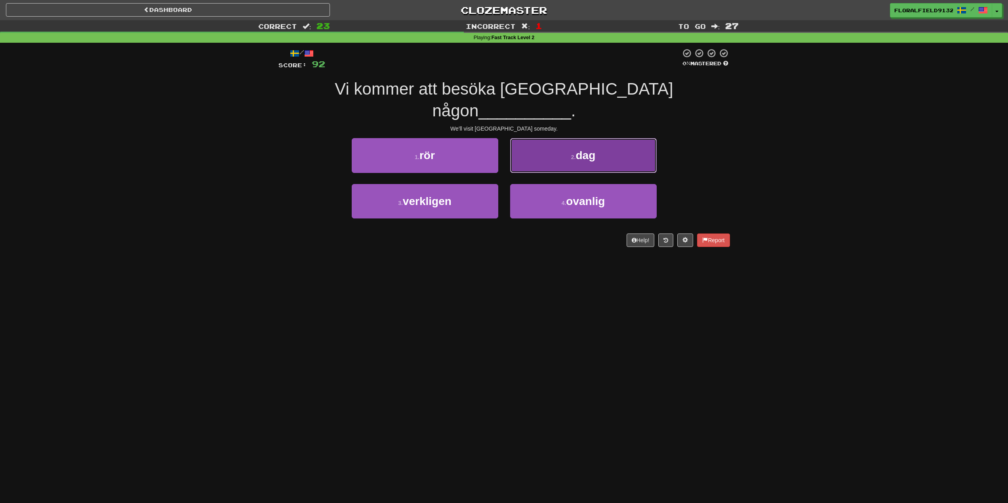
click at [554, 141] on button "2 . dag" at bounding box center [583, 155] width 147 height 34
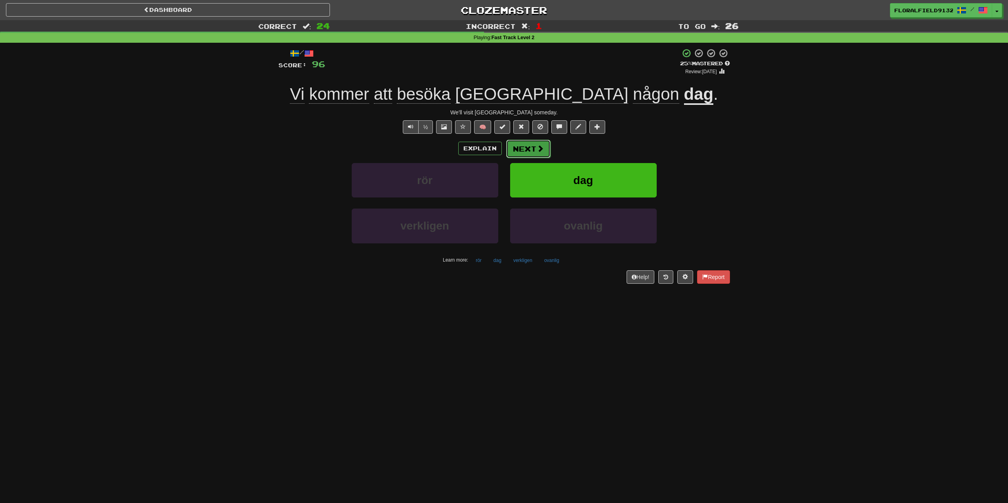
click at [540, 148] on span at bounding box center [540, 148] width 7 height 7
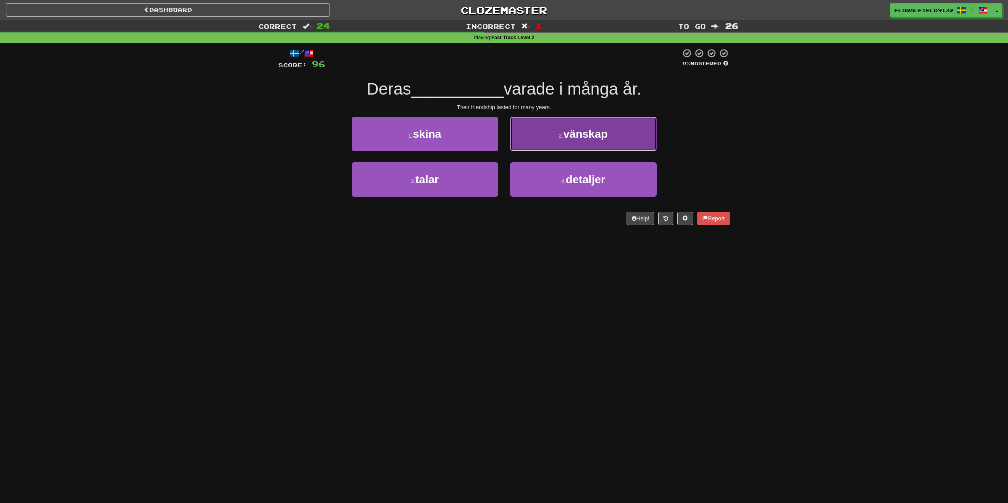
click at [588, 149] on button "2 . vänskap" at bounding box center [583, 134] width 147 height 34
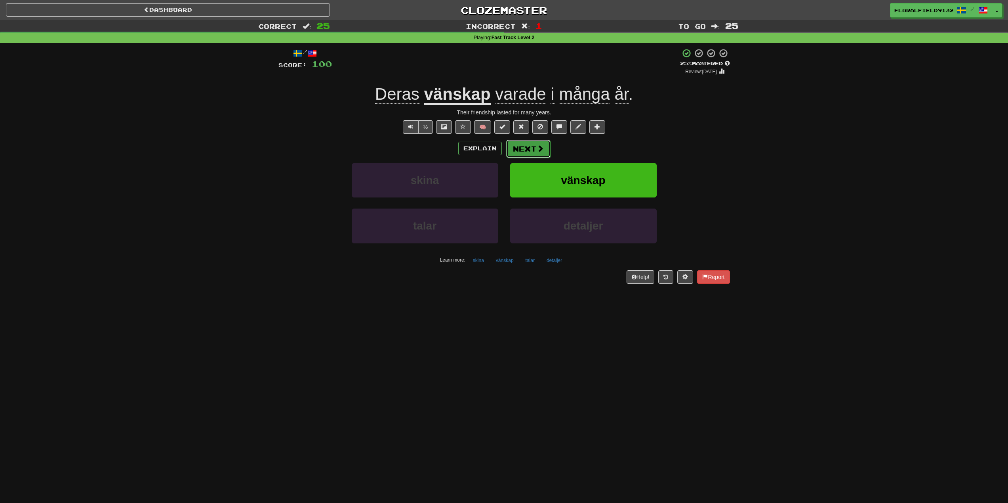
click at [535, 154] on button "Next" at bounding box center [528, 149] width 44 height 18
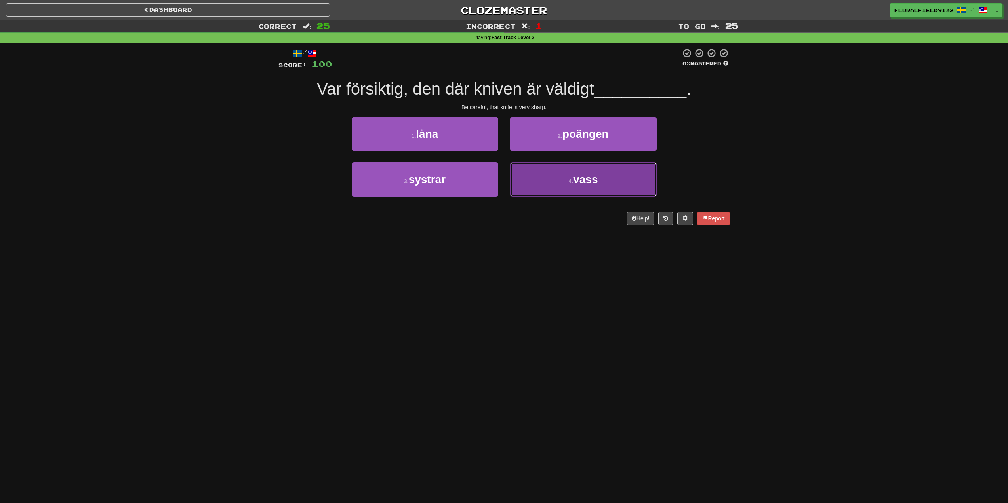
click at [551, 177] on button "4 . vass" at bounding box center [583, 179] width 147 height 34
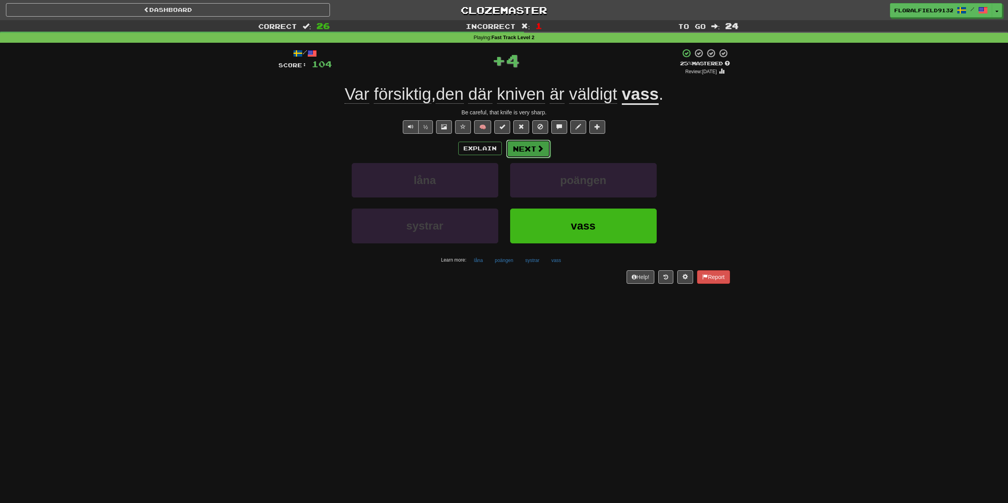
click at [531, 156] on button "Next" at bounding box center [528, 149] width 44 height 18
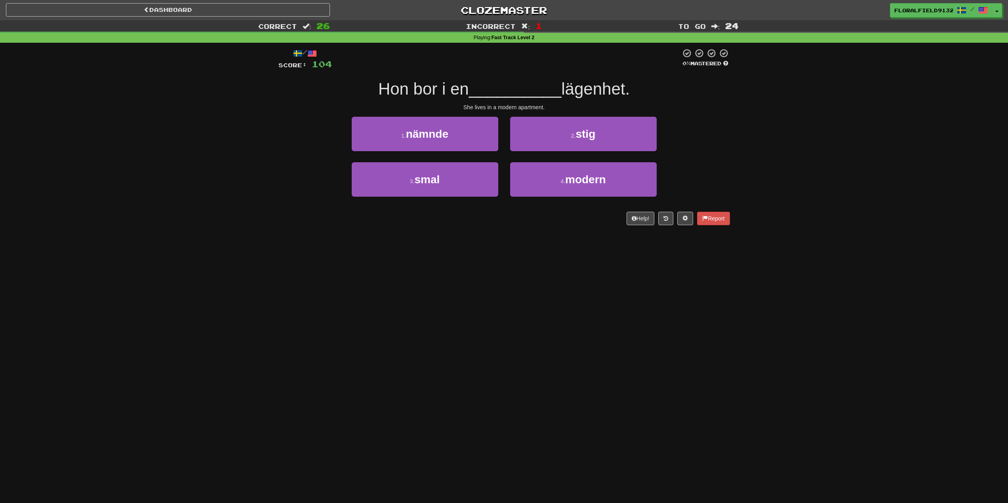
click at [544, 198] on div "4 . modern" at bounding box center [583, 185] width 158 height 46
click at [548, 181] on button "4 . modern" at bounding box center [583, 179] width 147 height 34
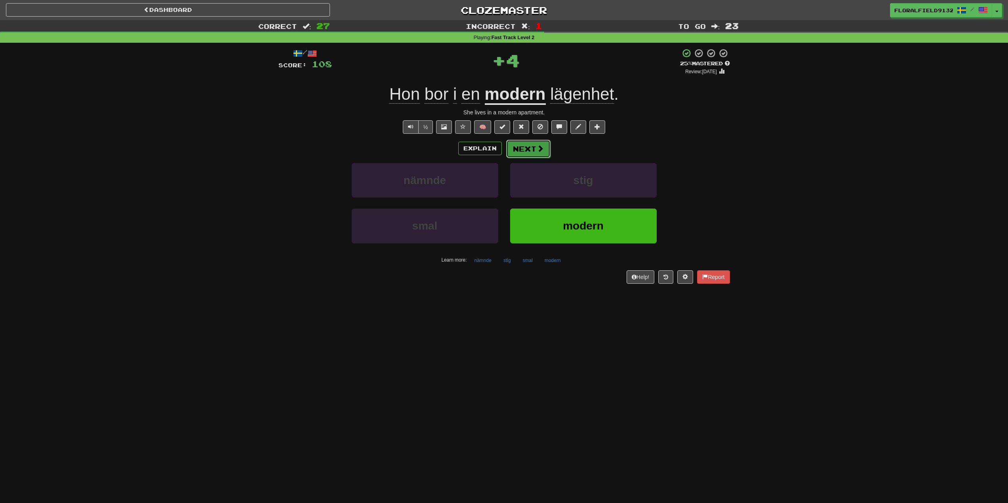
click at [537, 147] on span at bounding box center [540, 148] width 7 height 7
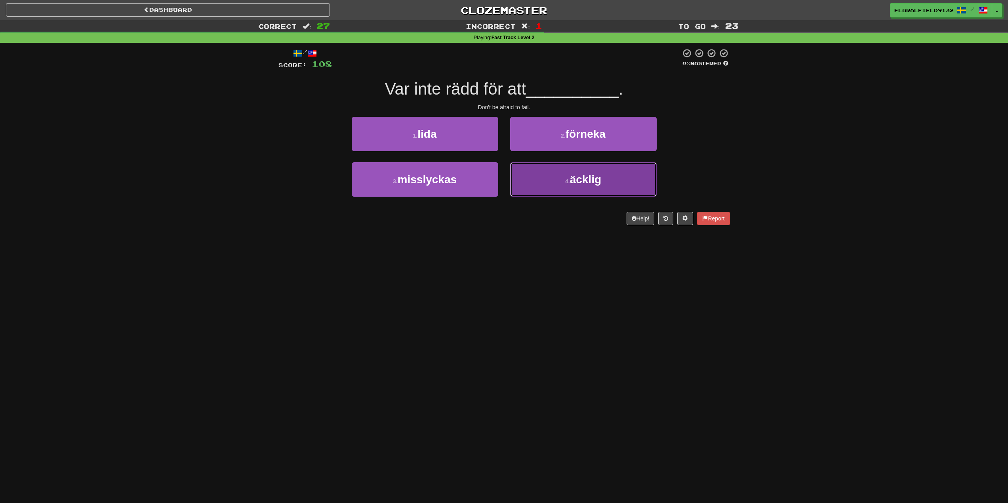
click at [551, 181] on button "4 . äcklig" at bounding box center [583, 179] width 147 height 34
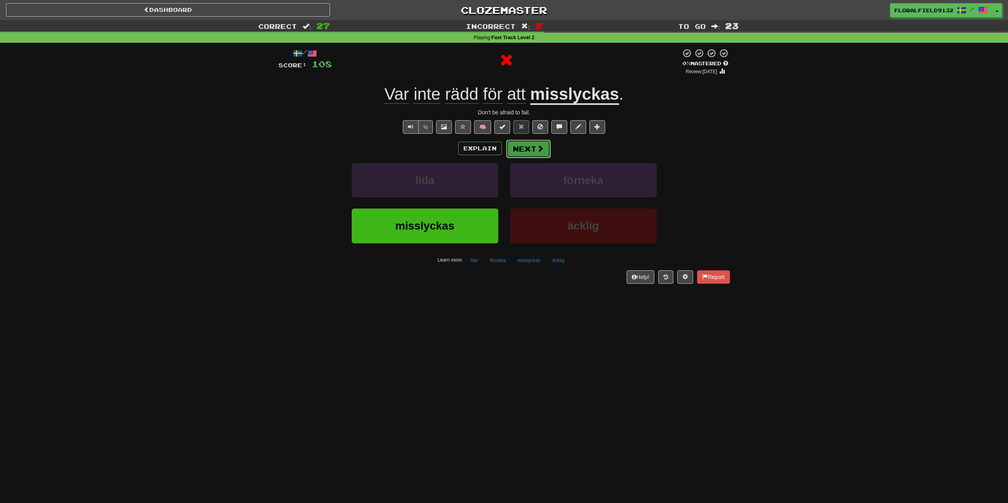
click at [528, 147] on button "Next" at bounding box center [528, 149] width 44 height 18
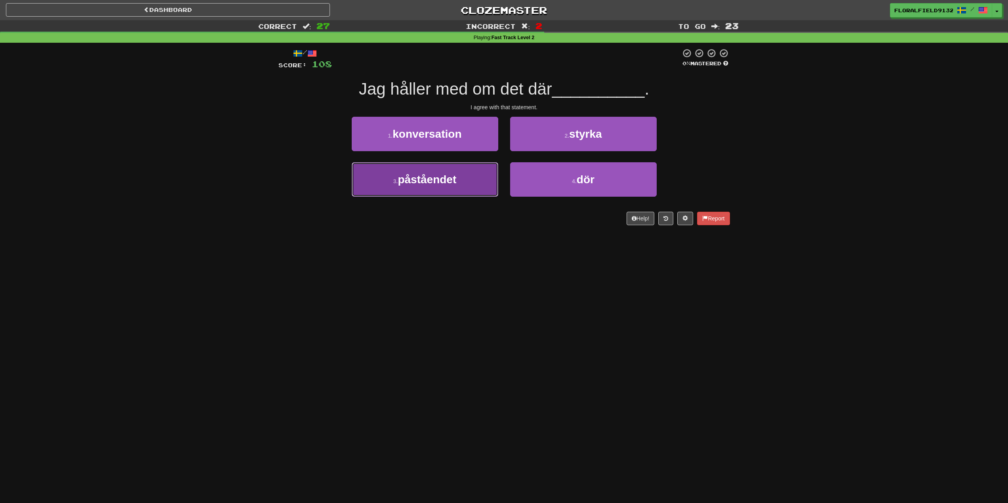
click at [472, 176] on button "3 . påståendet" at bounding box center [425, 179] width 147 height 34
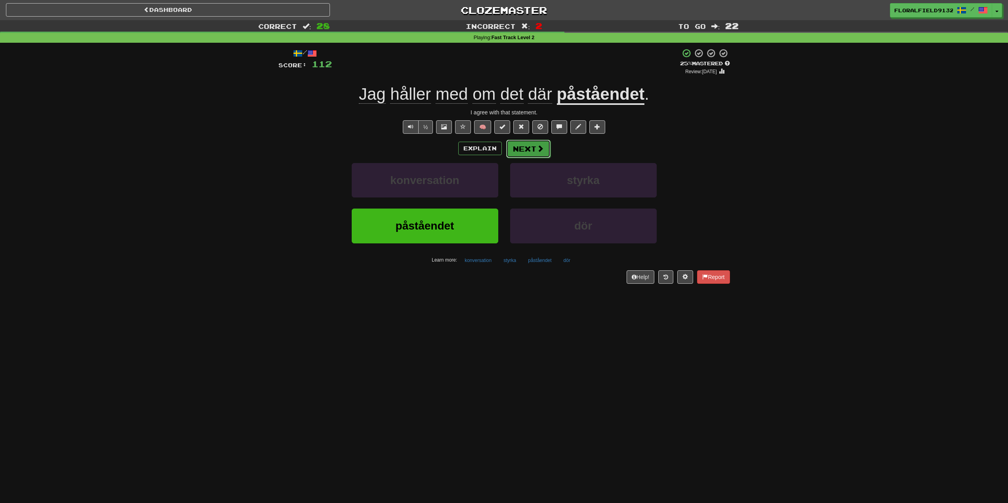
click at [538, 149] on span at bounding box center [540, 148] width 7 height 7
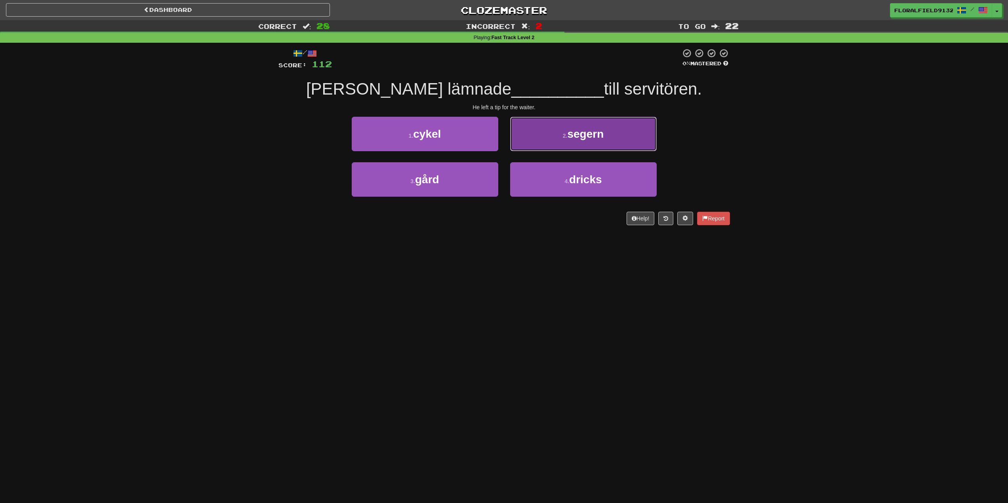
click at [538, 142] on button "2 . segern" at bounding box center [583, 134] width 147 height 34
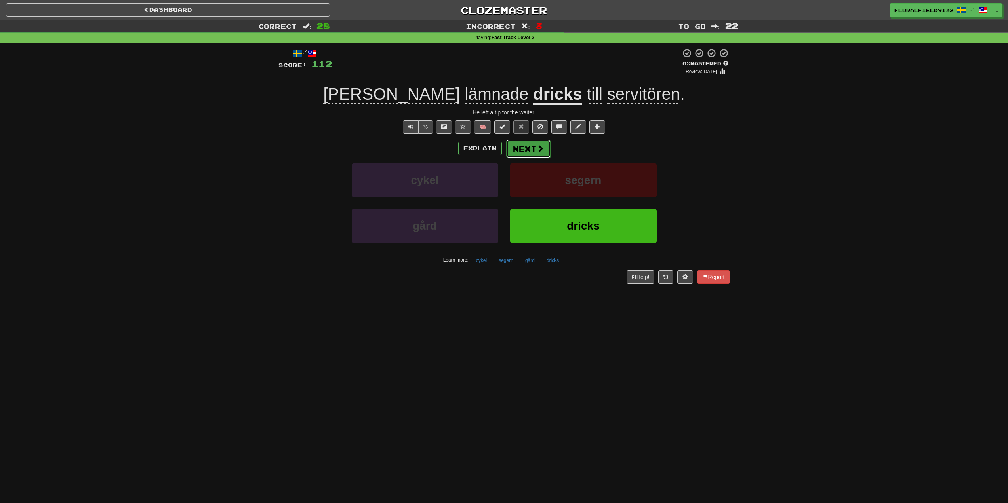
click at [532, 147] on button "Next" at bounding box center [528, 149] width 44 height 18
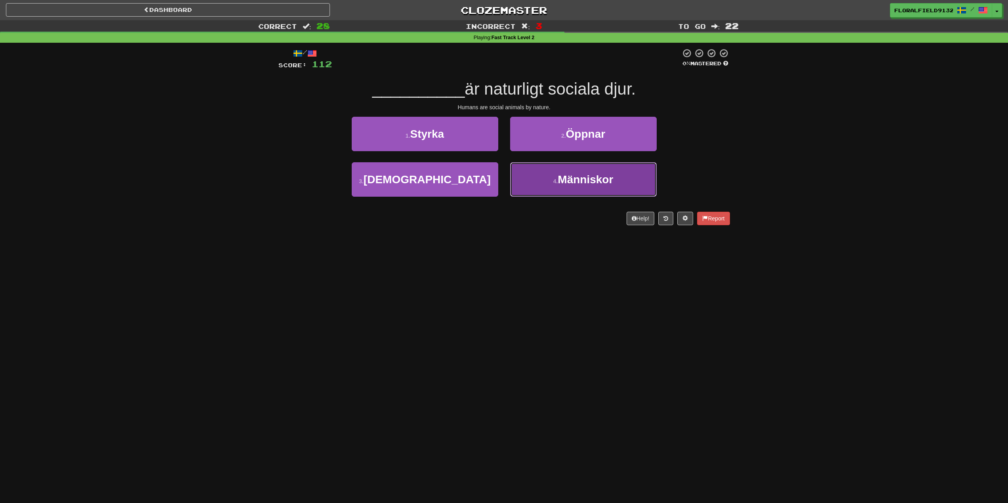
click at [536, 186] on button "4 . Människor" at bounding box center [583, 179] width 147 height 34
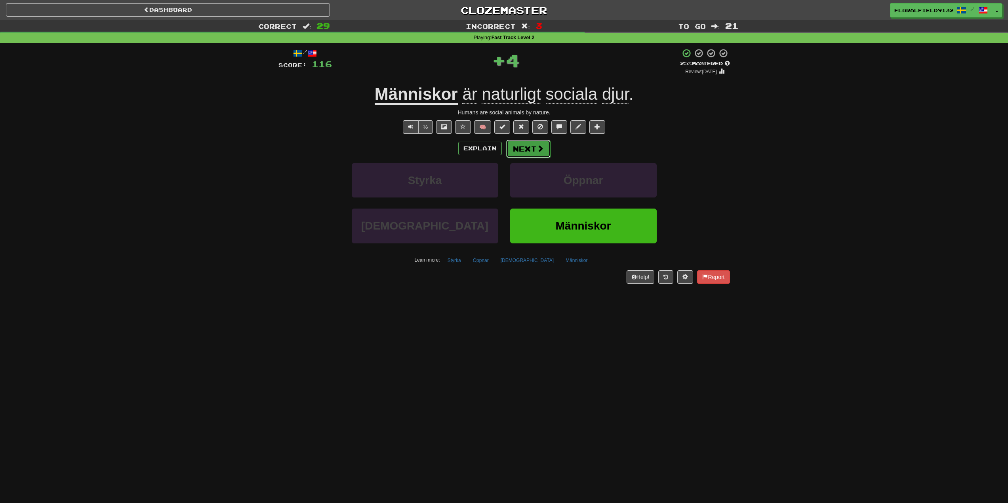
click at [535, 152] on button "Next" at bounding box center [528, 149] width 44 height 18
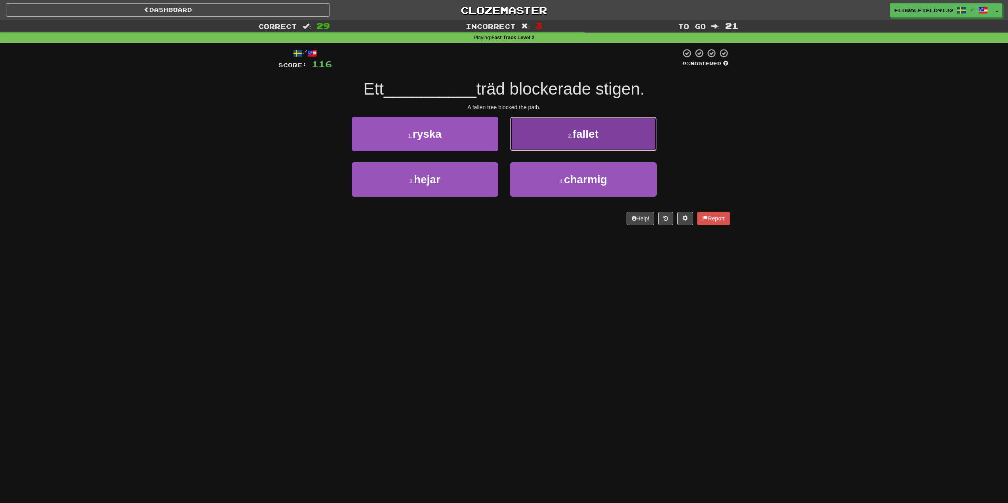
click at [547, 139] on button "2 . fallet" at bounding box center [583, 134] width 147 height 34
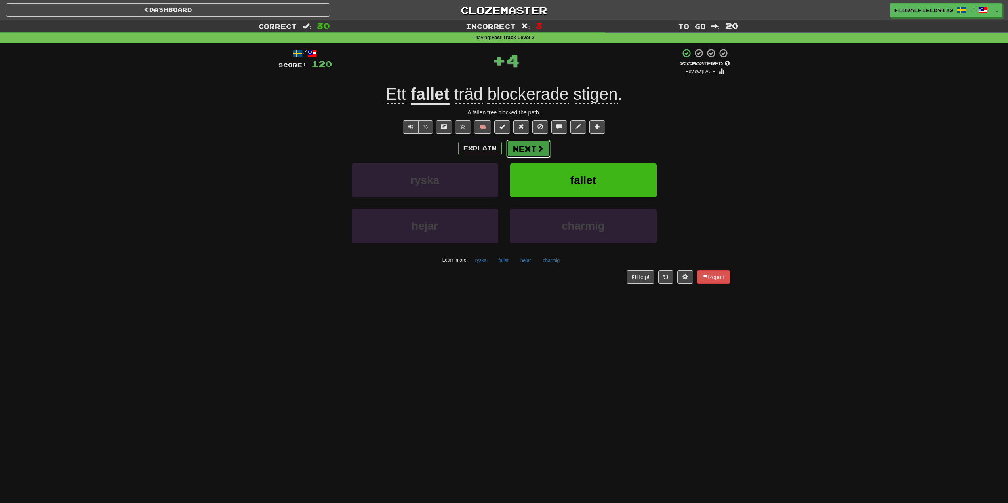
click at [532, 151] on button "Next" at bounding box center [528, 149] width 44 height 18
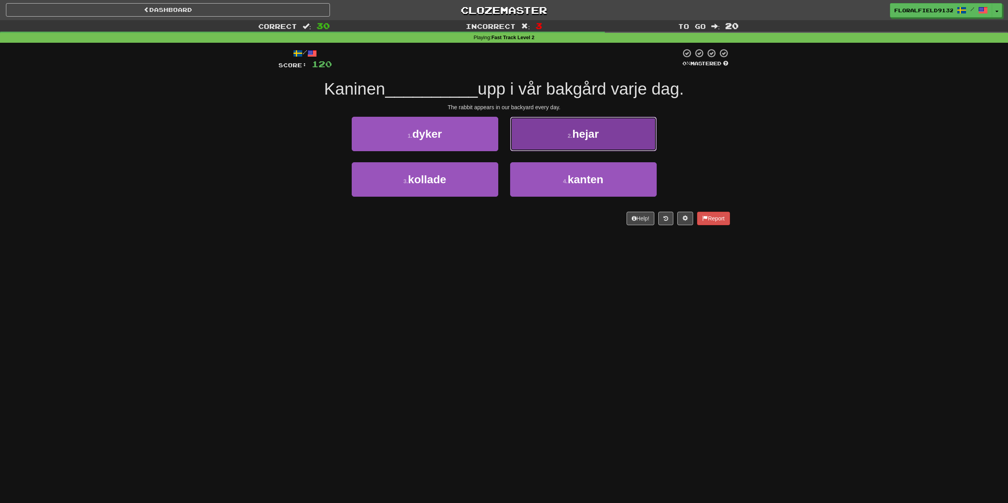
click at [530, 150] on button "2 . hejar" at bounding box center [583, 134] width 147 height 34
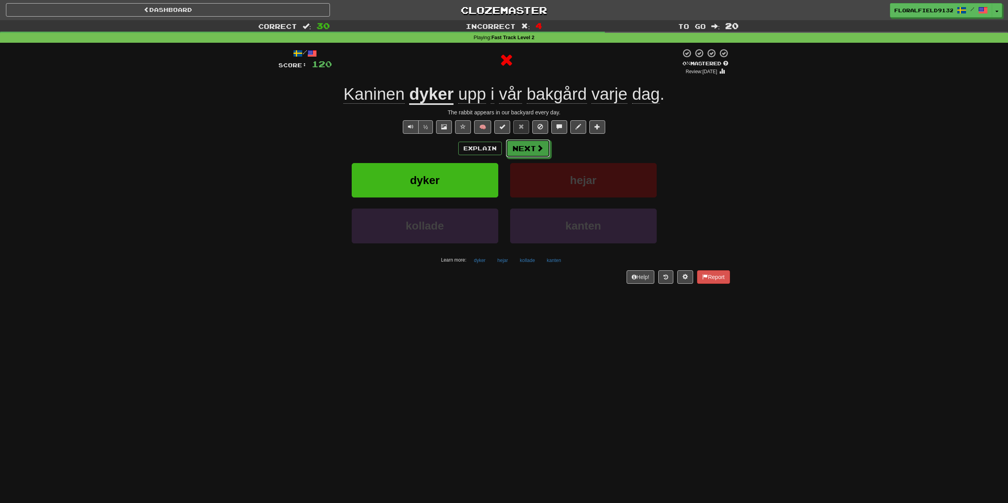
click at [530, 150] on button "Next" at bounding box center [528, 148] width 44 height 18
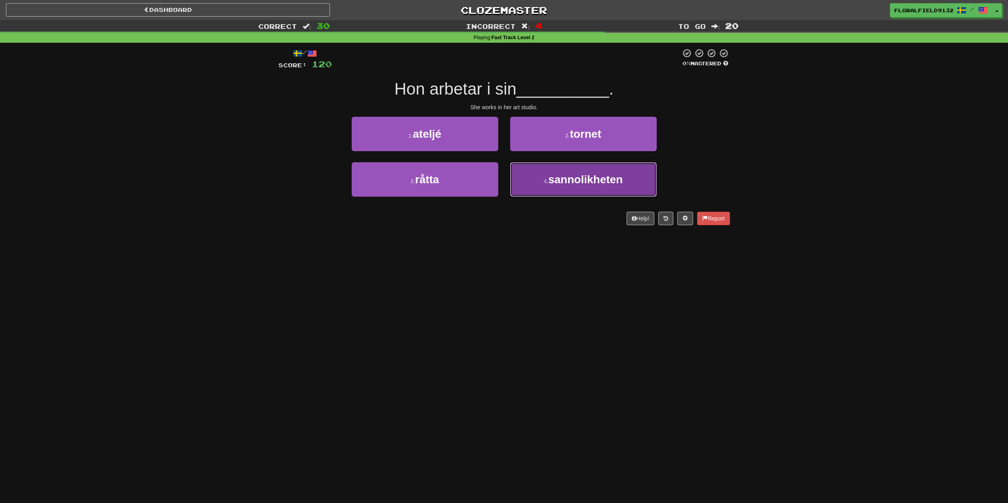
click at [530, 174] on button "4 . sannolikheten" at bounding box center [583, 179] width 147 height 34
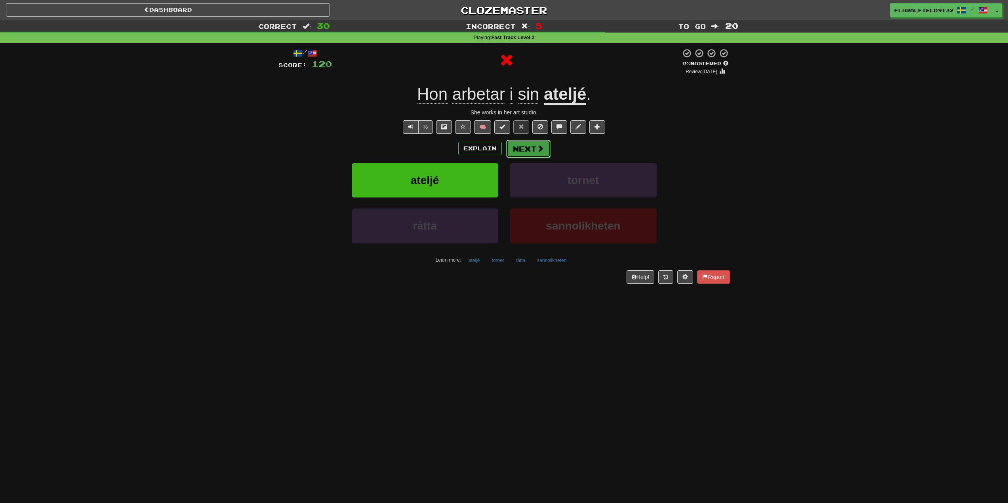
click at [526, 142] on button "Next" at bounding box center [528, 149] width 44 height 18
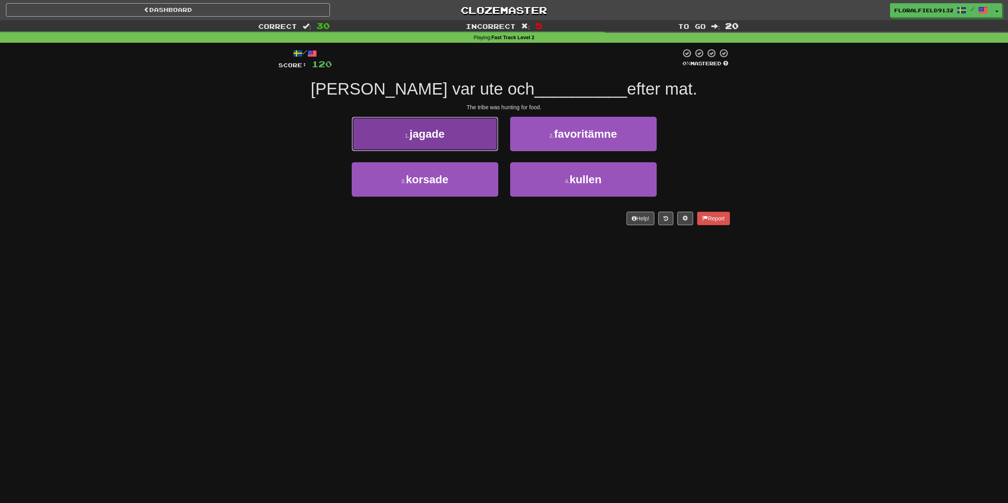
click at [485, 140] on button "1 . jagade" at bounding box center [425, 134] width 147 height 34
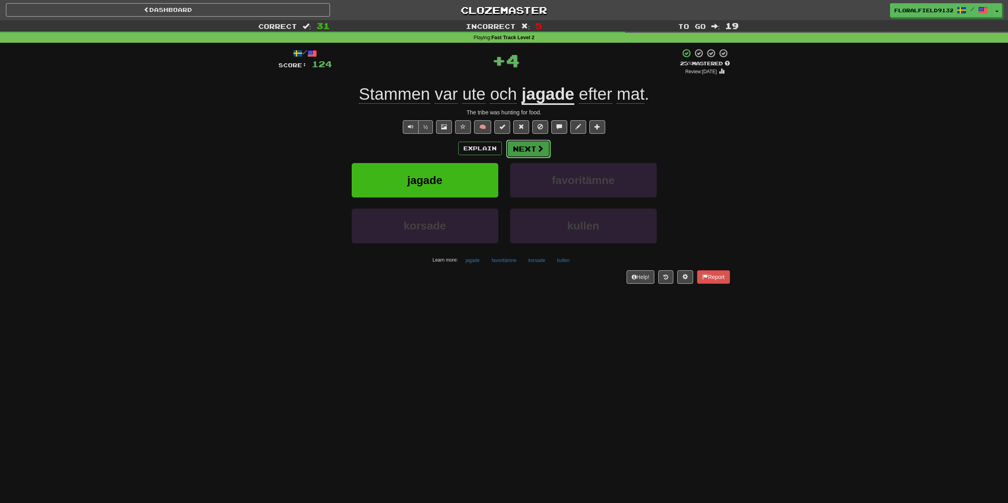
click at [531, 142] on button "Next" at bounding box center [528, 149] width 44 height 18
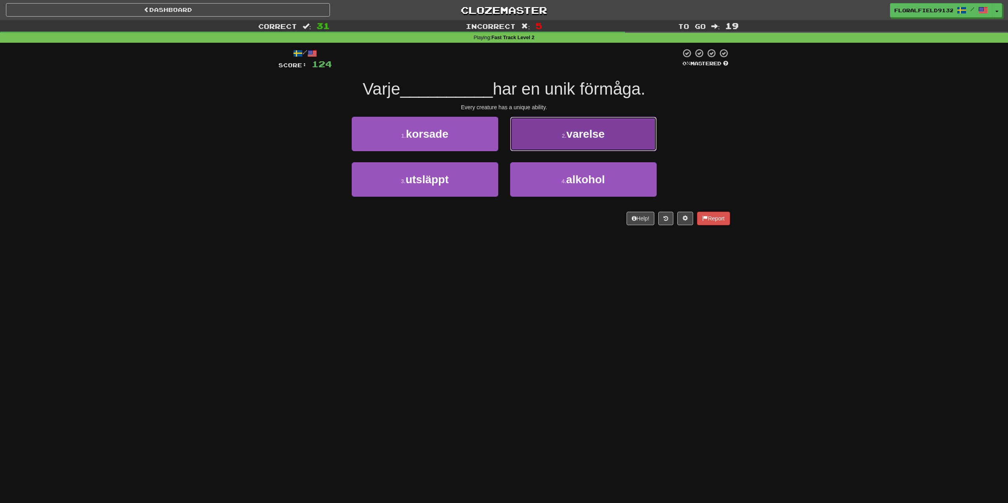
click at [534, 137] on button "2 . varelse" at bounding box center [583, 134] width 147 height 34
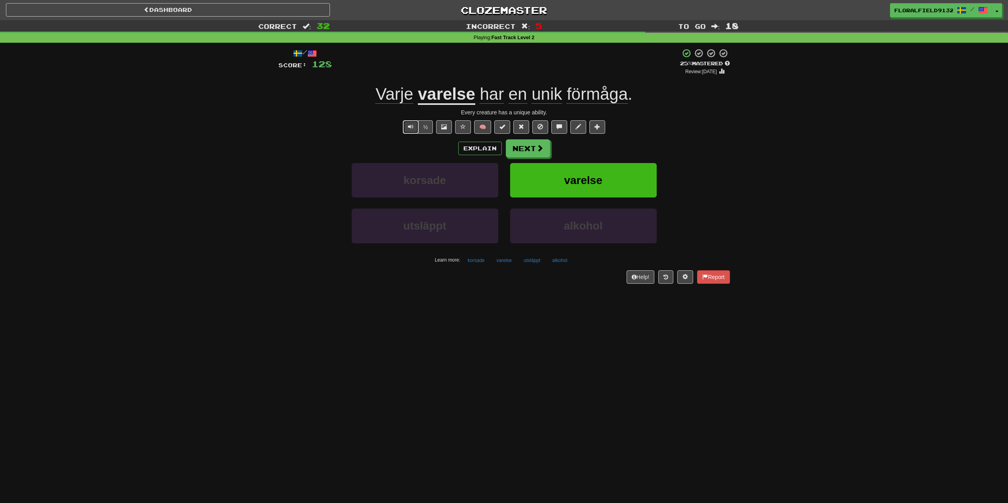
click at [412, 126] on span "Text-to-speech controls" at bounding box center [411, 127] width 6 height 6
click at [446, 90] on u "varelse" at bounding box center [446, 95] width 57 height 20
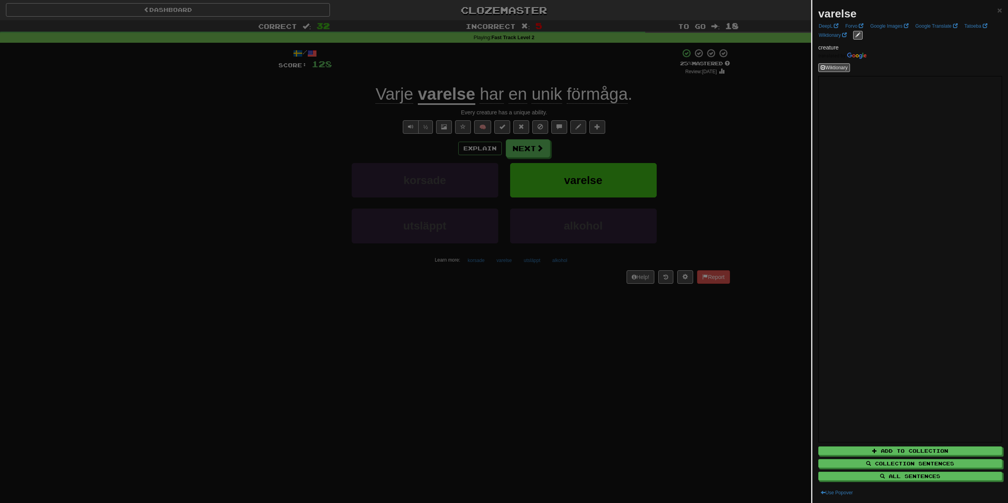
click at [741, 144] on div at bounding box center [504, 251] width 1008 height 503
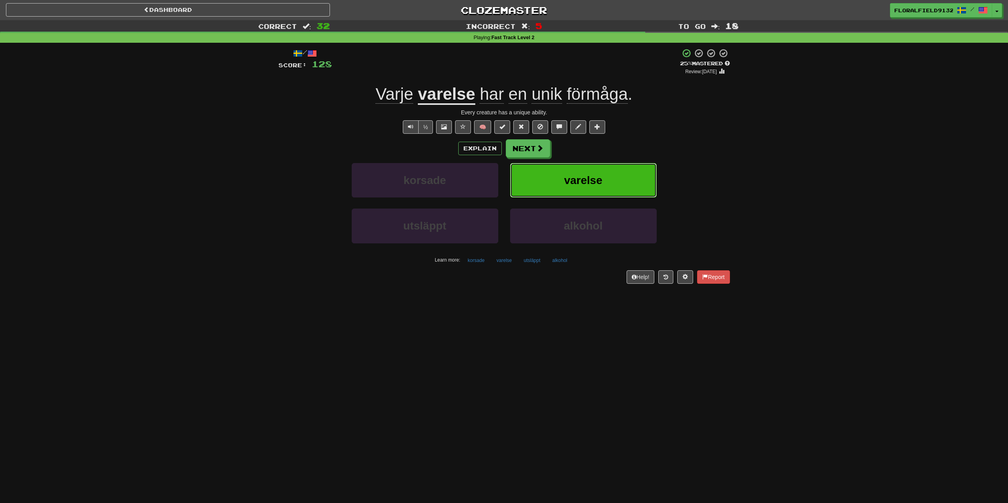
click at [578, 182] on span "varelse" at bounding box center [583, 180] width 38 height 12
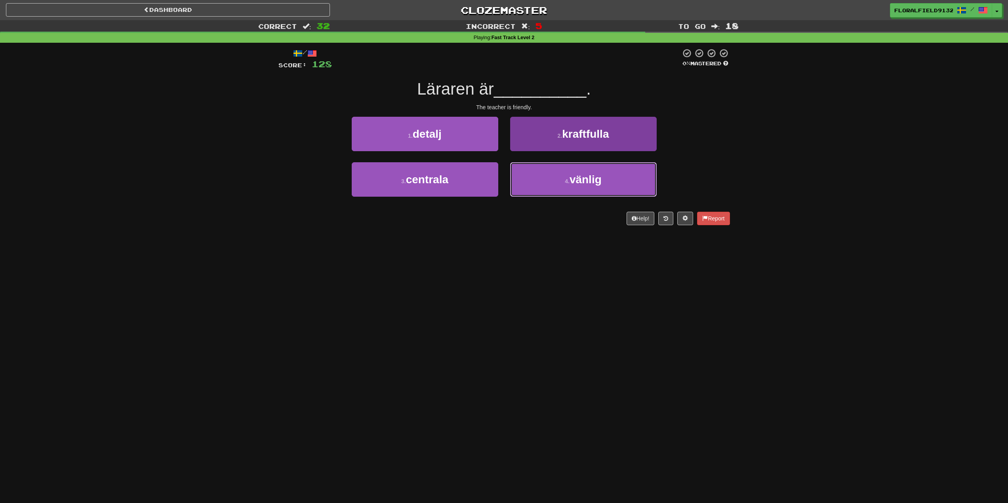
drag, startPoint x: 567, startPoint y: 184, endPoint x: 552, endPoint y: 184, distance: 14.7
click at [566, 184] on small "4 ." at bounding box center [567, 181] width 5 height 6
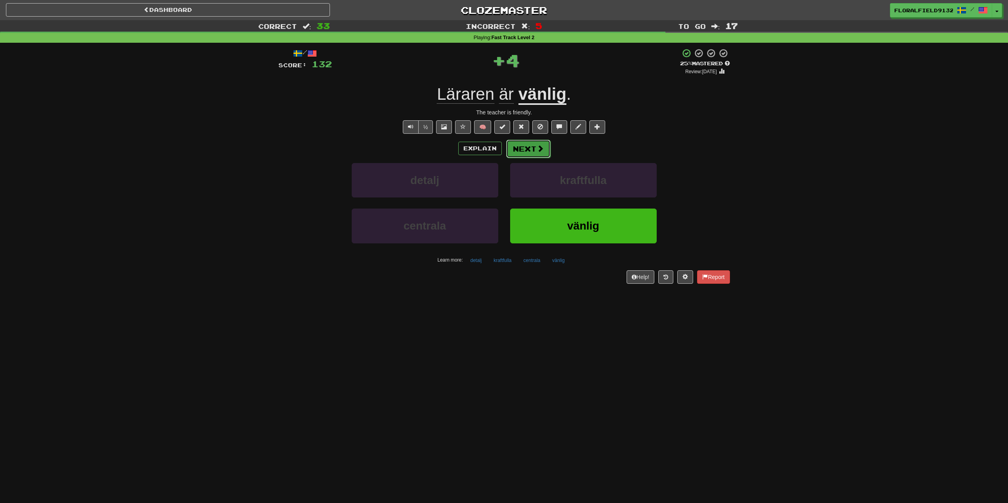
click at [545, 156] on button "Next" at bounding box center [528, 149] width 44 height 18
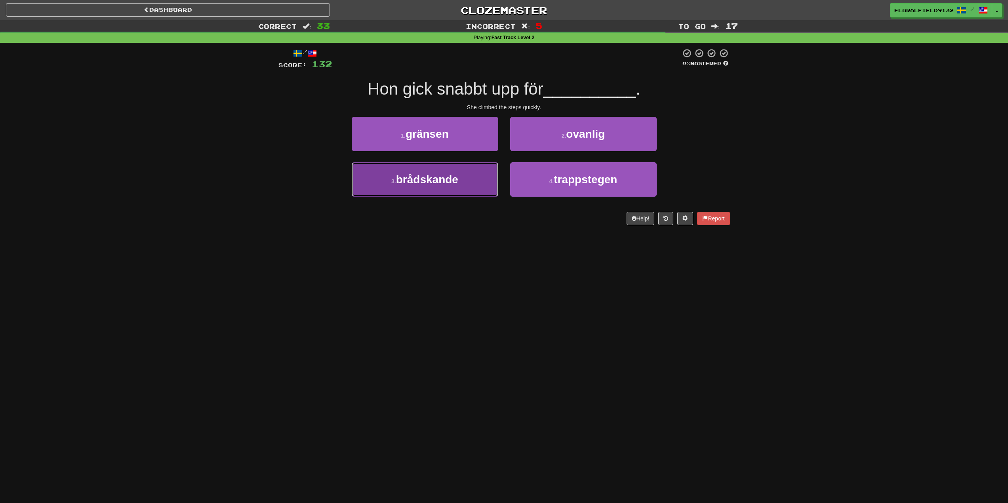
click at [491, 178] on button "3 . brådskande" at bounding box center [425, 179] width 147 height 34
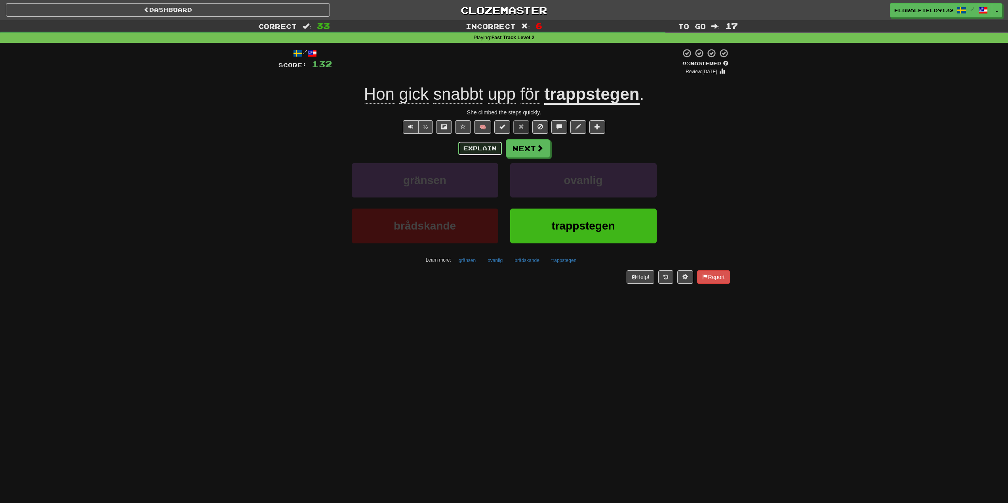
click at [471, 142] on button "Explain" at bounding box center [480, 148] width 44 height 13
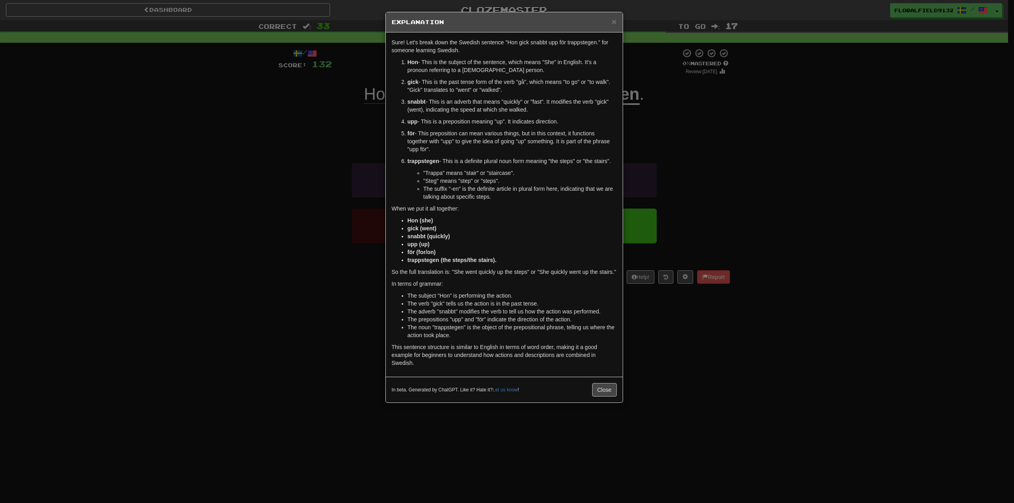
click at [287, 76] on div "× Explanation Sure! Let's break down the Swedish sentence "Hon gick snabbt upp …" at bounding box center [507, 251] width 1014 height 503
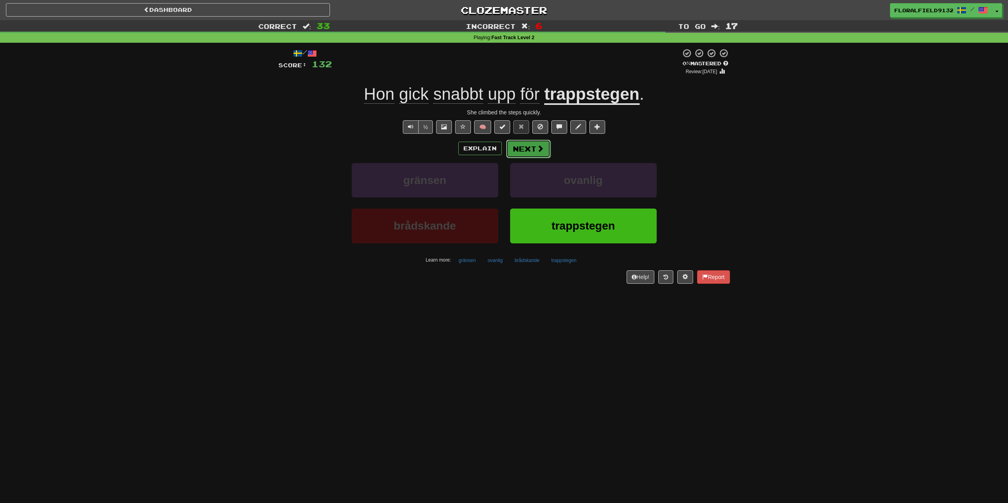
click at [542, 145] on span at bounding box center [540, 148] width 7 height 7
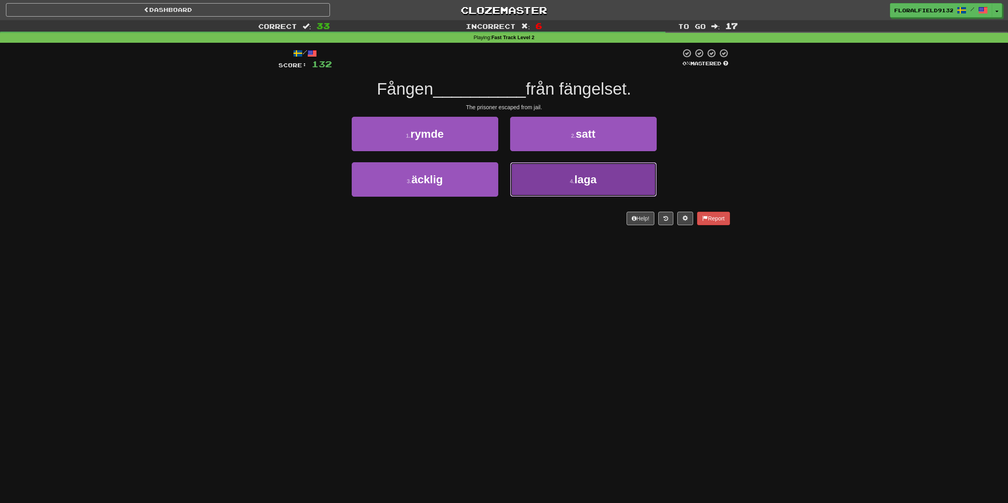
click at [571, 183] on small "4 ." at bounding box center [572, 181] width 5 height 6
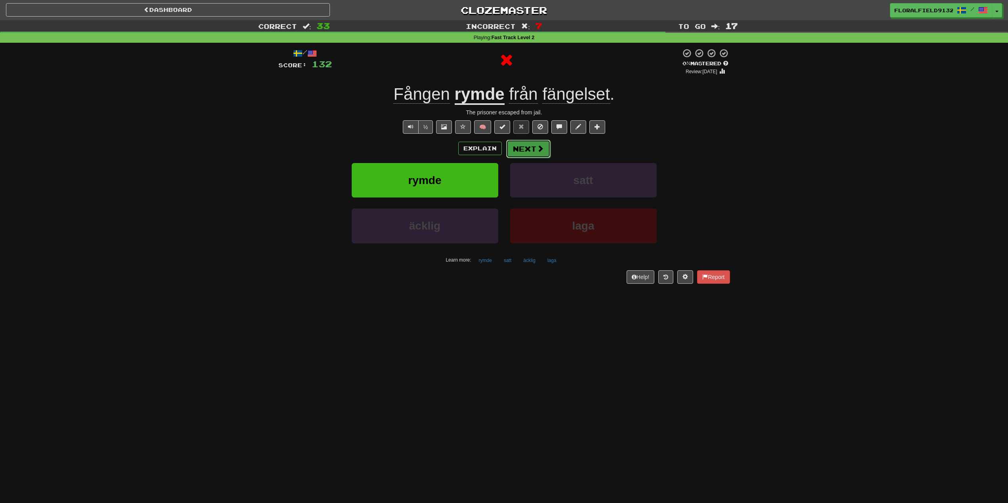
click at [524, 148] on button "Next" at bounding box center [528, 149] width 44 height 18
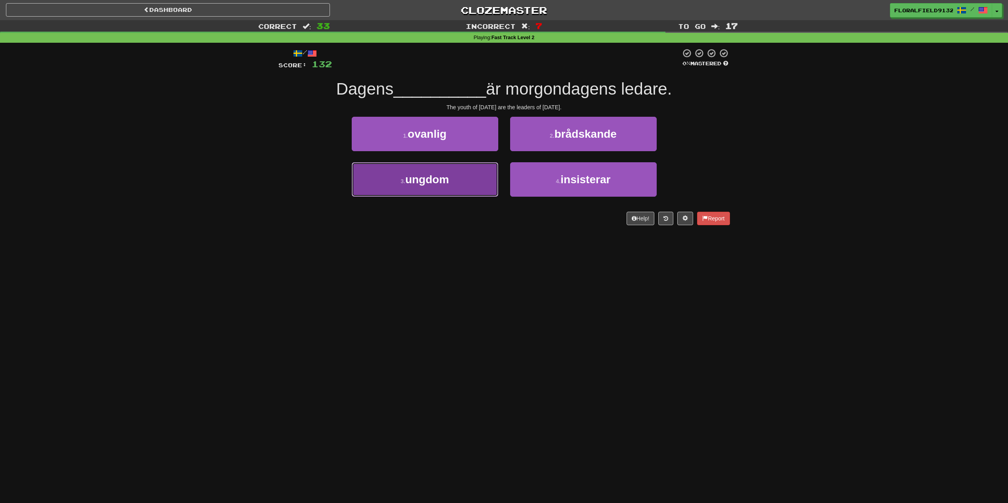
click at [454, 186] on button "3 . ungdom" at bounding box center [425, 179] width 147 height 34
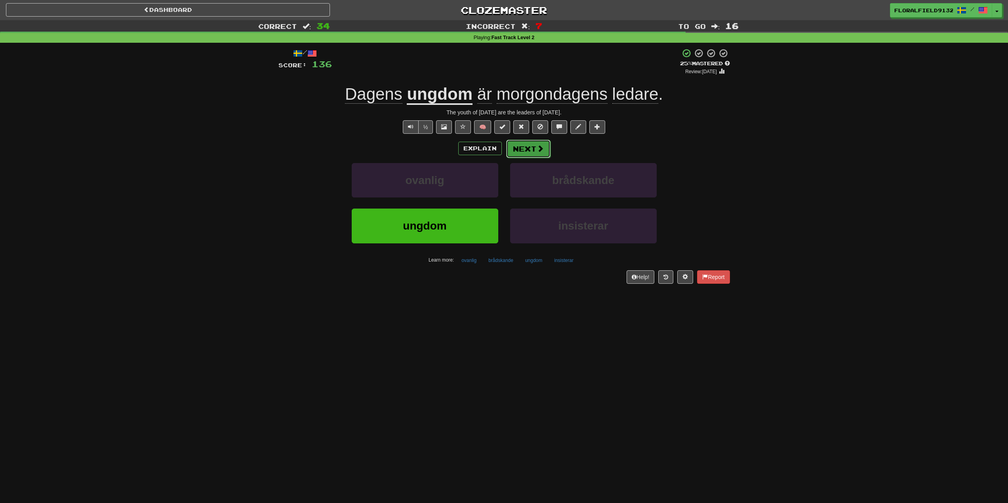
click at [543, 145] on span at bounding box center [540, 148] width 7 height 7
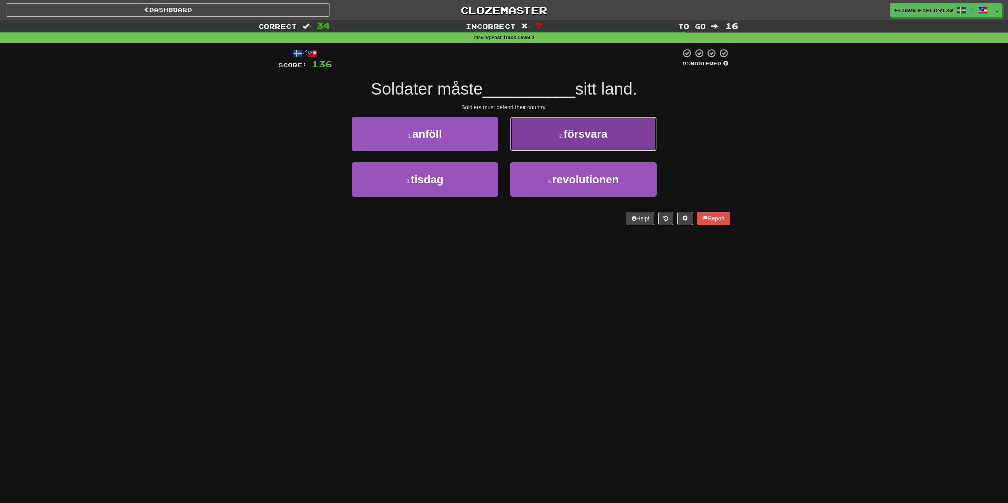
click at [549, 137] on button "2 . försvara" at bounding box center [583, 134] width 147 height 34
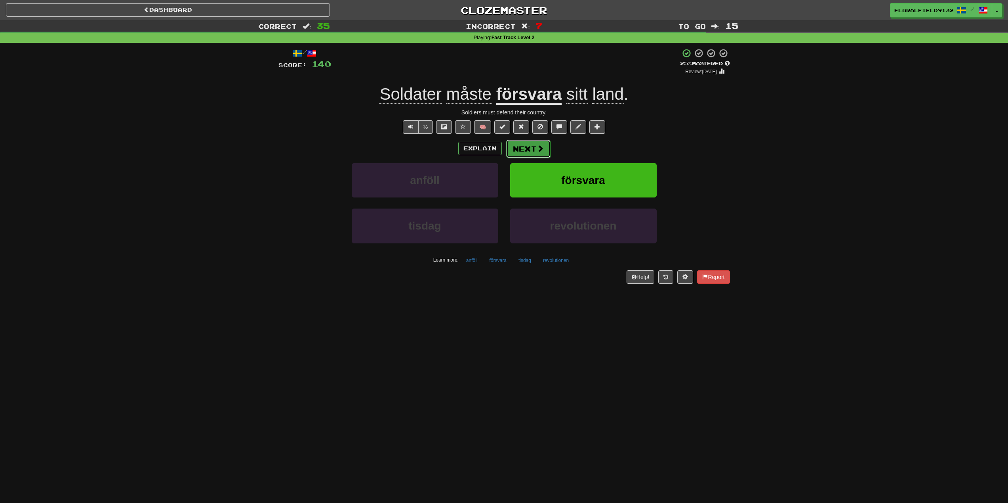
click at [532, 152] on button "Next" at bounding box center [528, 149] width 44 height 18
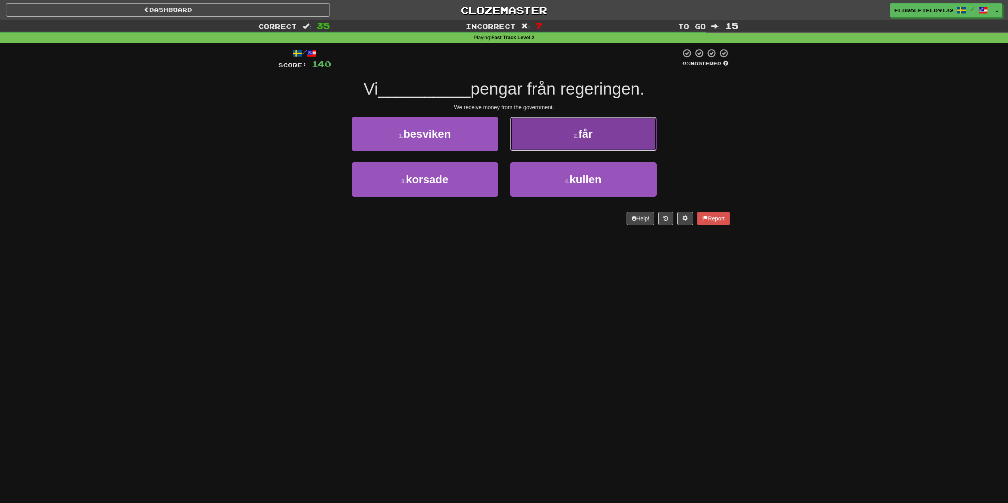
click at [539, 145] on button "2 . får" at bounding box center [583, 134] width 147 height 34
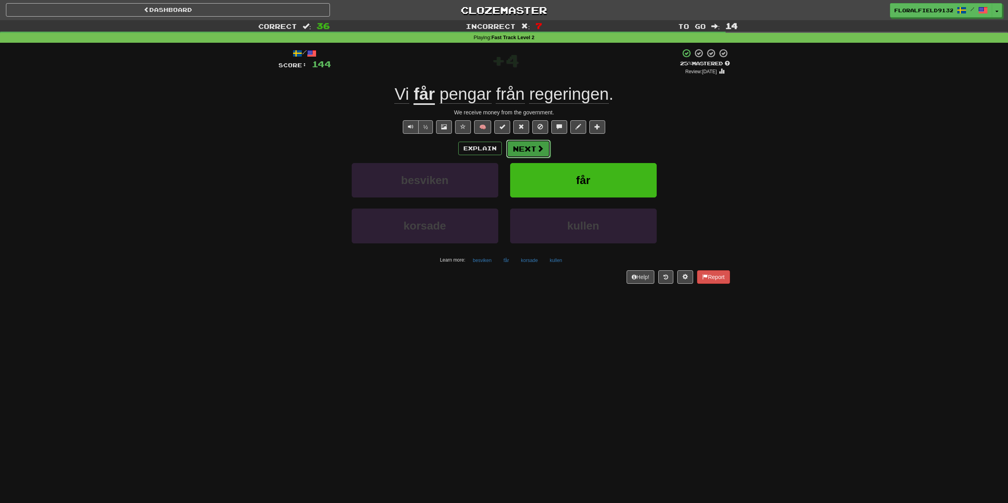
click at [525, 149] on button "Next" at bounding box center [528, 149] width 44 height 18
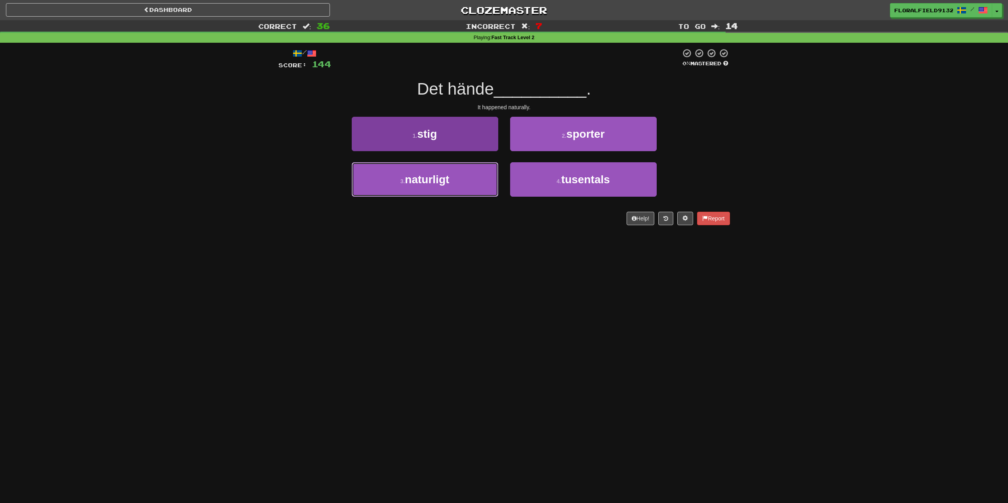
click at [476, 181] on button "3 . naturligt" at bounding box center [425, 179] width 147 height 34
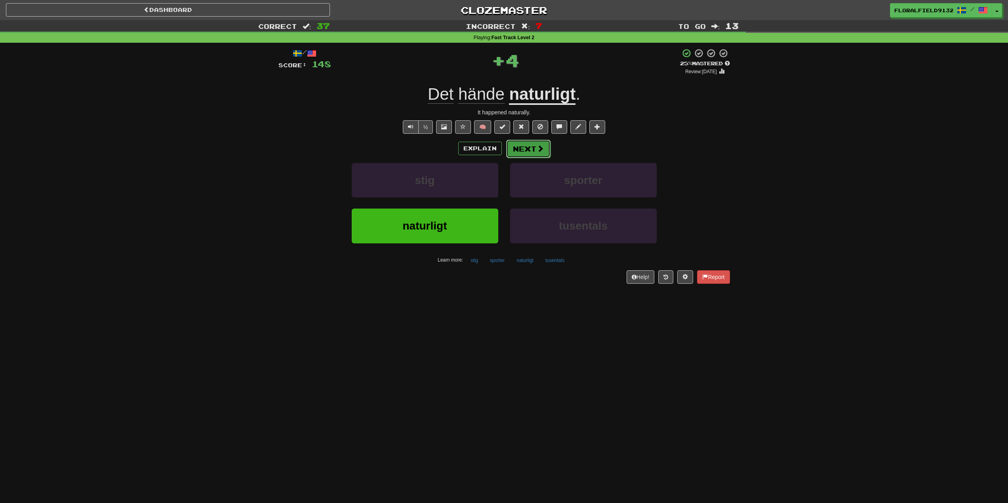
click at [530, 155] on button "Next" at bounding box center [528, 149] width 44 height 18
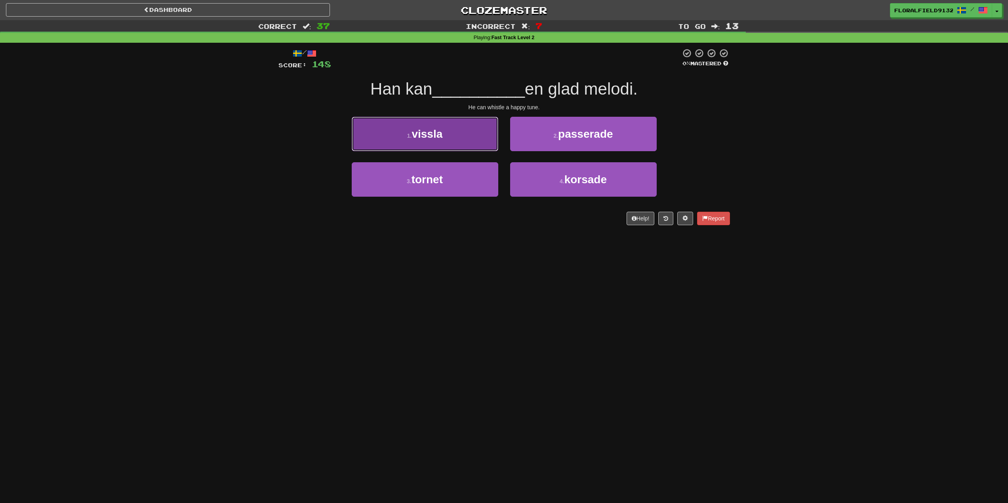
click at [478, 143] on button "1 . vissla" at bounding box center [425, 134] width 147 height 34
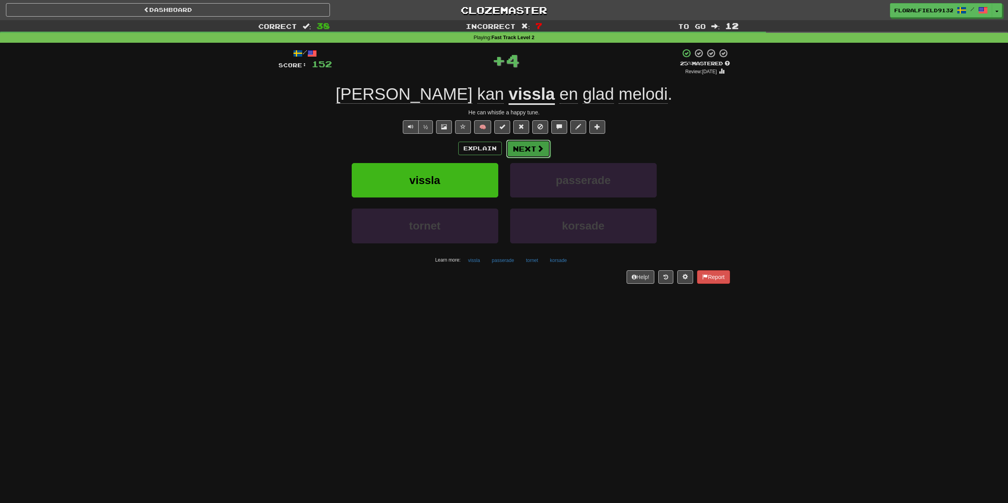
click at [535, 147] on button "Next" at bounding box center [528, 149] width 44 height 18
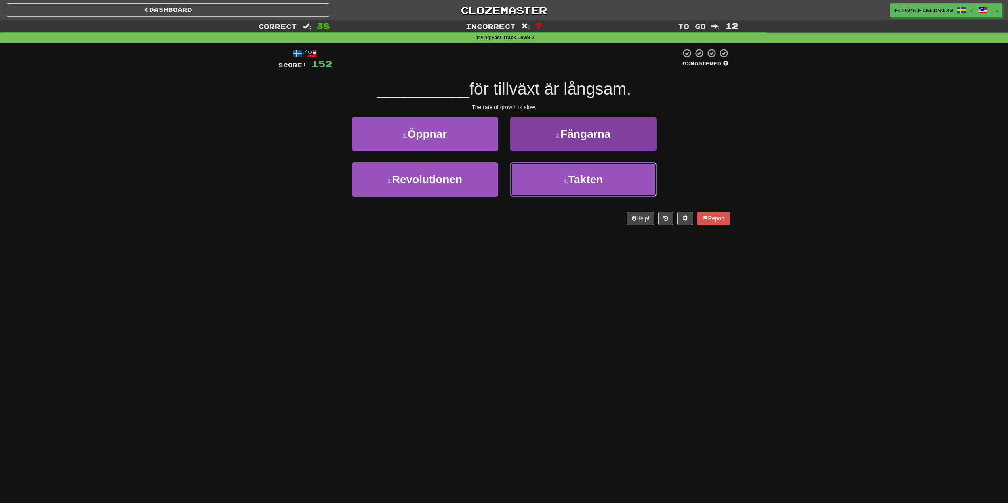
drag, startPoint x: 547, startPoint y: 181, endPoint x: 542, endPoint y: 178, distance: 5.7
click at [547, 180] on button "4 . Takten" at bounding box center [583, 179] width 147 height 34
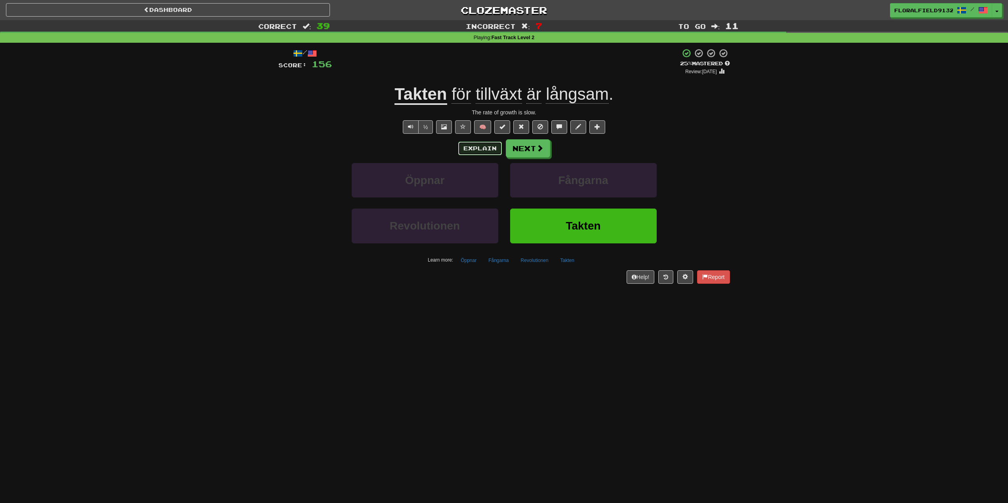
click at [488, 145] on button "Explain" at bounding box center [480, 148] width 44 height 13
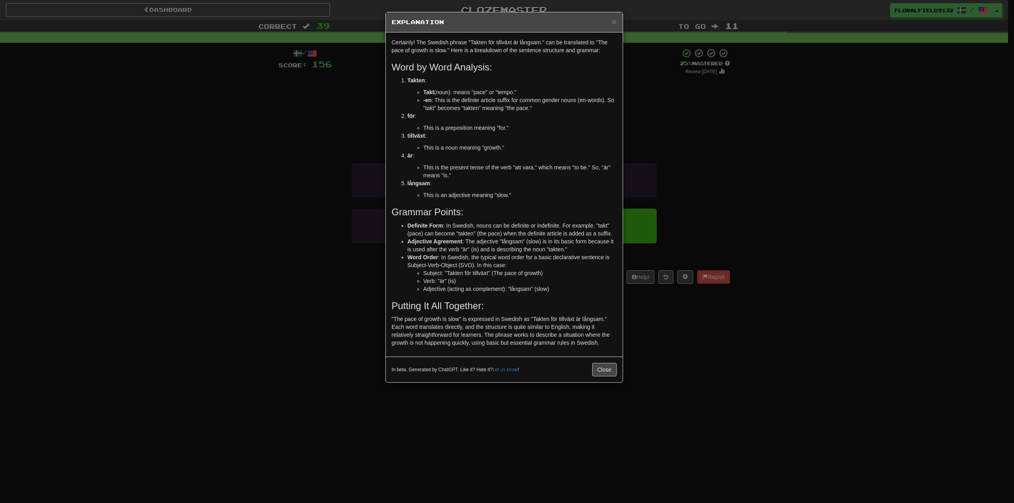
click at [728, 174] on div "× Explanation Certainly! The Swedish phrase "Takten för tillväxt är långsam." c…" at bounding box center [507, 251] width 1014 height 503
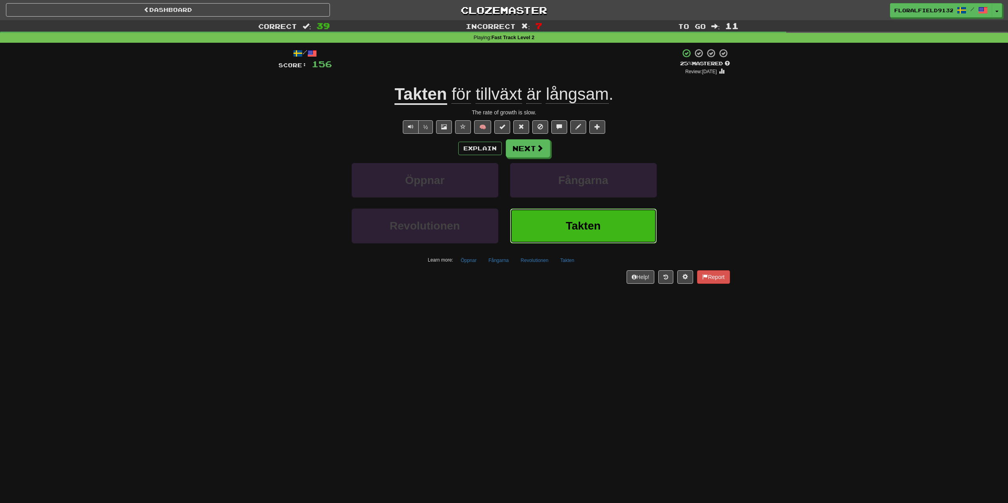
click at [573, 218] on button "Takten" at bounding box center [583, 226] width 147 height 34
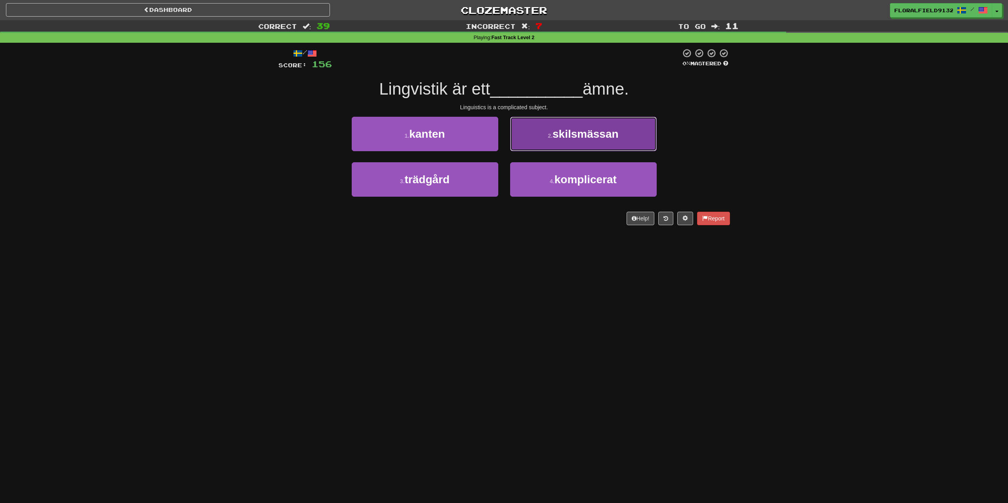
click at [569, 133] on span "skilsmässan" at bounding box center [585, 134] width 66 height 12
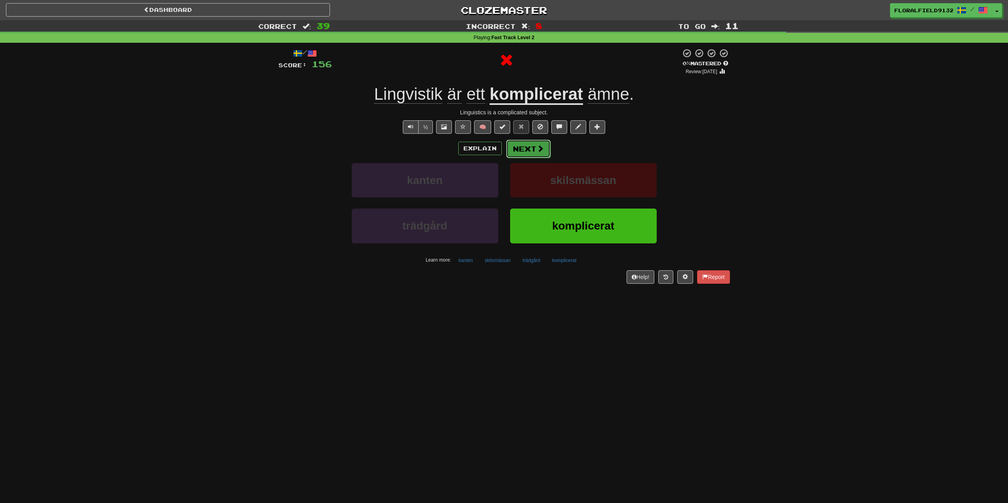
click at [523, 155] on button "Next" at bounding box center [528, 149] width 44 height 18
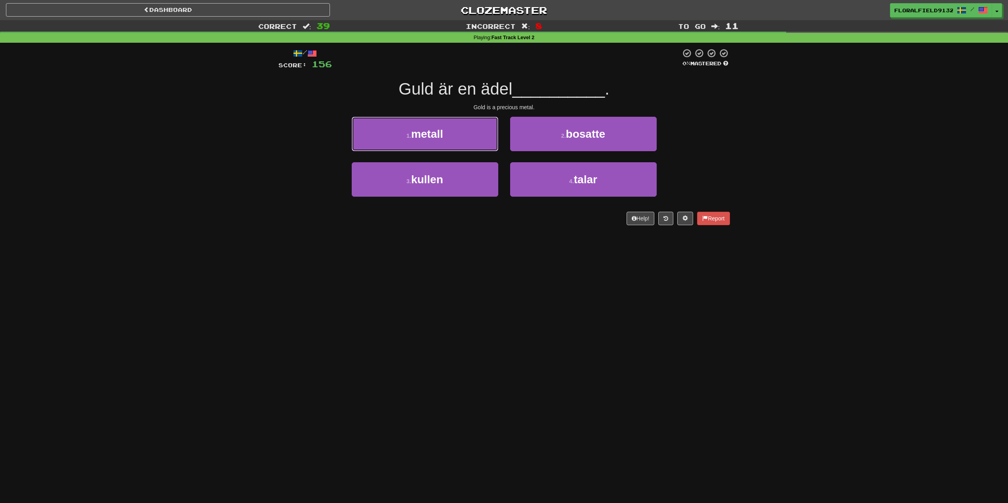
click at [449, 136] on button "1 . metall" at bounding box center [425, 134] width 147 height 34
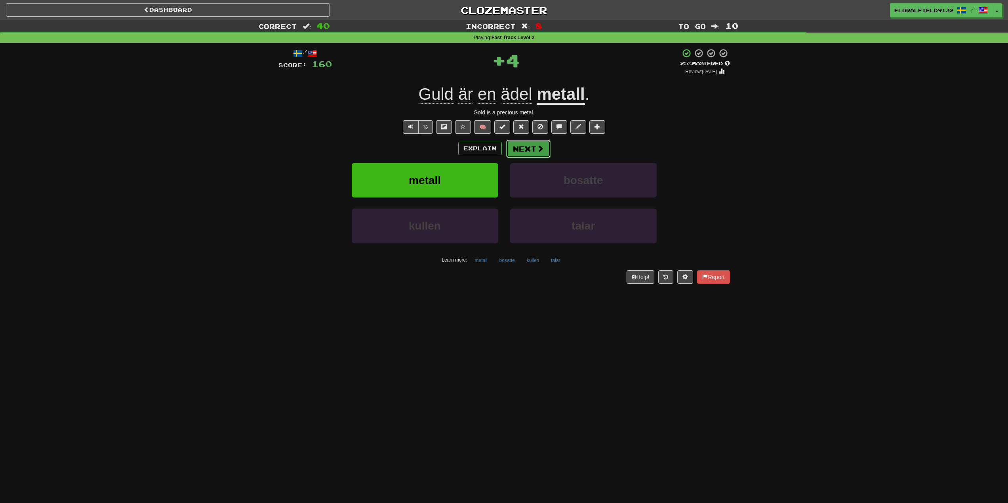
click at [516, 152] on button "Next" at bounding box center [528, 149] width 44 height 18
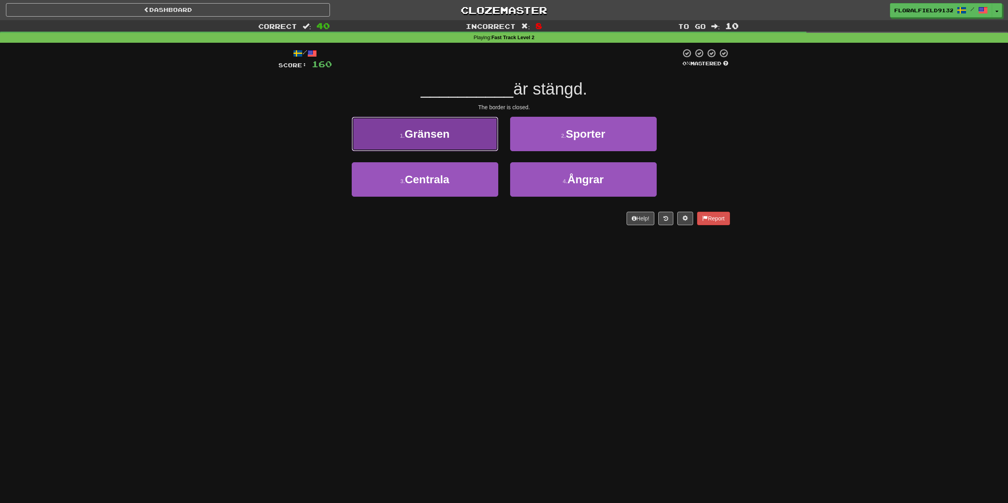
click at [466, 140] on button "1 . Gränsen" at bounding box center [425, 134] width 147 height 34
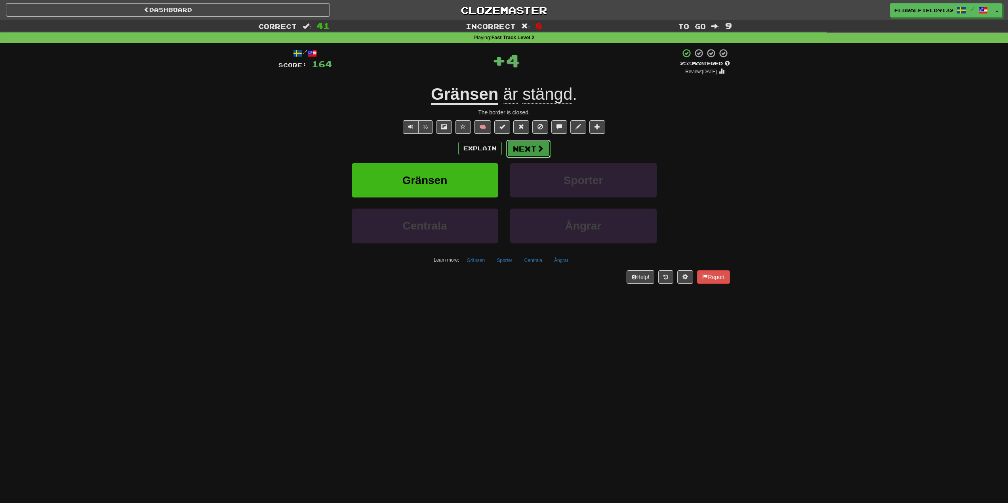
click at [517, 144] on button "Next" at bounding box center [528, 149] width 44 height 18
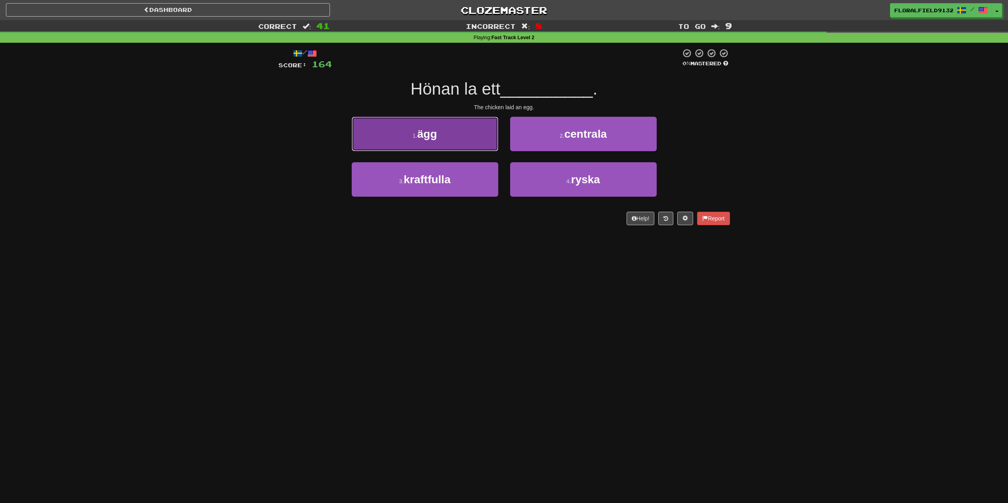
click at [465, 142] on button "1 . ägg" at bounding box center [425, 134] width 147 height 34
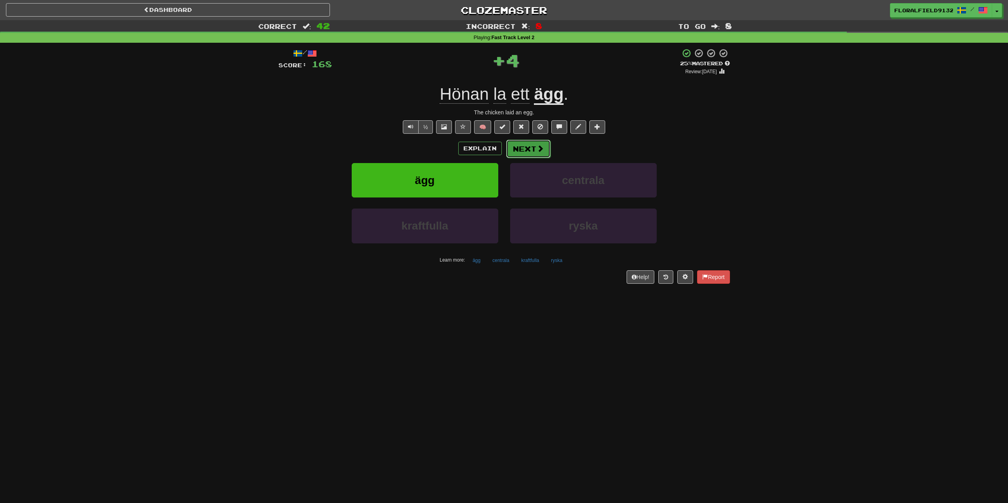
click at [533, 154] on button "Next" at bounding box center [528, 149] width 44 height 18
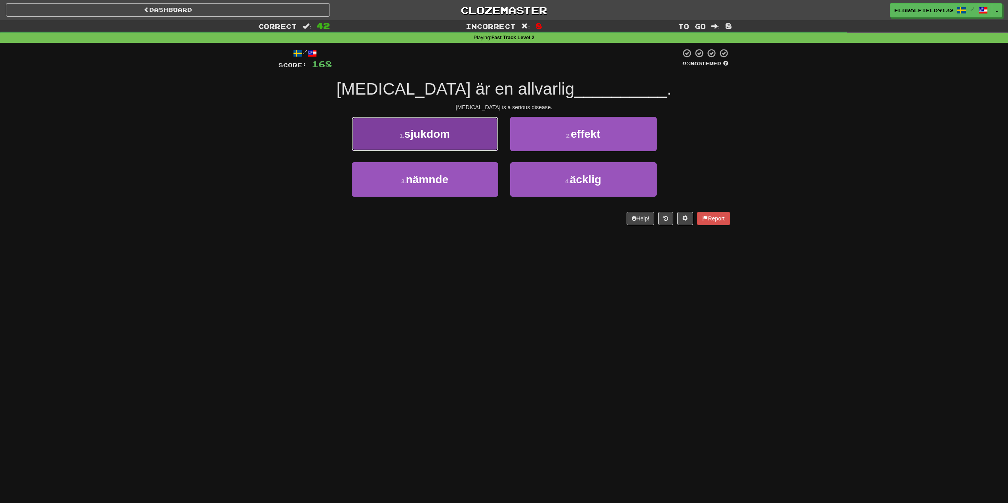
click at [461, 143] on button "1 . sjukdom" at bounding box center [425, 134] width 147 height 34
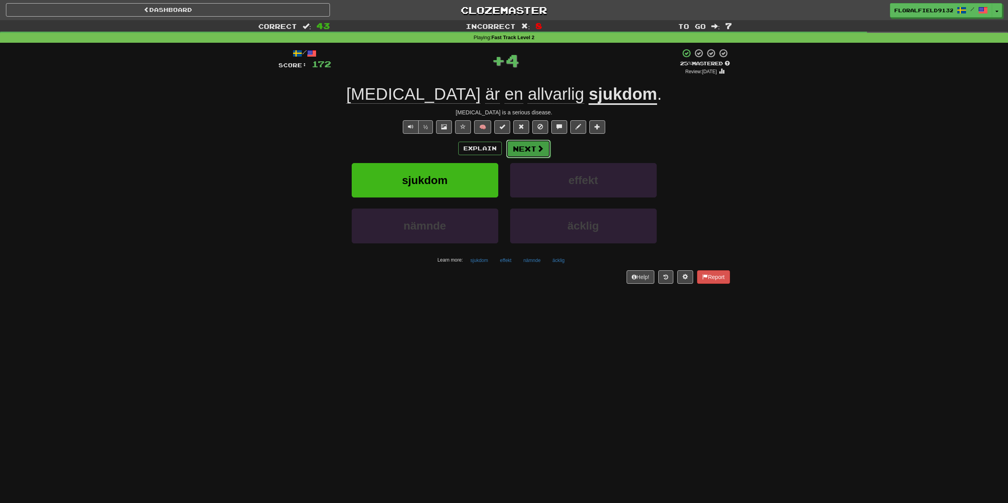
click at [532, 147] on button "Next" at bounding box center [528, 149] width 44 height 18
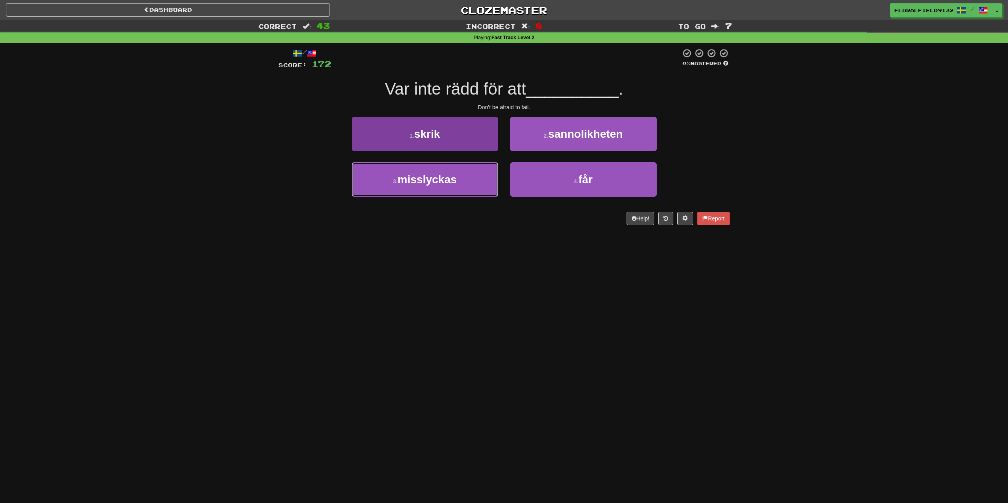
click at [493, 181] on button "3 . misslyckas" at bounding box center [425, 179] width 147 height 34
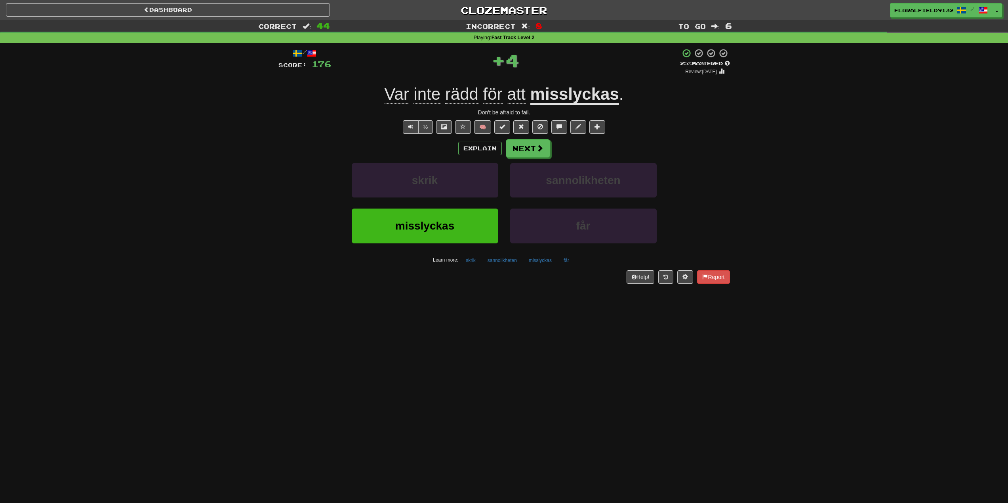
click at [526, 158] on div "Explain Next skrik sannolikheten misslyckas får Learn more: skrik sannolikheten…" at bounding box center [503, 202] width 451 height 127
click at [528, 152] on button "Next" at bounding box center [528, 149] width 44 height 18
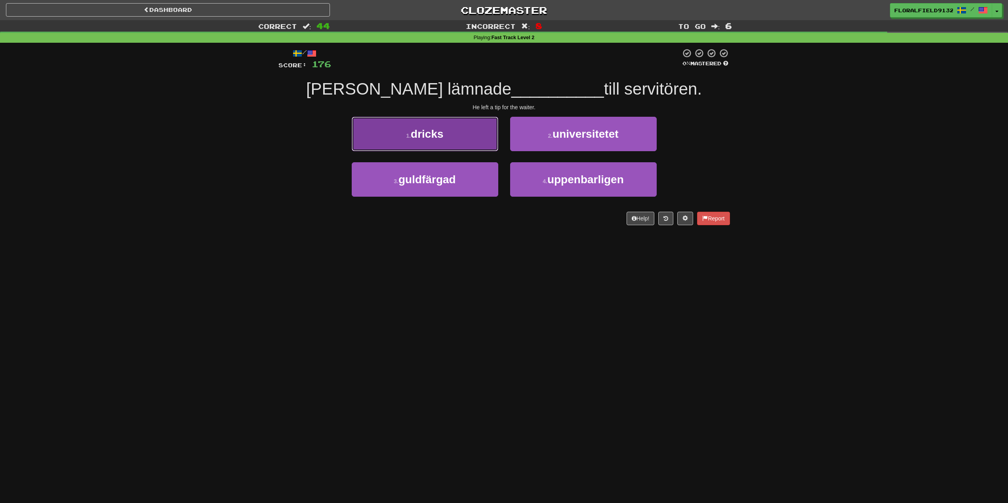
click at [482, 147] on button "1 . dricks" at bounding box center [425, 134] width 147 height 34
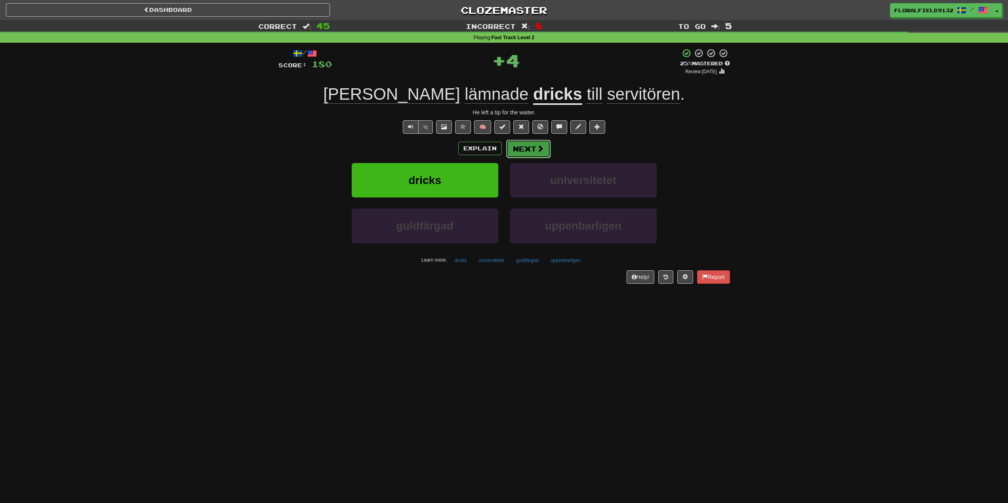
click at [526, 153] on button "Next" at bounding box center [528, 149] width 44 height 18
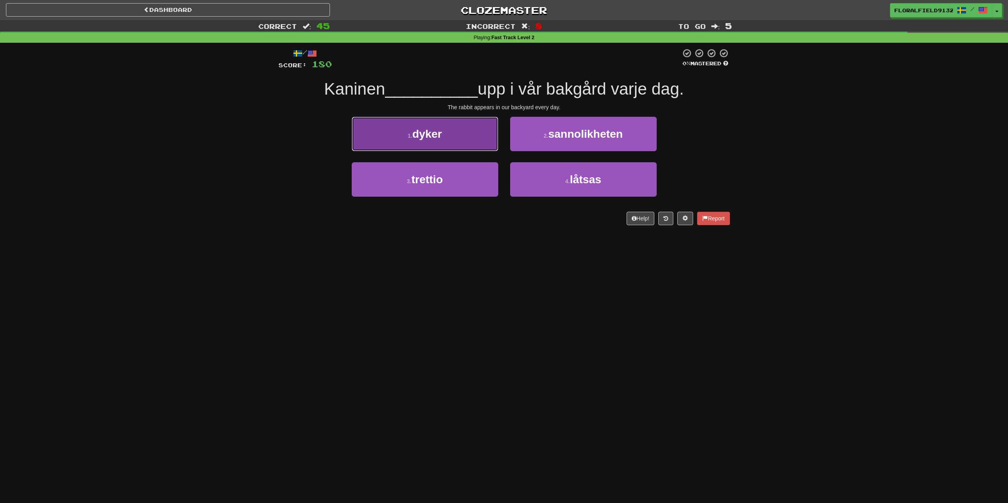
click at [466, 139] on button "1 . dyker" at bounding box center [425, 134] width 147 height 34
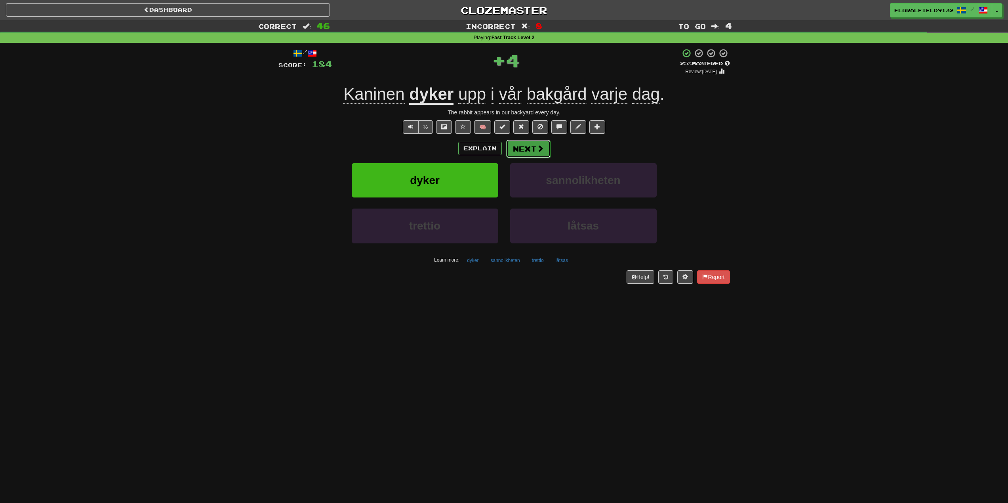
click at [517, 149] on button "Next" at bounding box center [528, 149] width 44 height 18
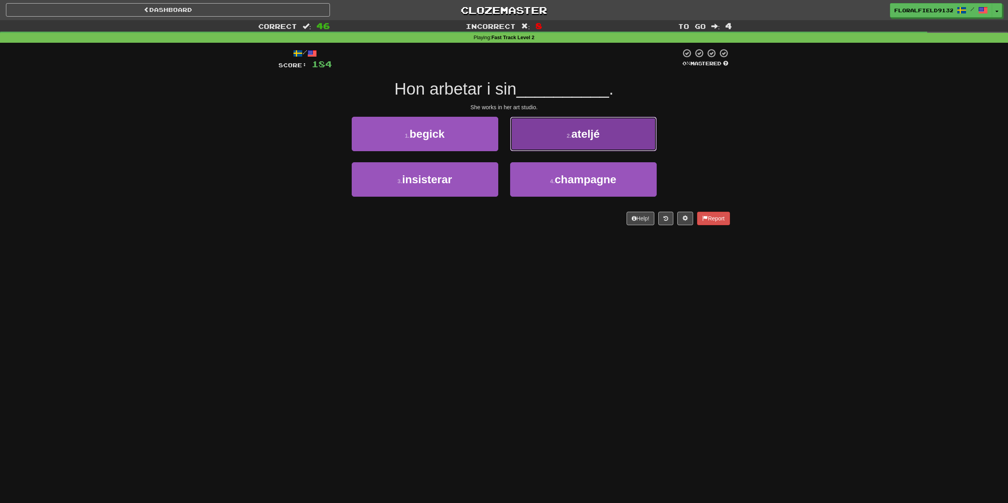
click at [552, 150] on button "2 . ateljé" at bounding box center [583, 134] width 147 height 34
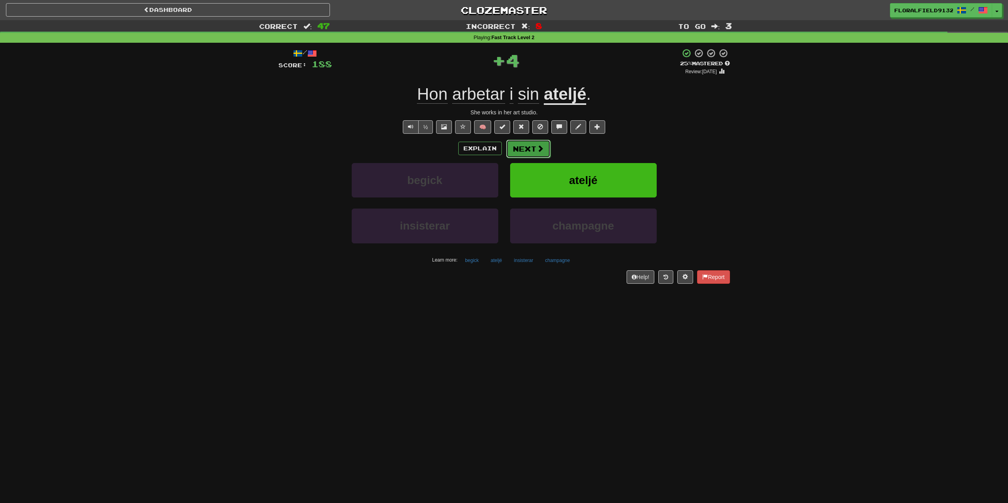
click at [545, 156] on button "Next" at bounding box center [528, 149] width 44 height 18
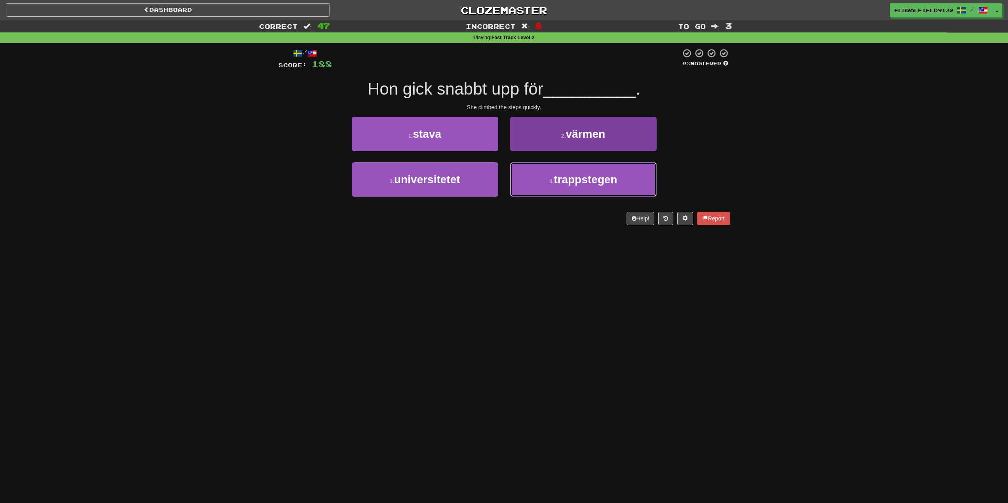
click at [532, 181] on button "4 . trappstegen" at bounding box center [583, 179] width 147 height 34
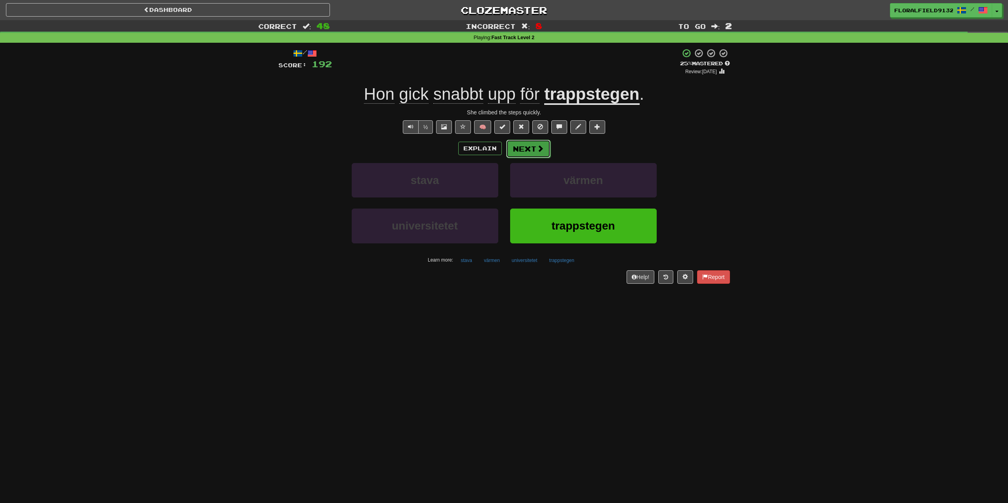
click at [539, 147] on span at bounding box center [540, 148] width 7 height 7
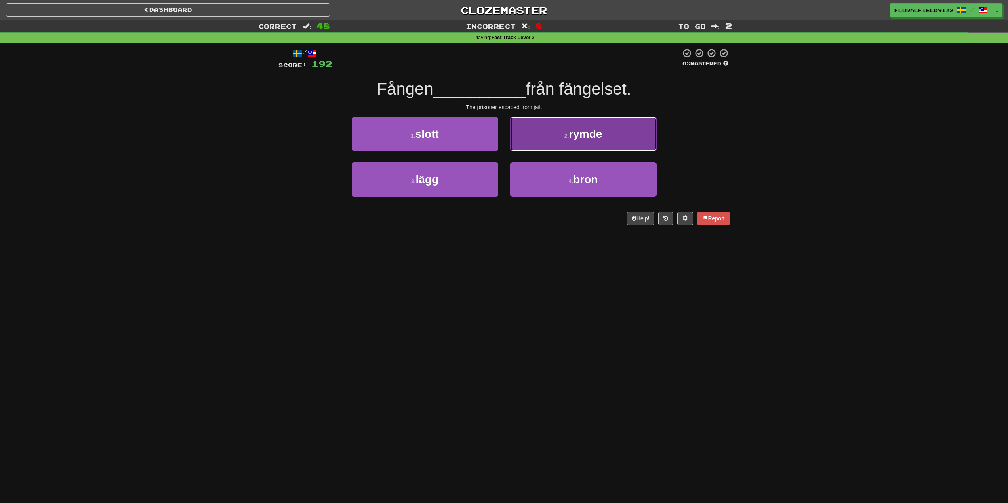
click at [572, 134] on span "rymde" at bounding box center [585, 134] width 33 height 12
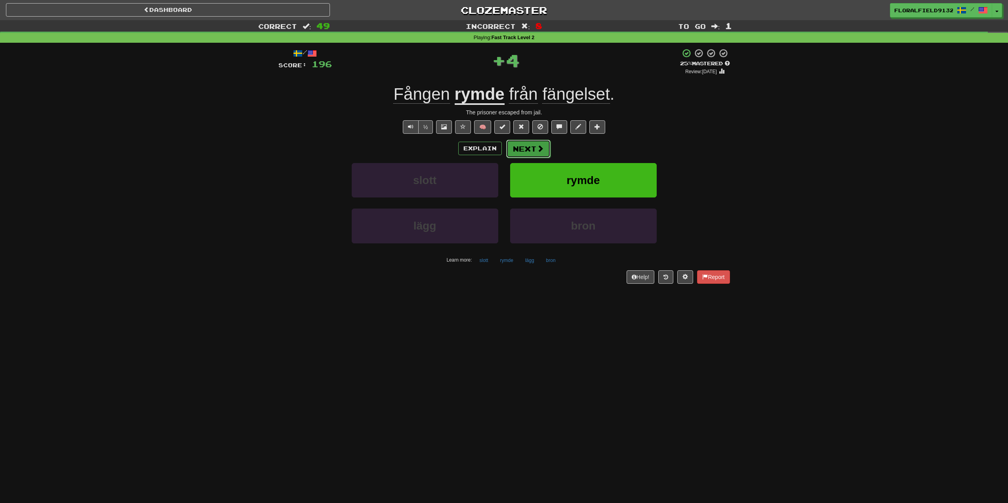
click at [530, 153] on button "Next" at bounding box center [528, 149] width 44 height 18
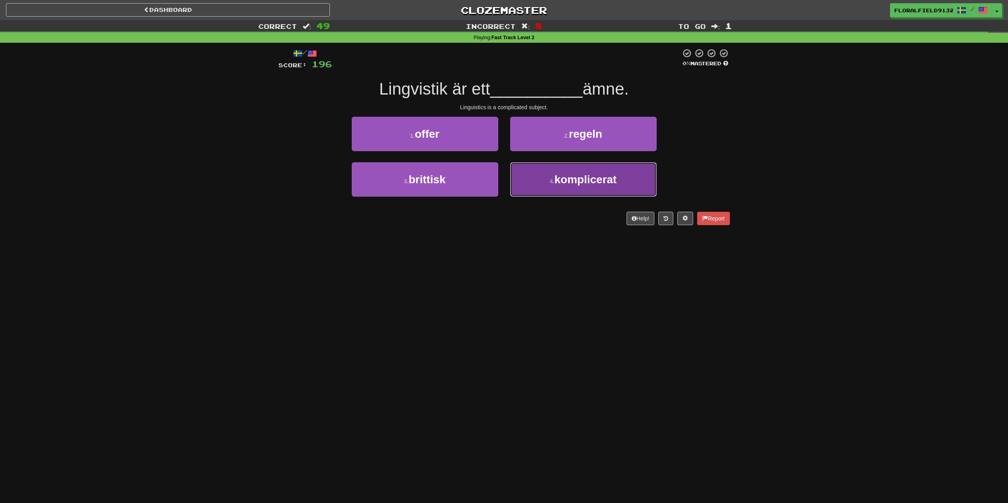
click at [539, 189] on button "4 . komplicerat" at bounding box center [583, 179] width 147 height 34
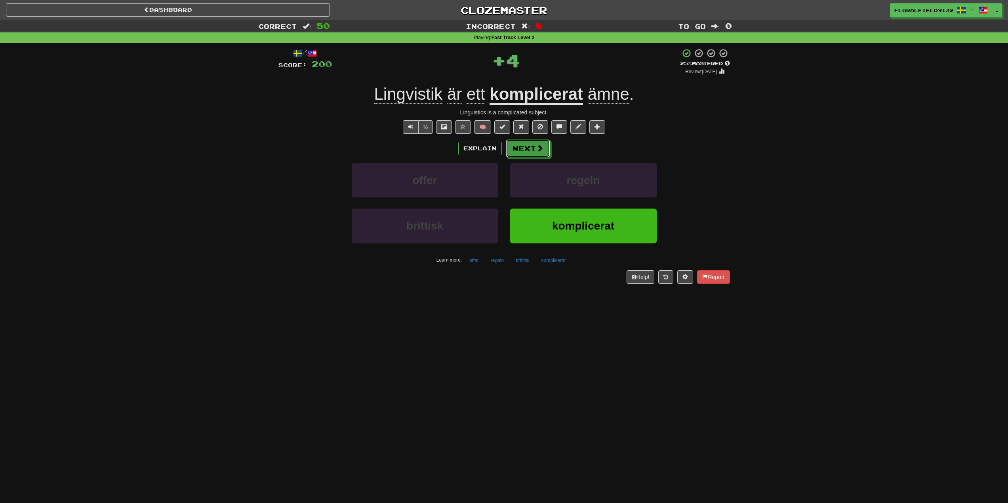
click at [511, 145] on button "Next" at bounding box center [528, 148] width 44 height 18
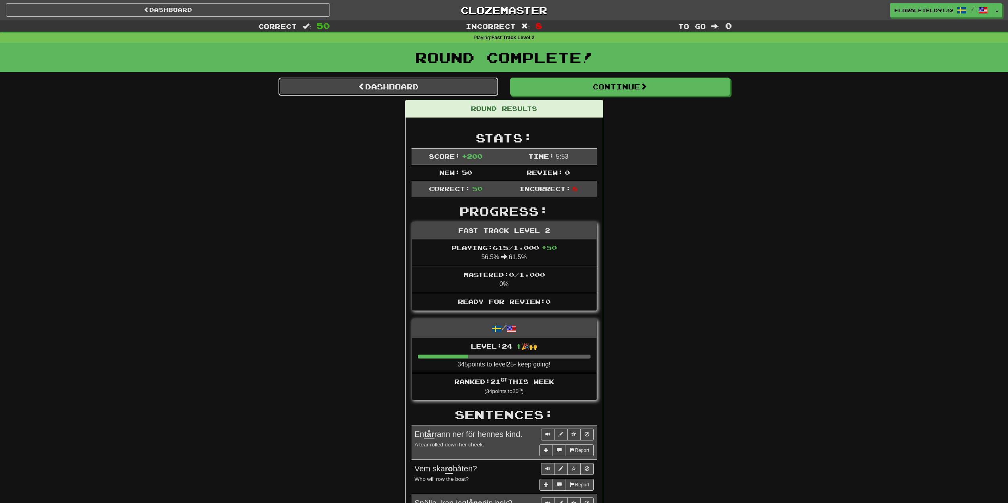
click at [396, 94] on link "Dashboard" at bounding box center [388, 87] width 220 height 18
